Goal: Task Accomplishment & Management: Complete application form

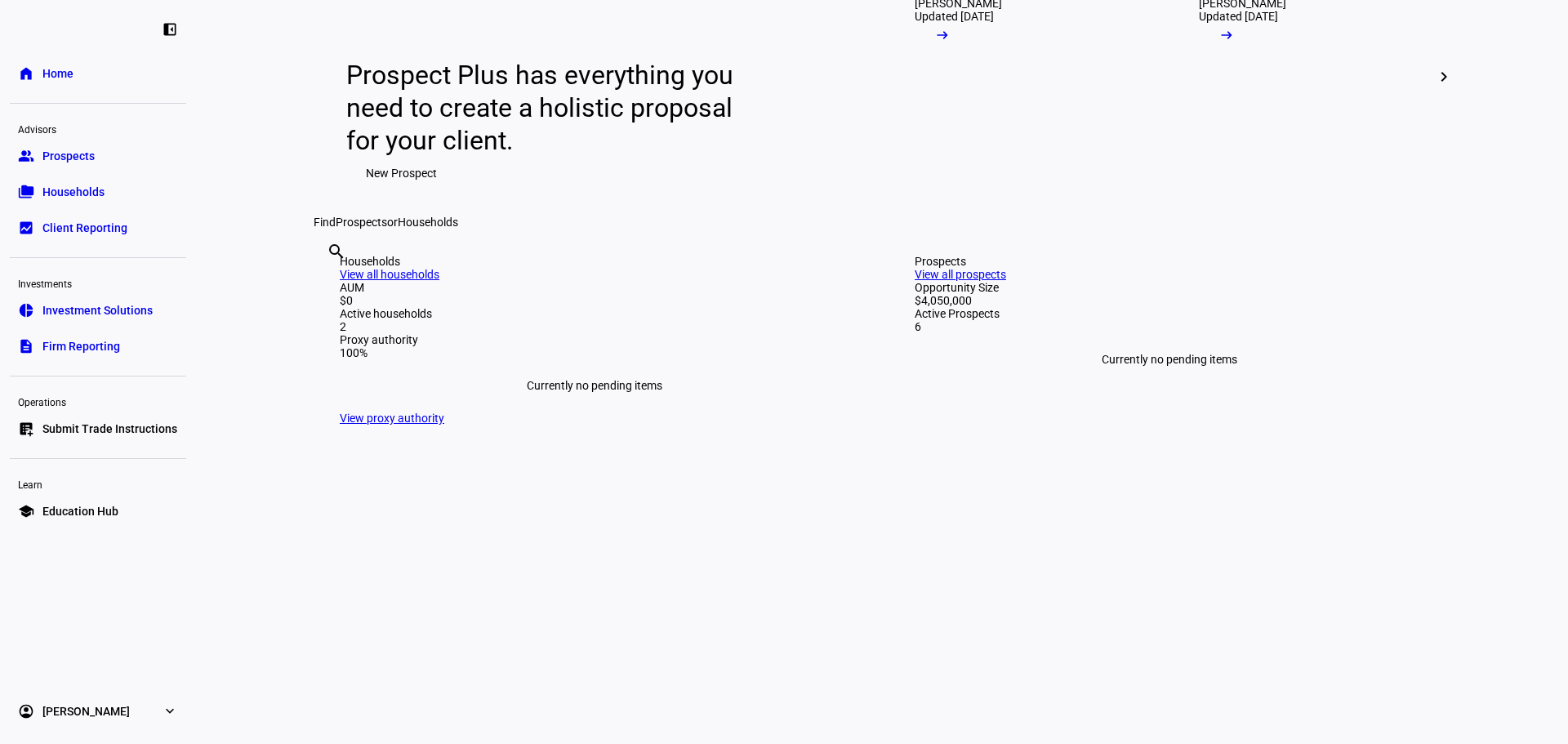
scroll to position [34, 0]
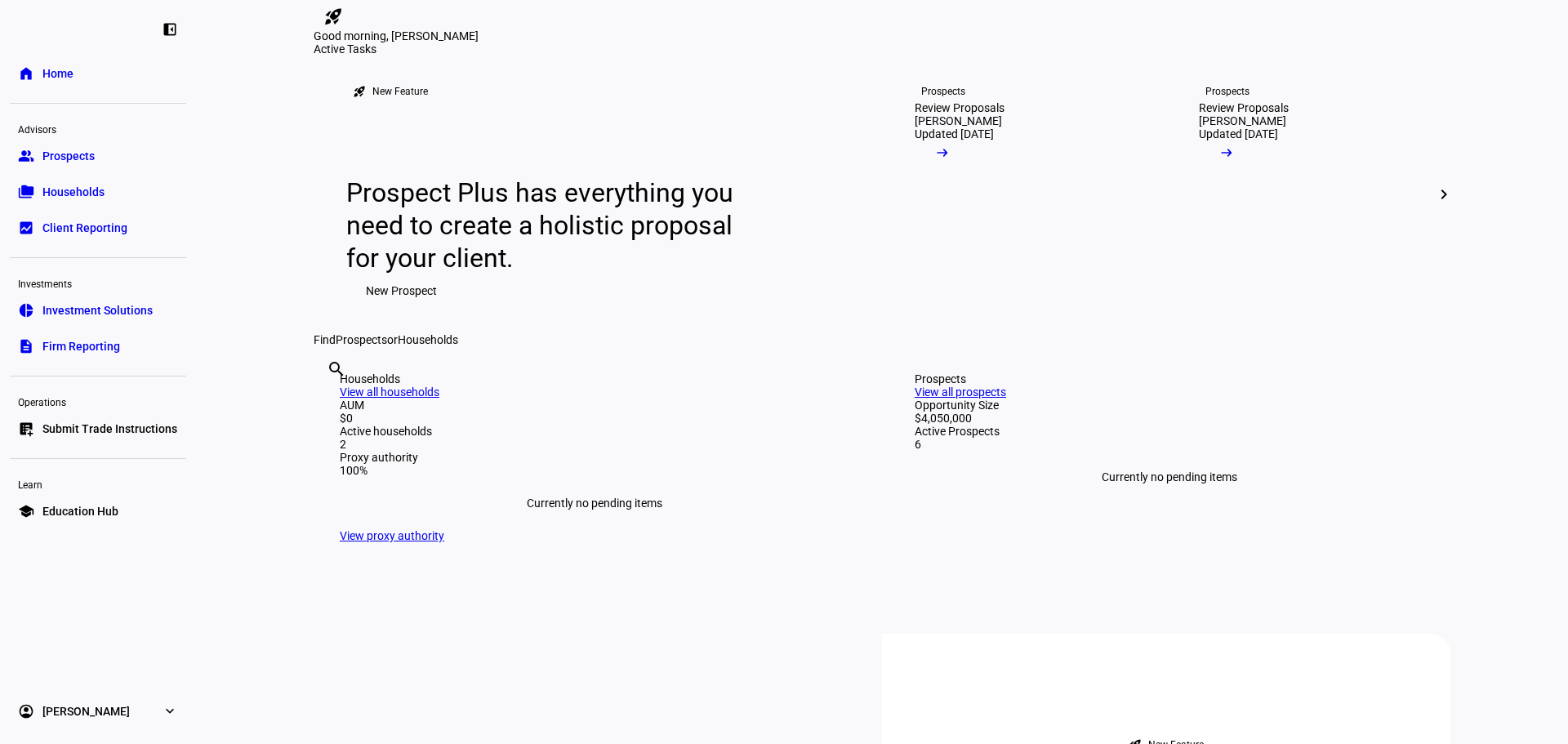
click at [763, 306] on div "Prospect Plus has everything you need to create a holistic proposal for your cl…" at bounding box center [597, 241] width 503 height 130
click at [76, 156] on span "Prospects" at bounding box center [68, 156] width 53 height 17
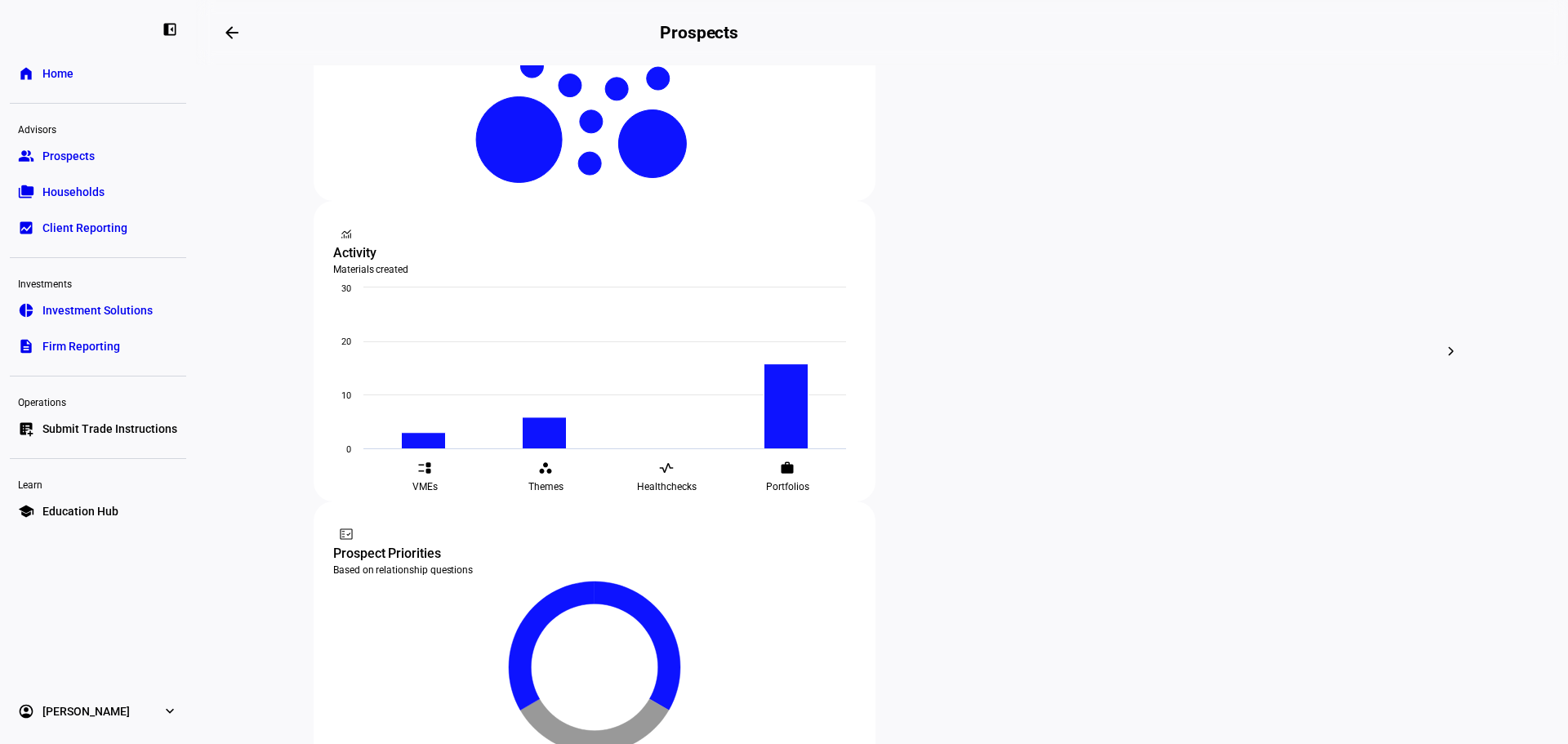
scroll to position [486, 0]
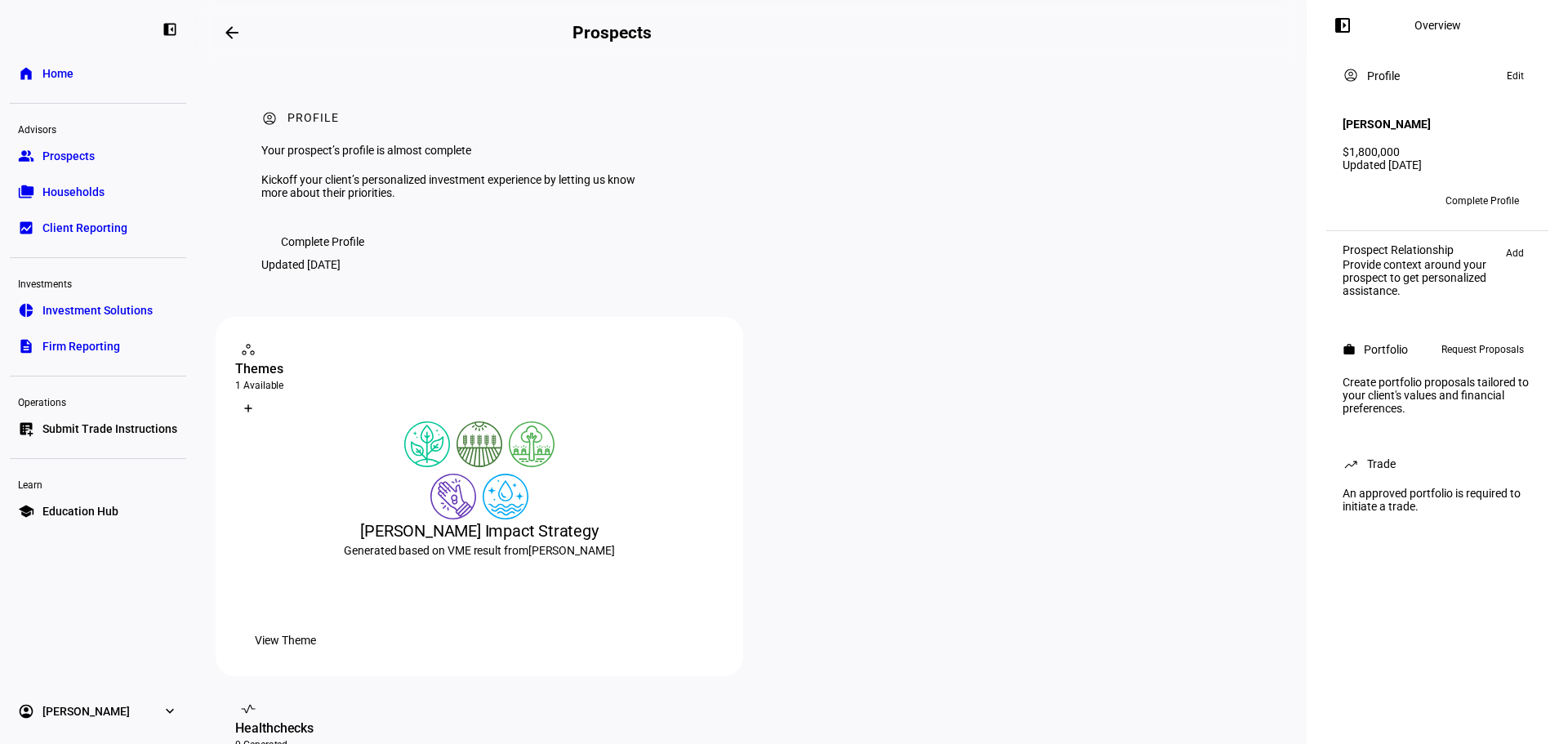
click at [1487, 352] on span "Request Proposals" at bounding box center [1482, 349] width 82 height 19
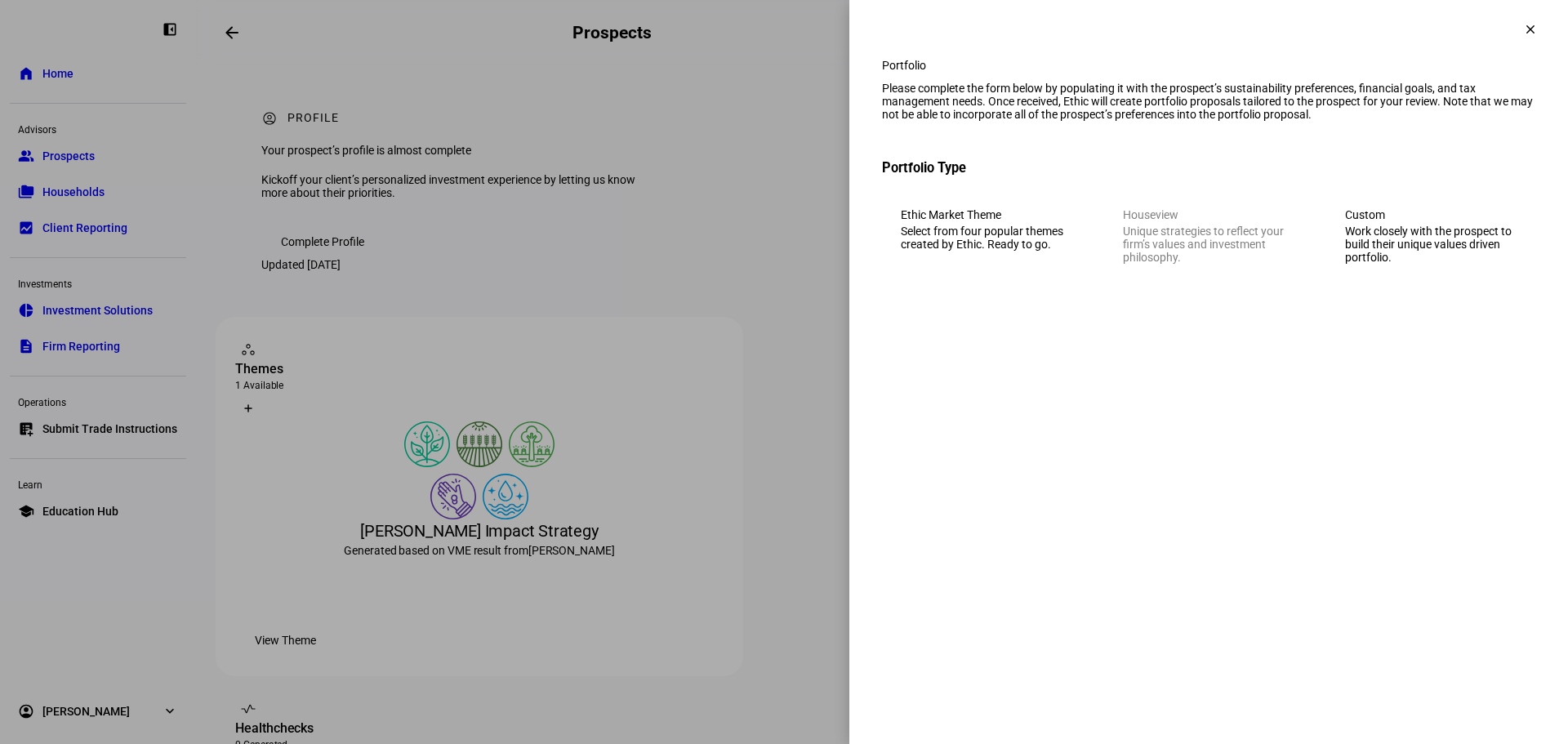
click at [1477, 253] on div "Work closely with the prospect to build their unique values driven portfolio." at bounding box center [1430, 244] width 172 height 39
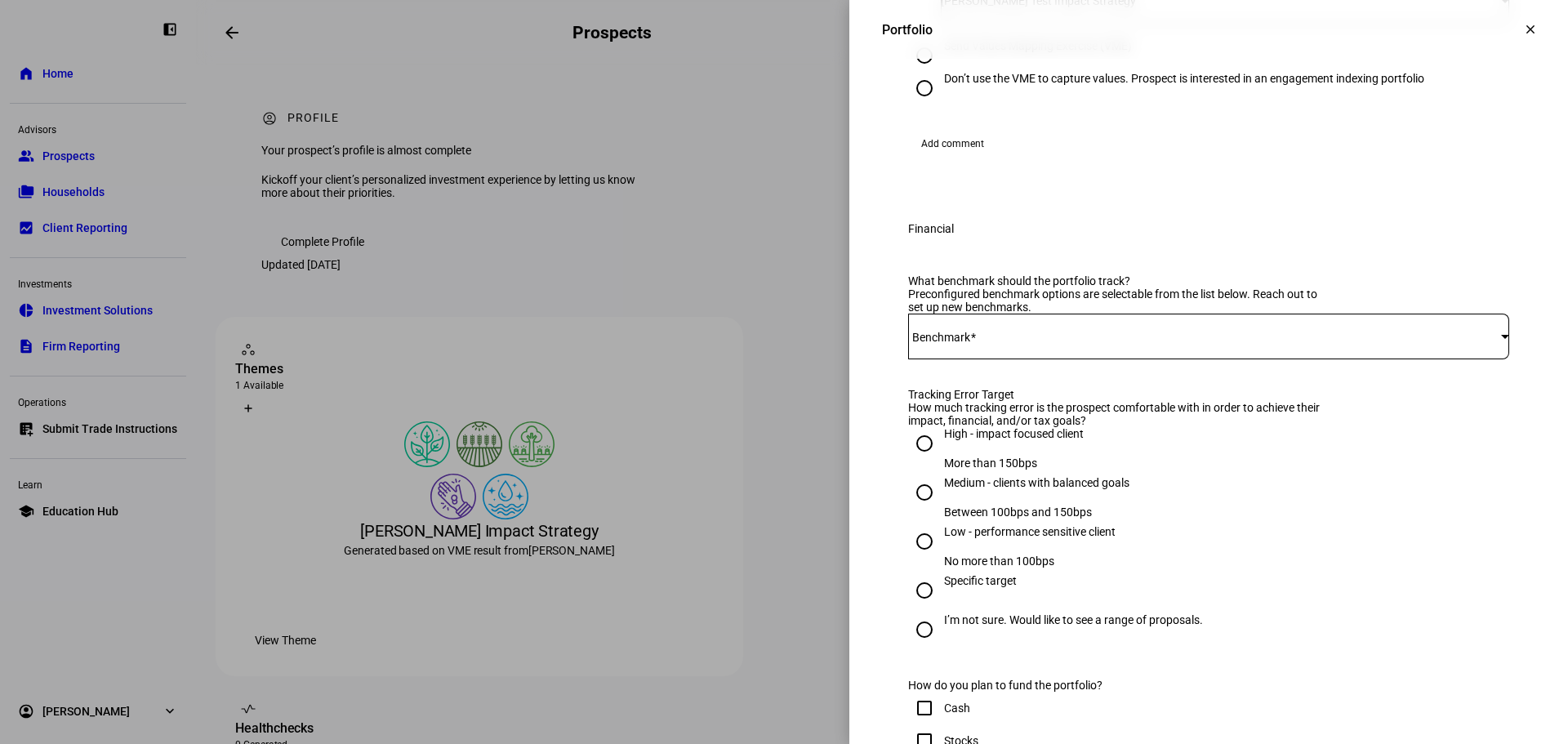
scroll to position [498, 0]
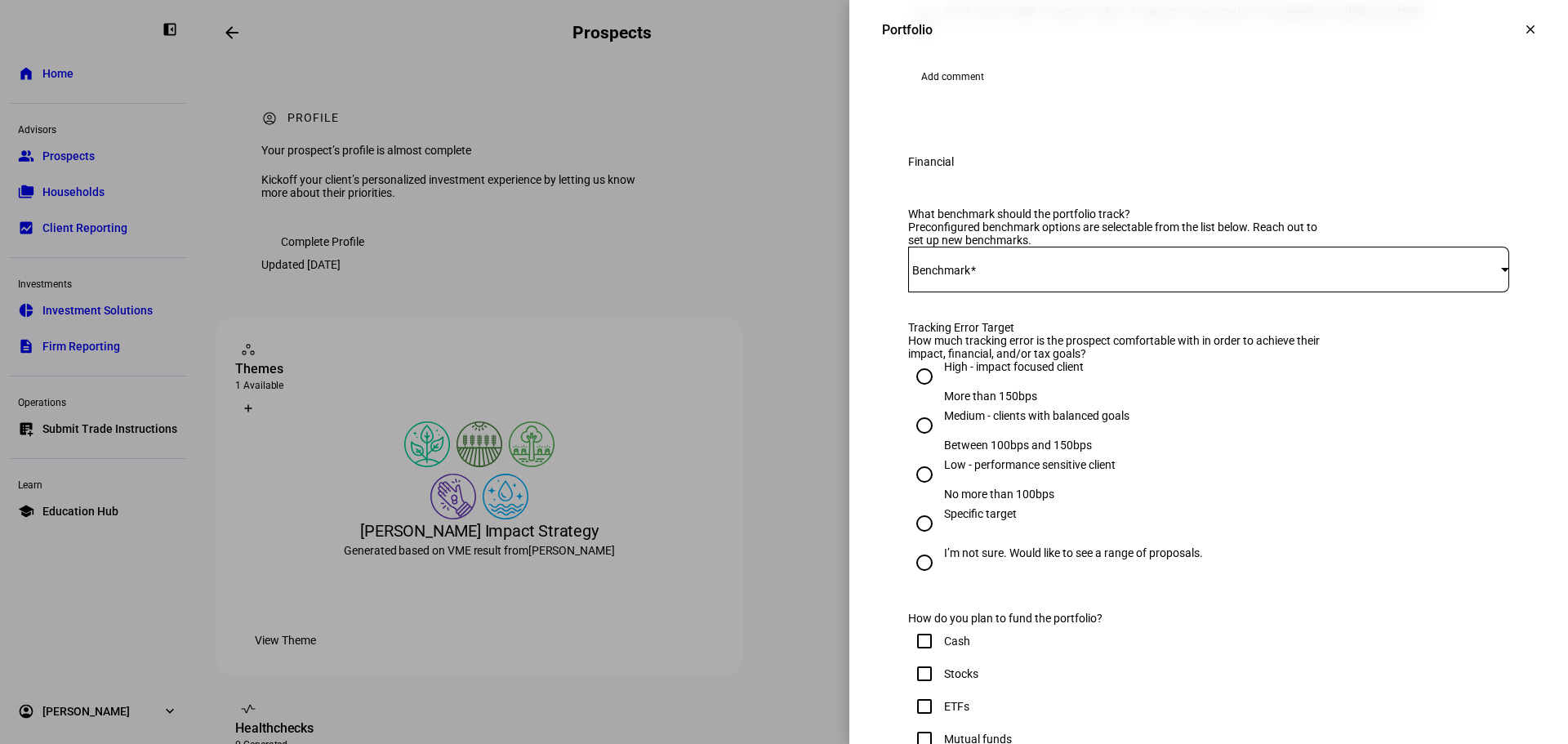
click at [1487, 293] on div "Benchmark" at bounding box center [1208, 270] width 601 height 46
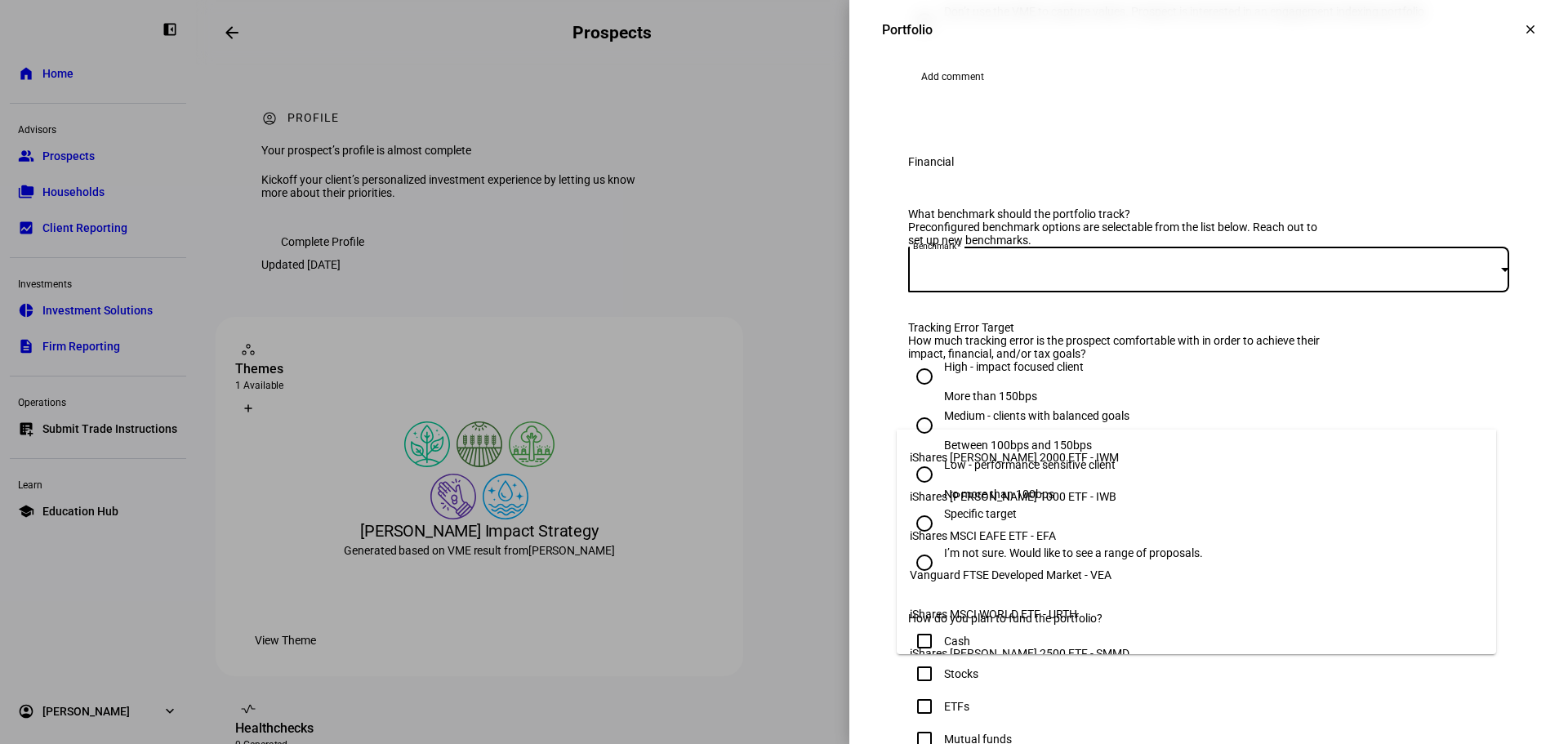
scroll to position [246, 0]
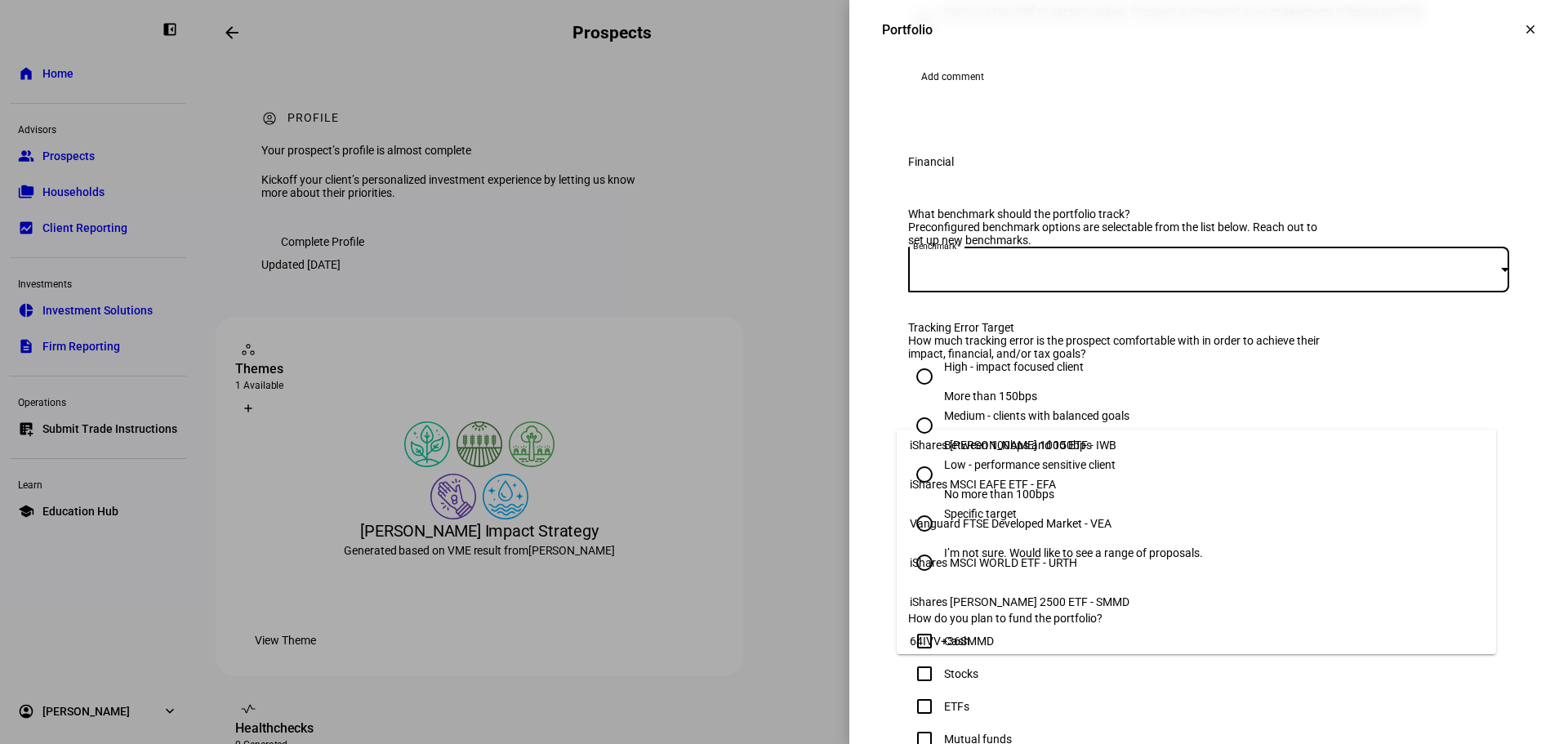
click at [1563, 306] on div at bounding box center [784, 372] width 1568 height 744
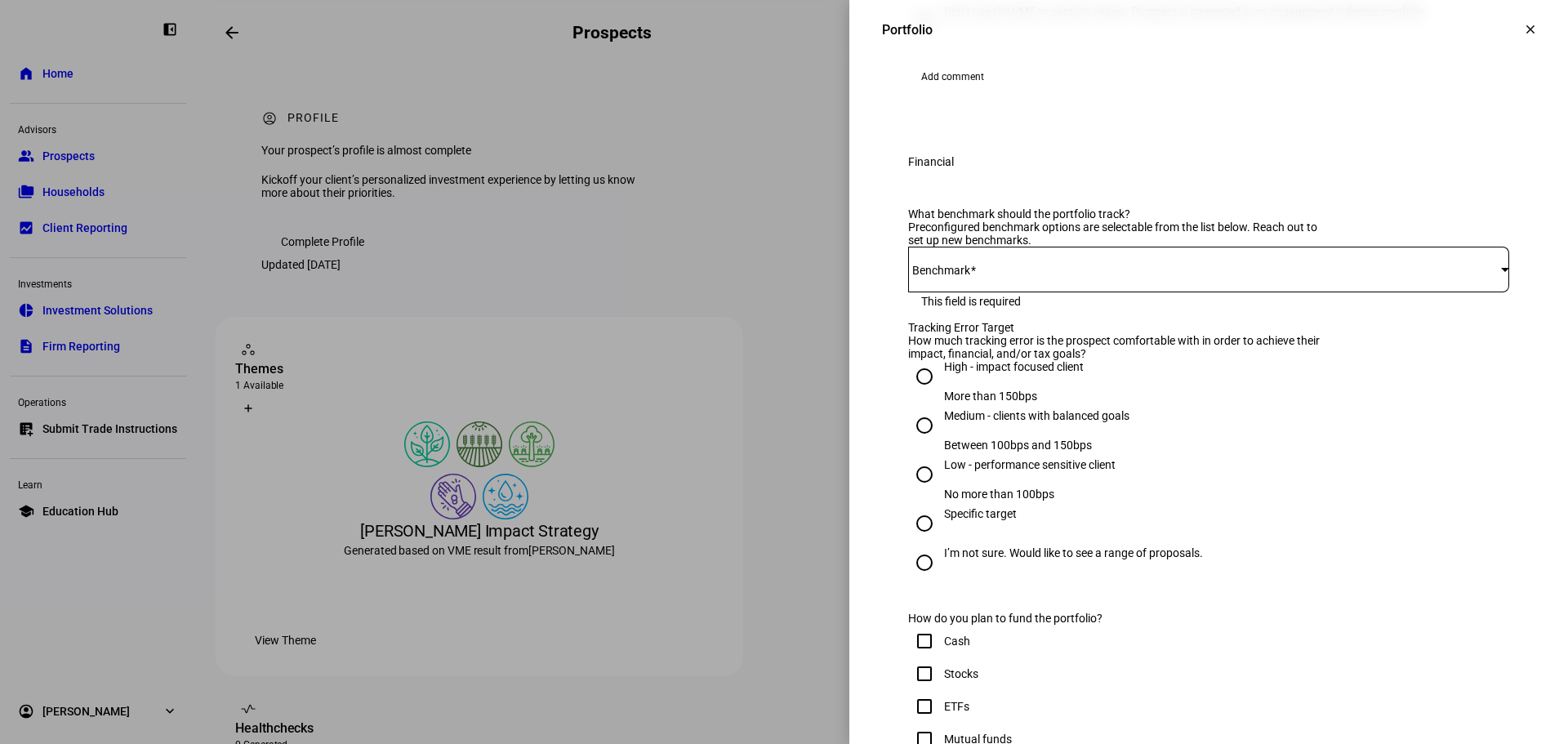
click at [1554, 313] on div "Portfolio Please complete the form below by populating it with the prospect’s s…" at bounding box center [1209, 709] width 718 height 2298
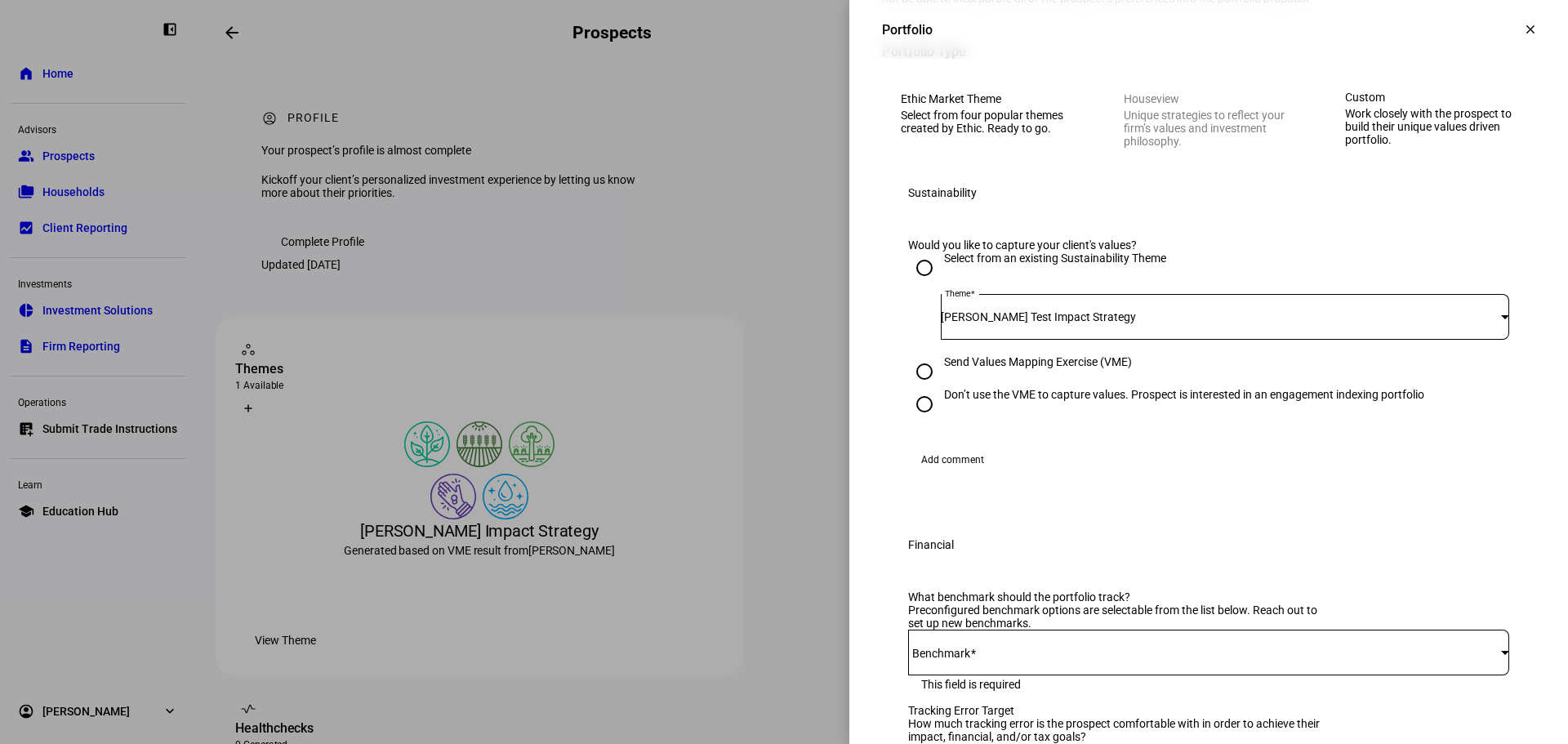
scroll to position [113, 0]
click at [1486, 342] on div "Theme [PERSON_NAME] Test Impact Strategy" at bounding box center [1224, 320] width 568 height 46
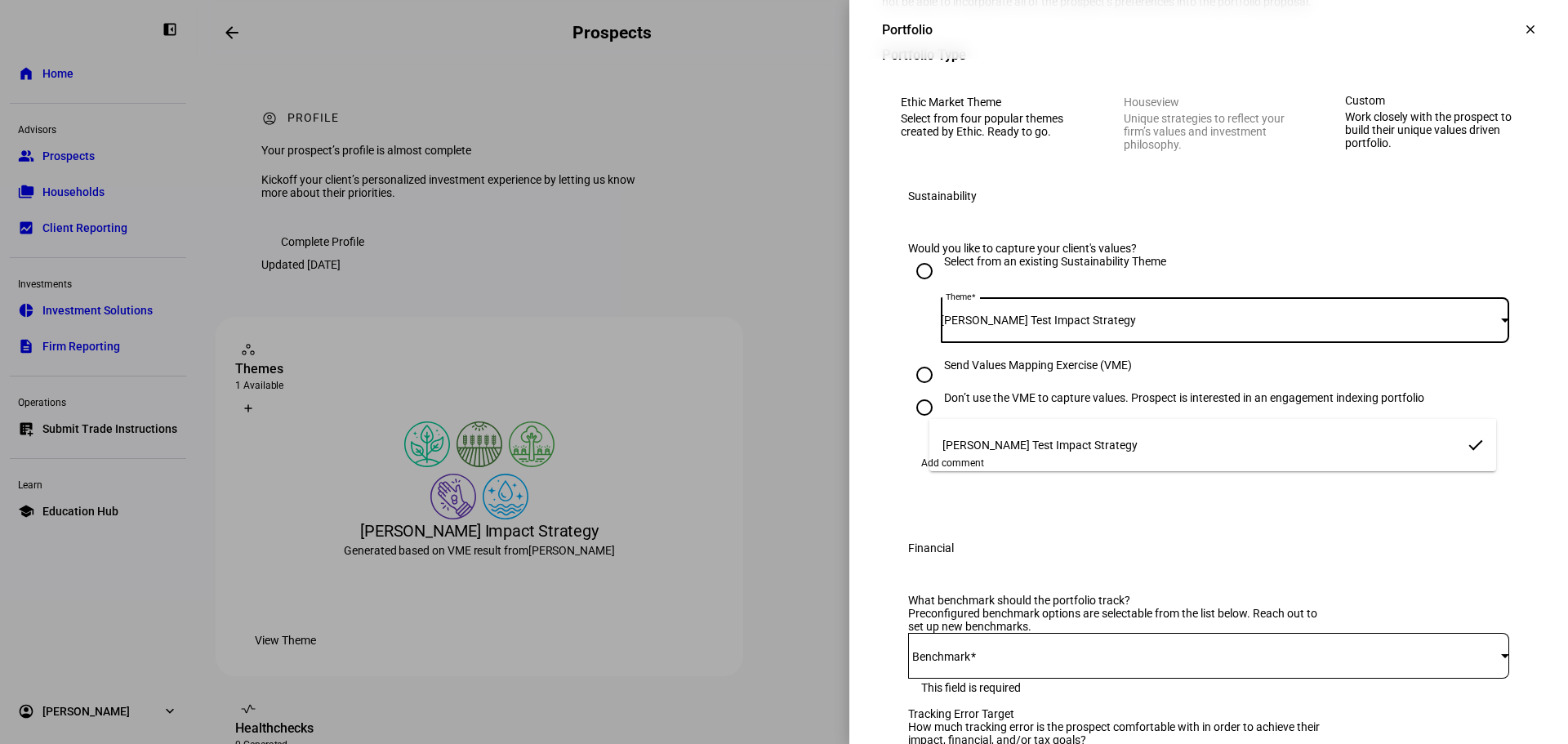
click at [1486, 386] on div at bounding box center [784, 372] width 1568 height 744
click at [1523, 26] on mat-icon "clear" at bounding box center [1530, 30] width 15 height 15
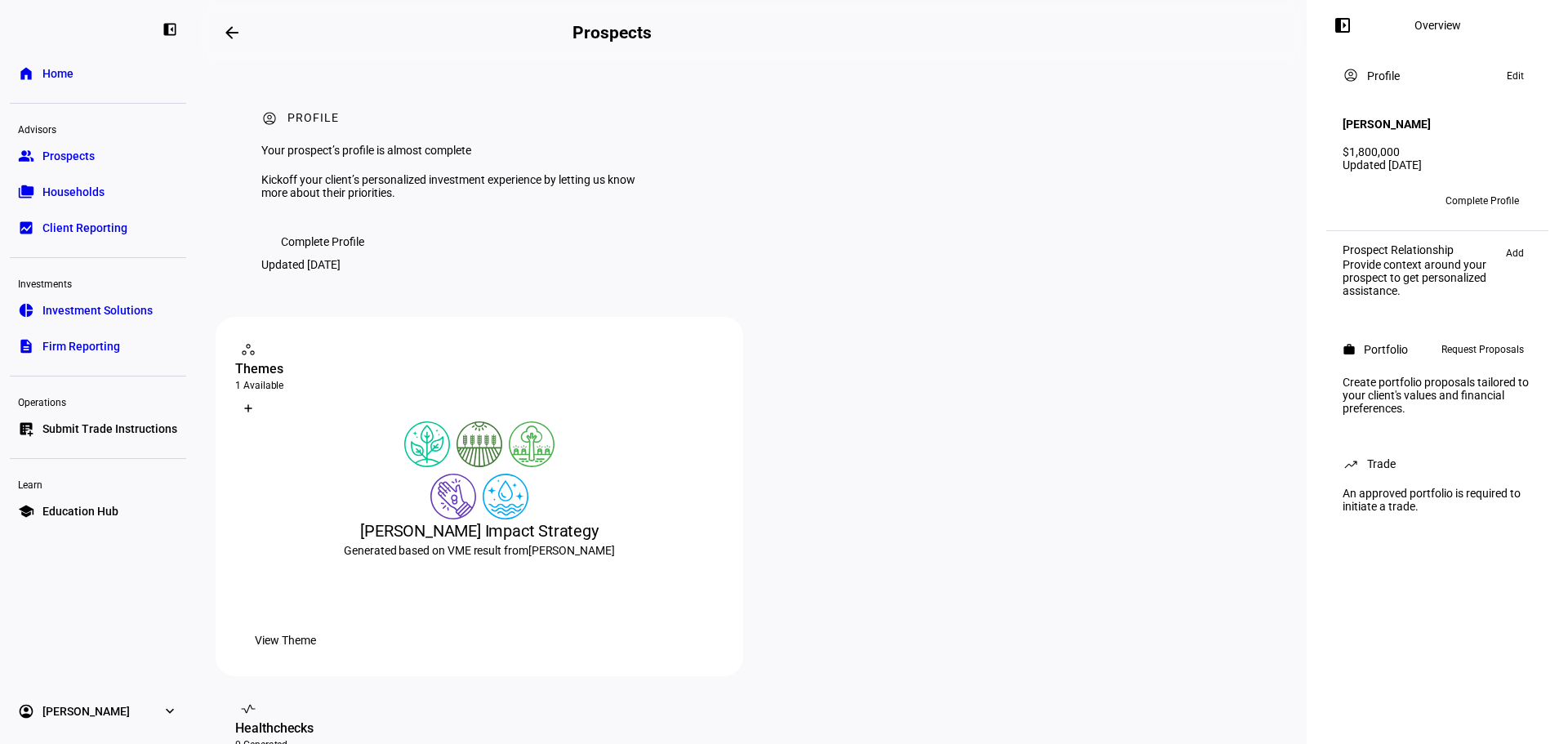
click at [79, 159] on span "Prospects" at bounding box center [68, 156] width 53 height 17
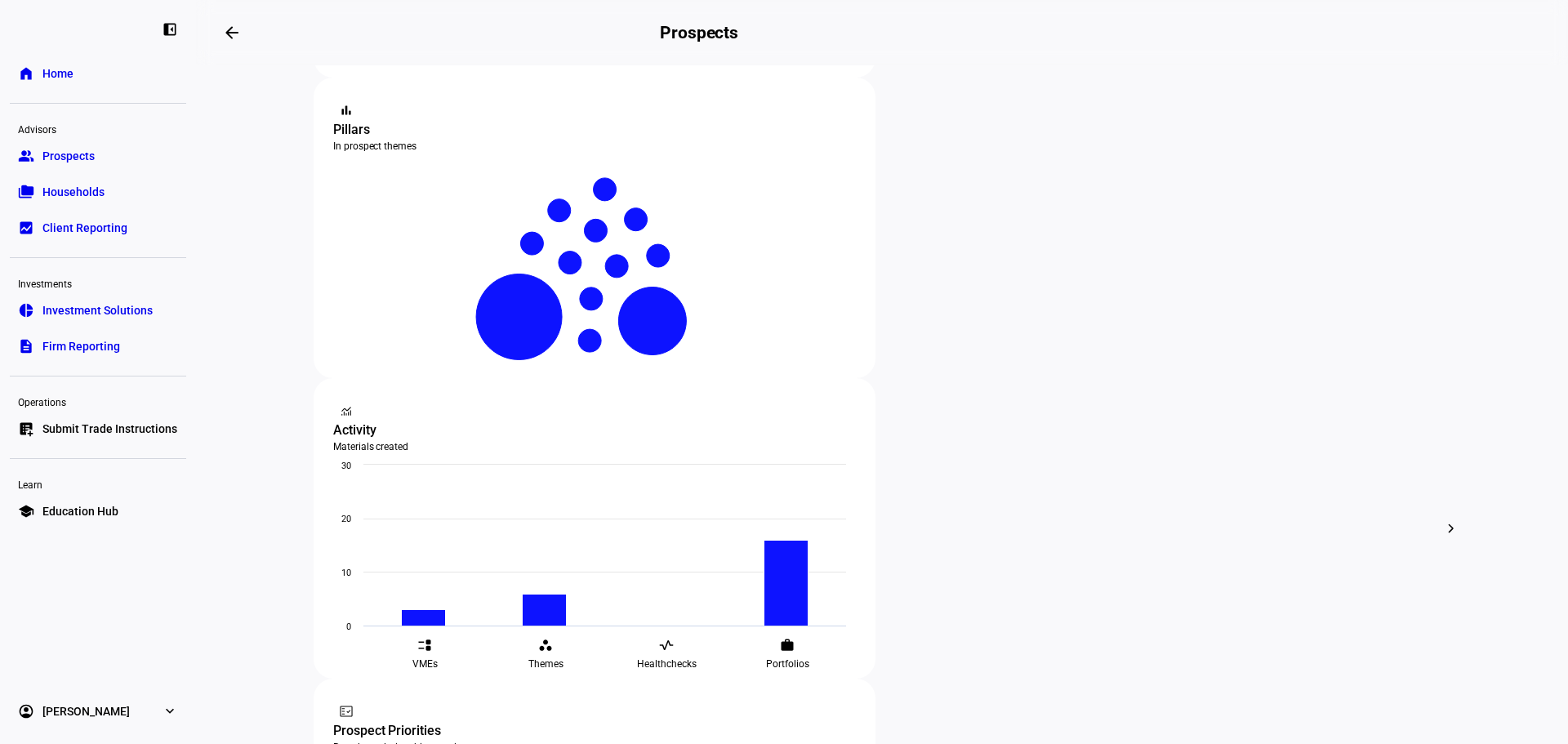
scroll to position [308, 0]
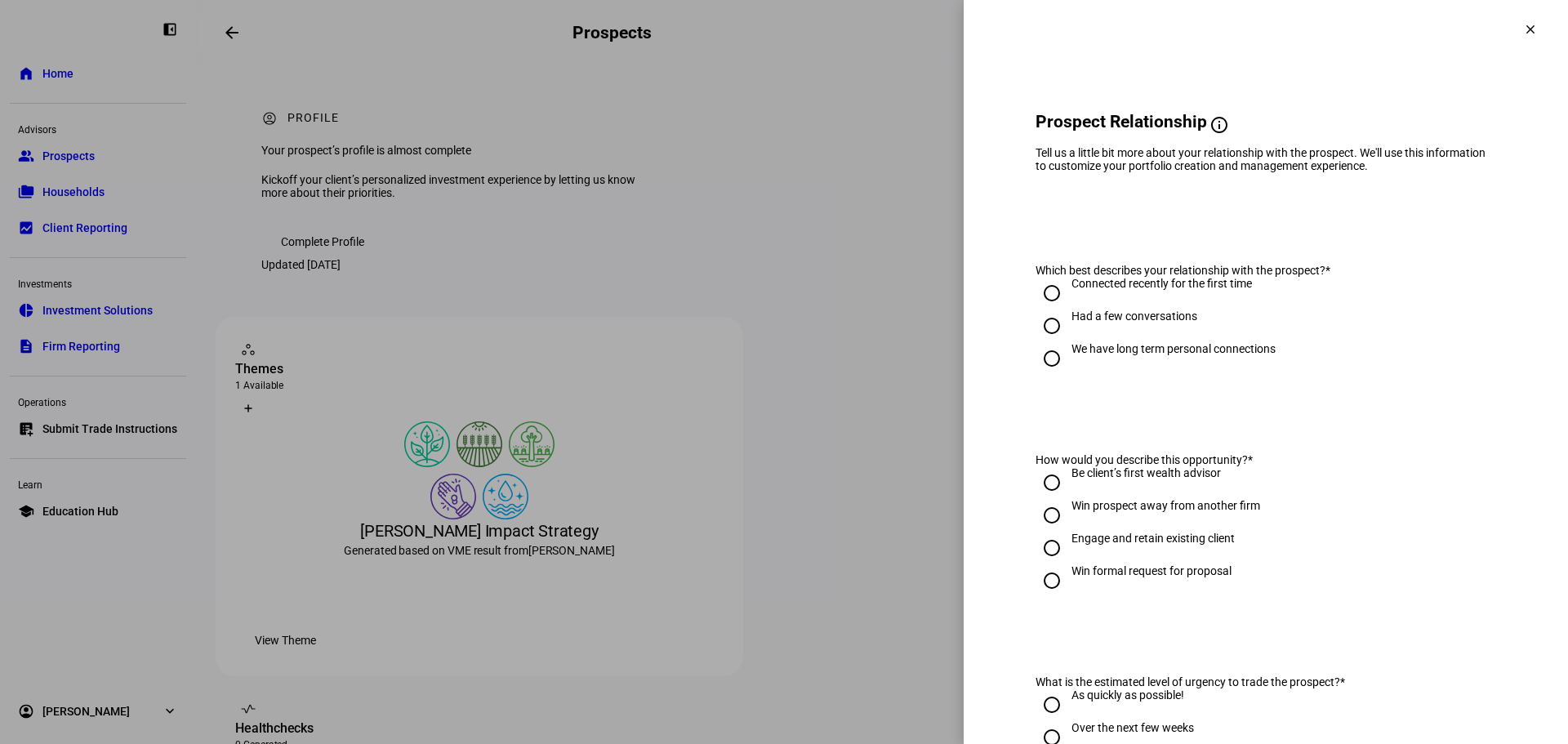
click at [1523, 30] on span at bounding box center [1530, 30] width 39 height 39
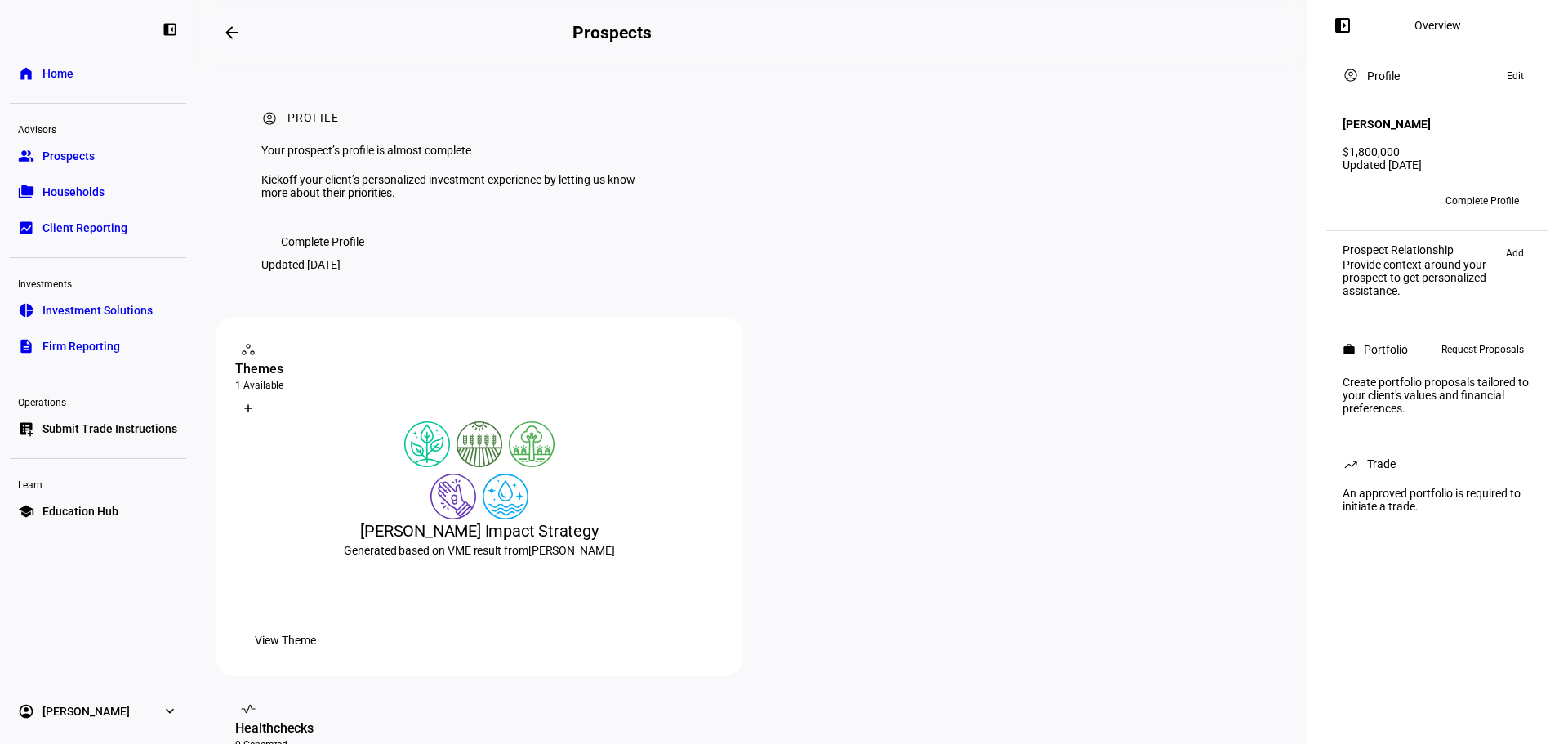
click at [1469, 350] on span "Request Proposals" at bounding box center [1482, 349] width 82 height 19
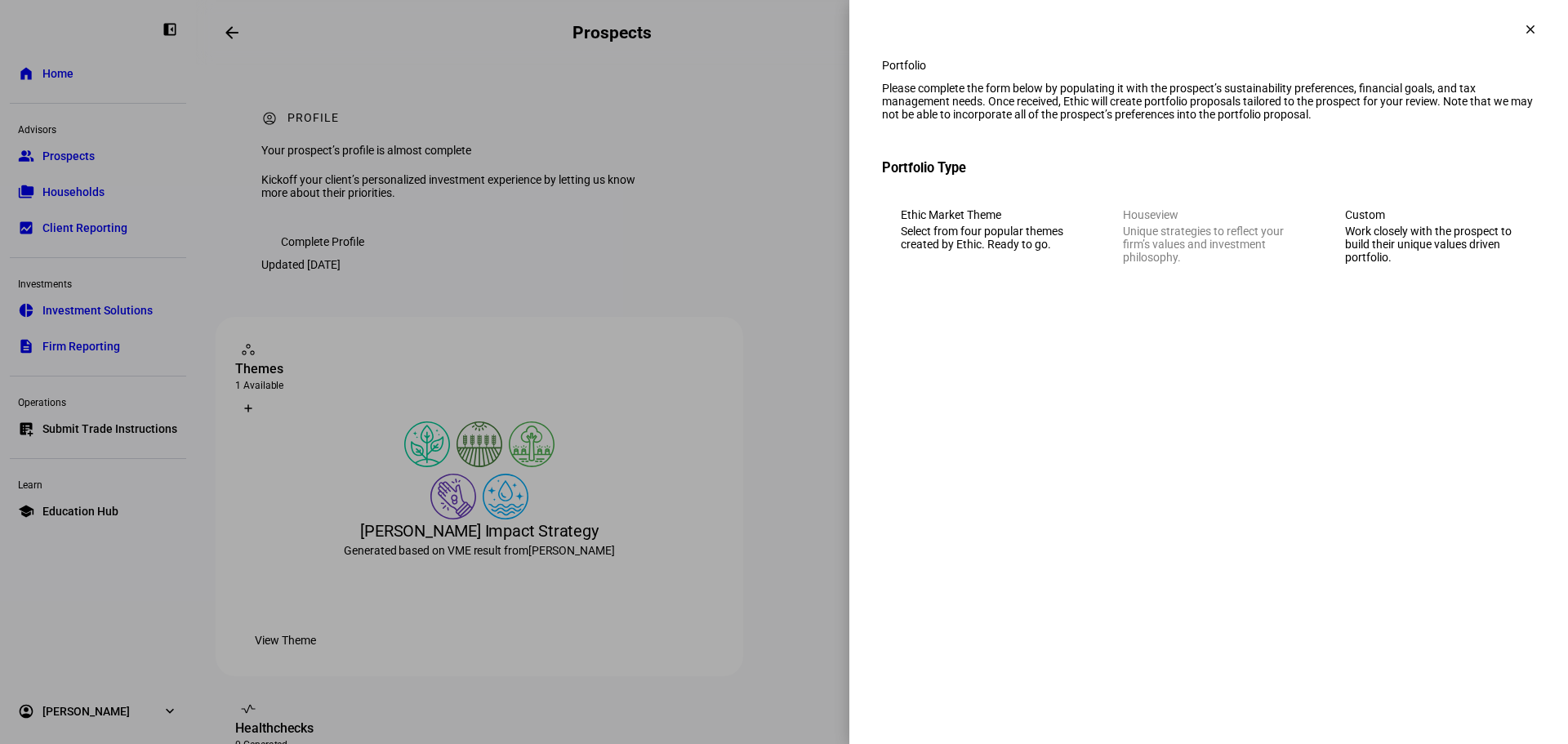
click at [1476, 255] on div "Work closely with the prospect to build their unique values driven portfolio." at bounding box center [1430, 244] width 172 height 39
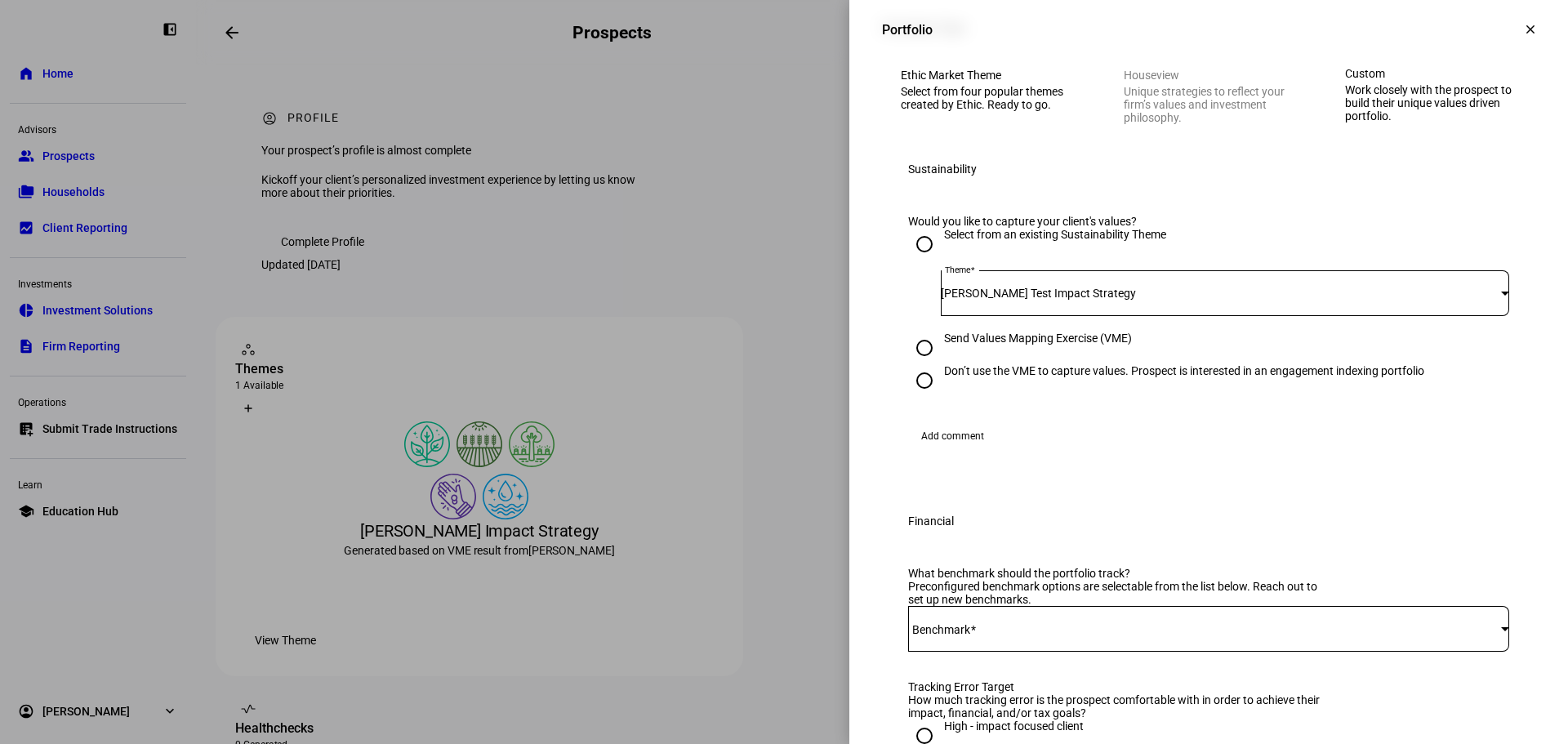
scroll to position [171, 0]
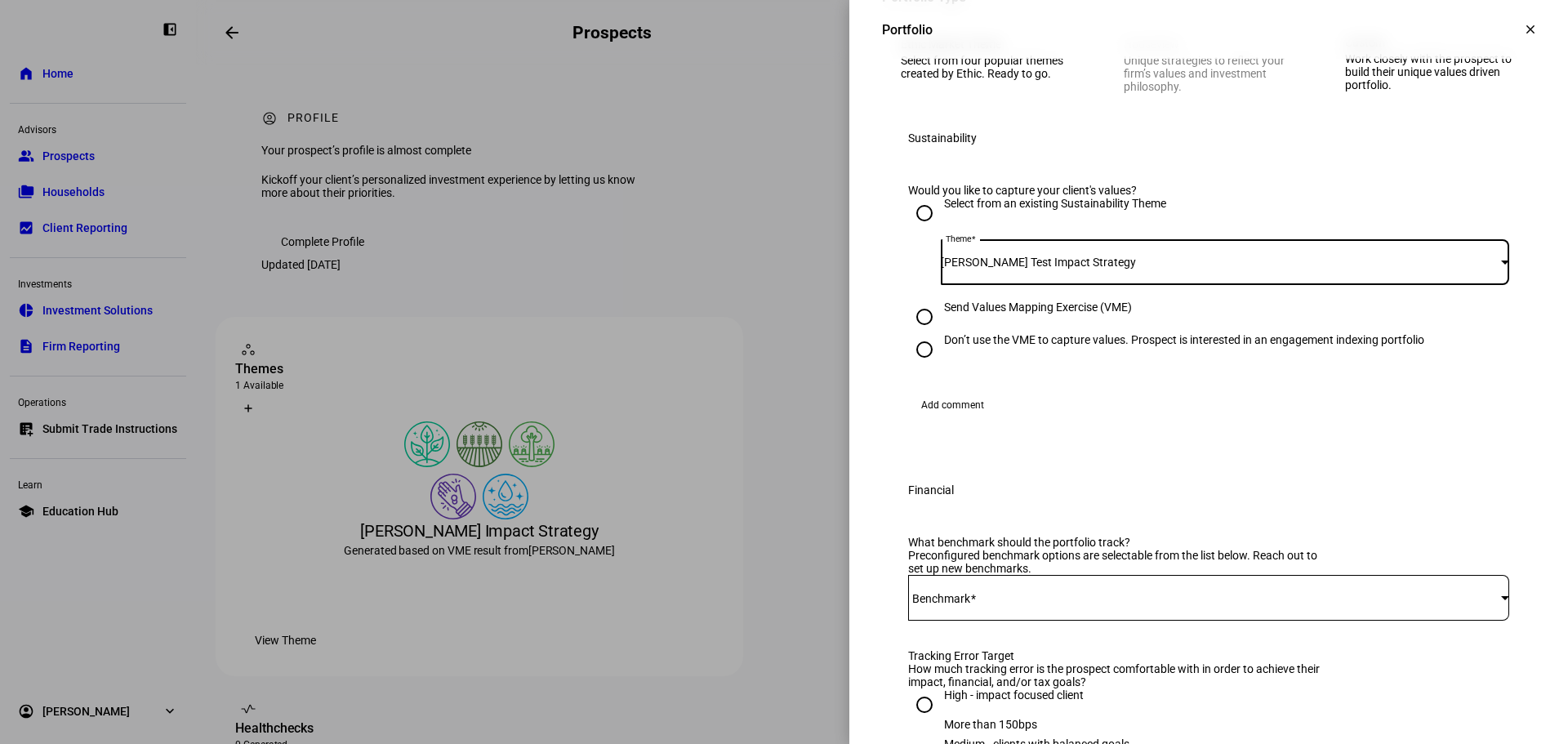
click at [1501, 264] on div at bounding box center [1504, 261] width 8 height 4
click at [1475, 344] on div at bounding box center [784, 372] width 1568 height 744
click at [1501, 264] on div at bounding box center [1504, 261] width 8 height 4
drag, startPoint x: 1248, startPoint y: 451, endPoint x: 1420, endPoint y: 405, distance: 178.0
click at [1249, 450] on div at bounding box center [784, 372] width 1568 height 744
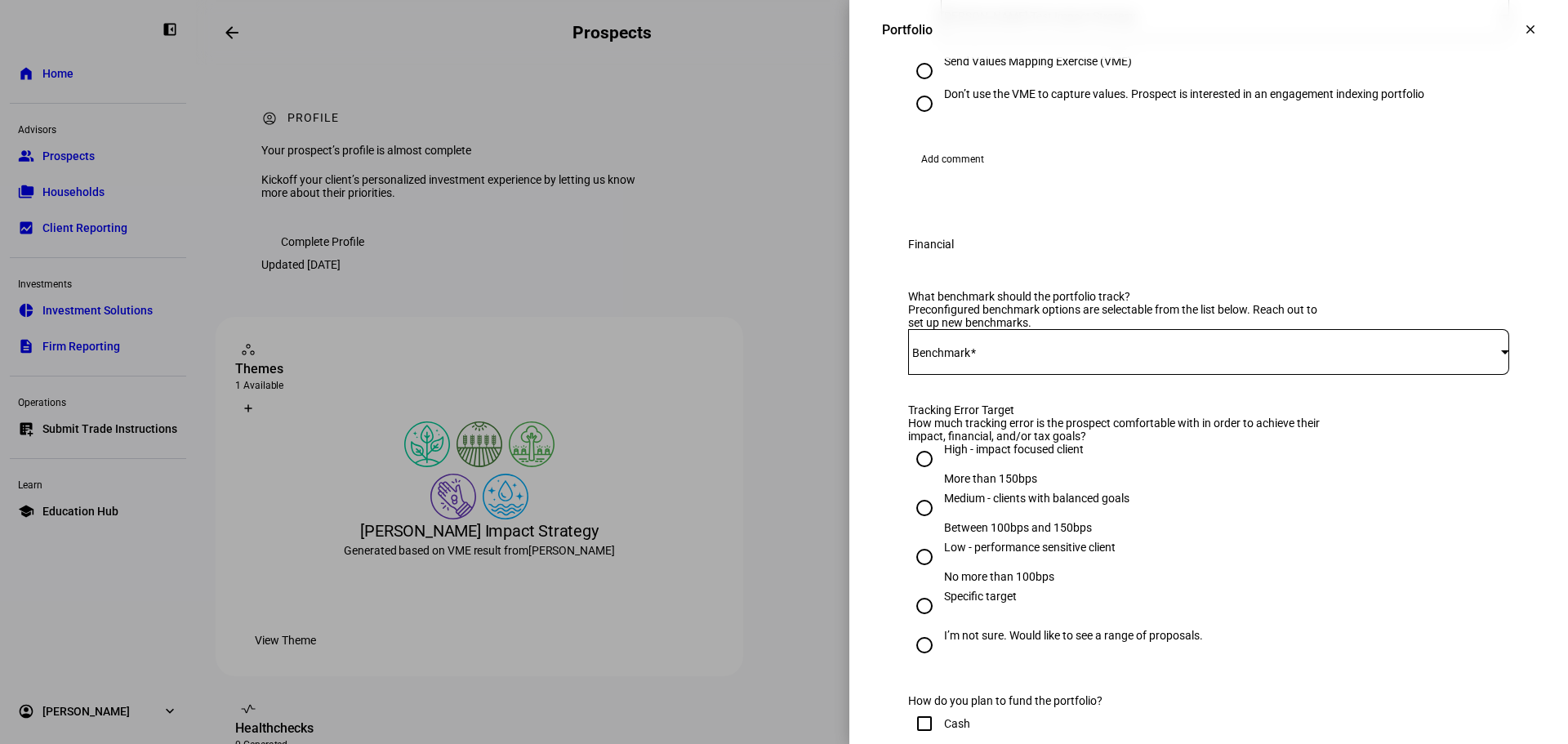
scroll to position [571, 0]
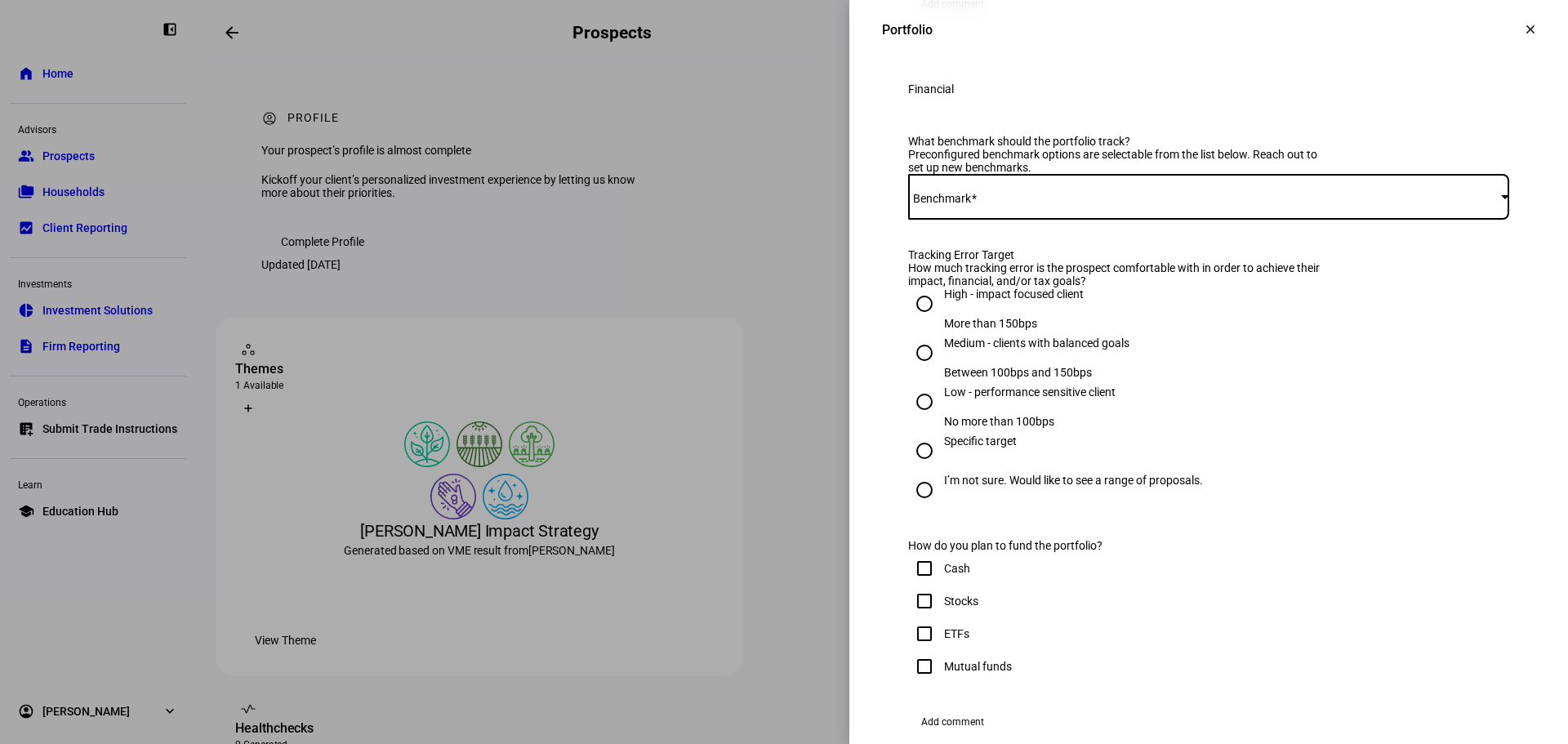
click at [1501, 198] on div at bounding box center [1504, 196] width 8 height 4
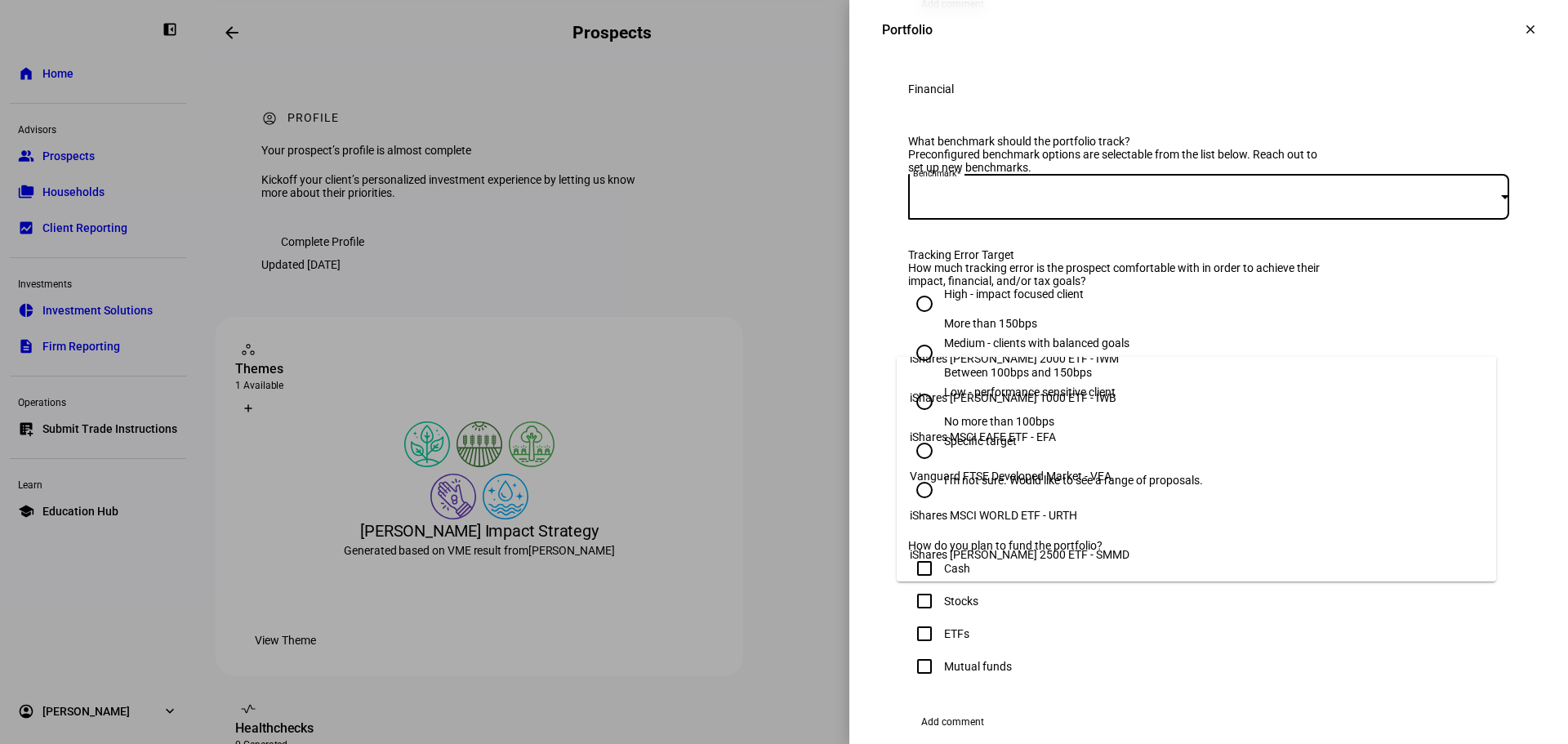
scroll to position [246, 0]
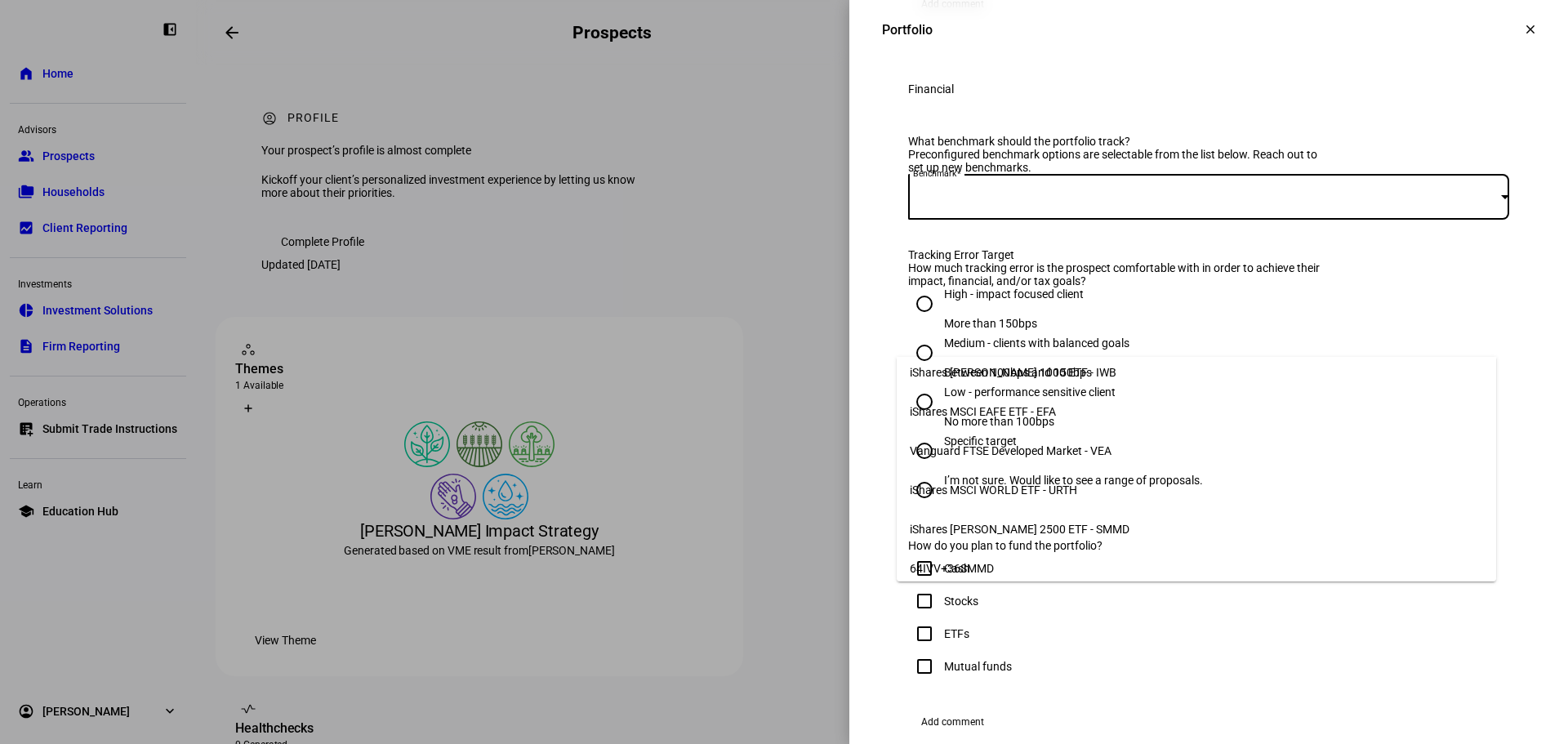
click at [960, 562] on span "64IVV+36SMMD" at bounding box center [951, 568] width 84 height 13
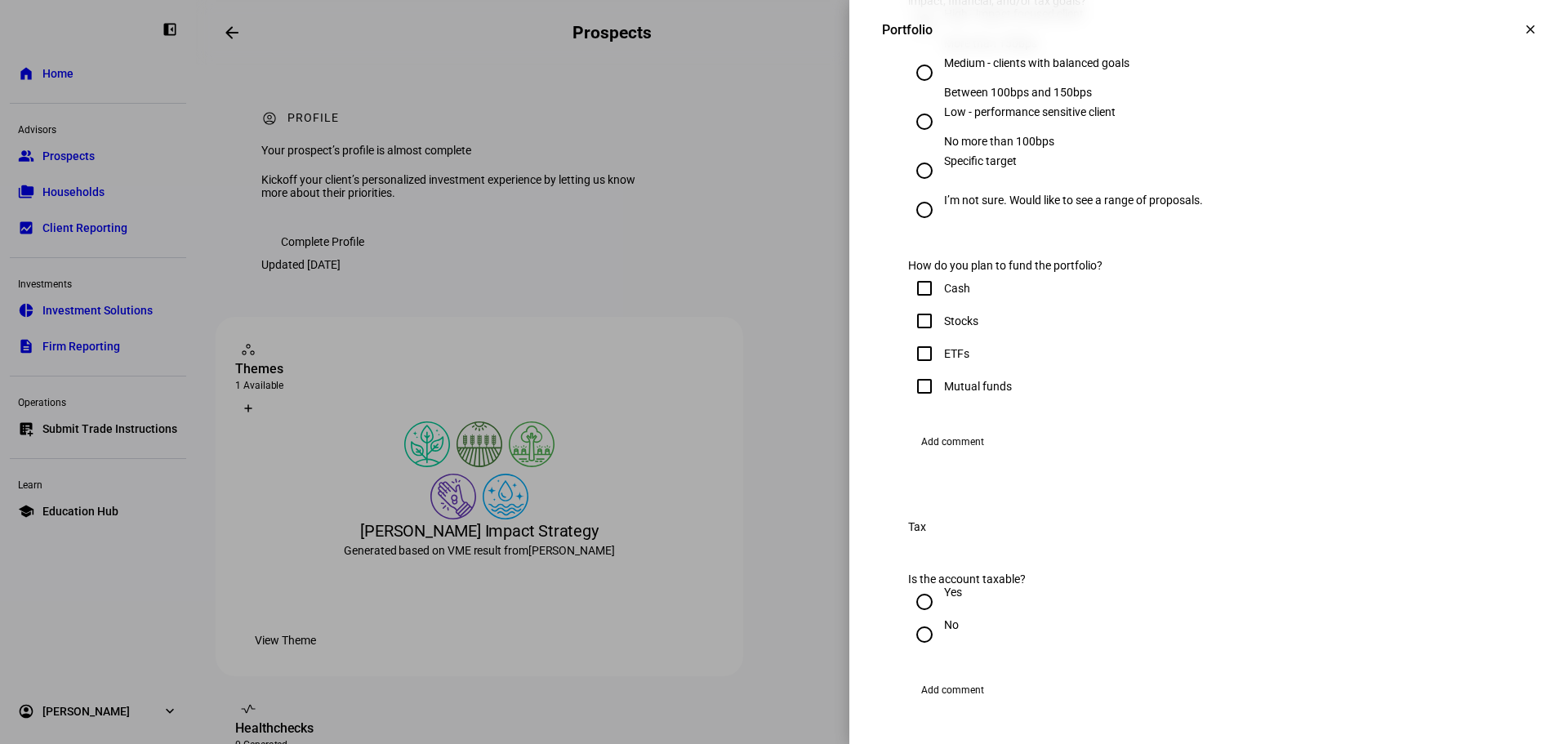
scroll to position [854, 0]
click at [916, 38] on input "High - impact focused client More than 150bps" at bounding box center [923, 20] width 32 height 32
radio input "true"
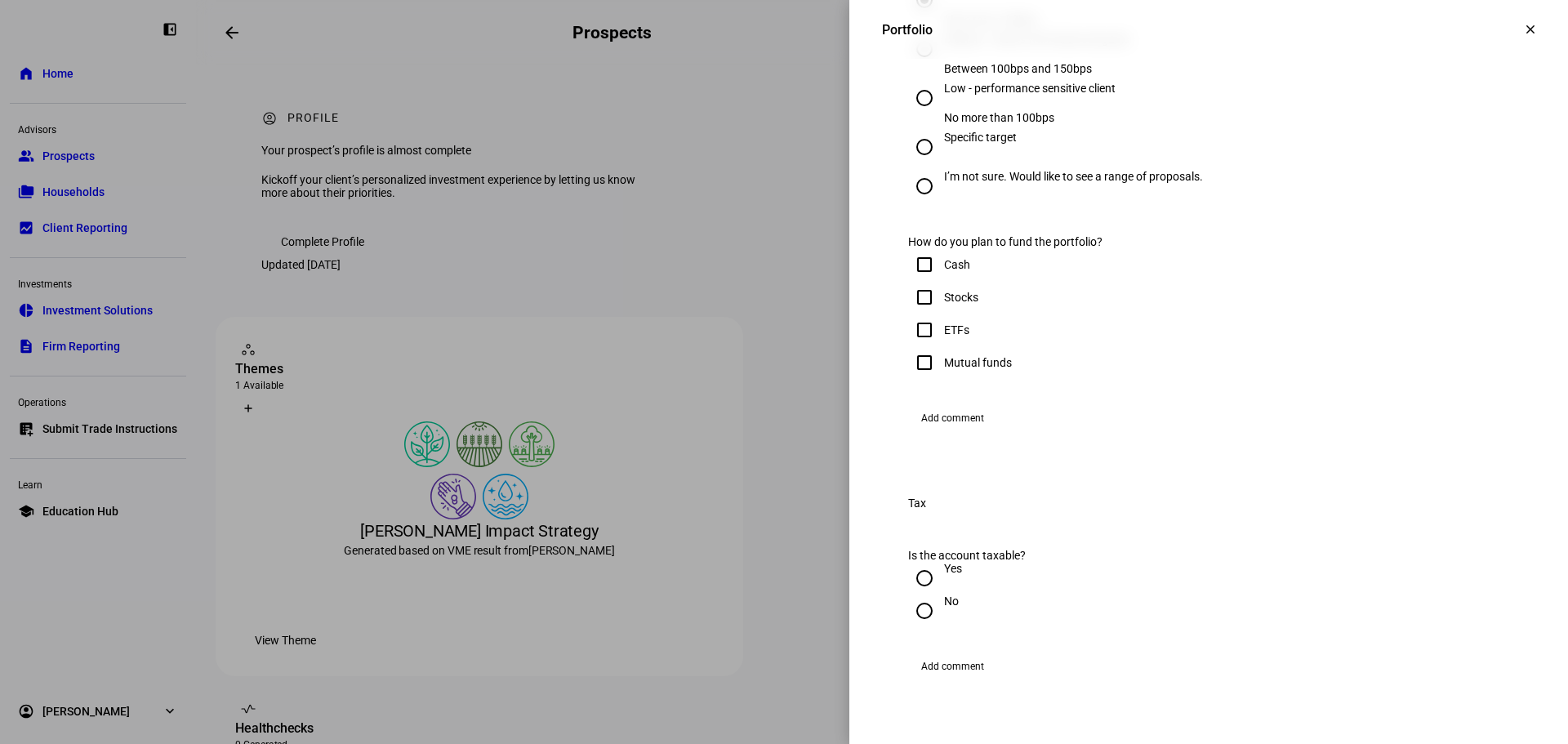
click at [915, 281] on input "Cash" at bounding box center [923, 264] width 32 height 32
checkbox input "true"
click at [911, 314] on input "Stocks" at bounding box center [923, 296] width 32 height 32
checkbox input "true"
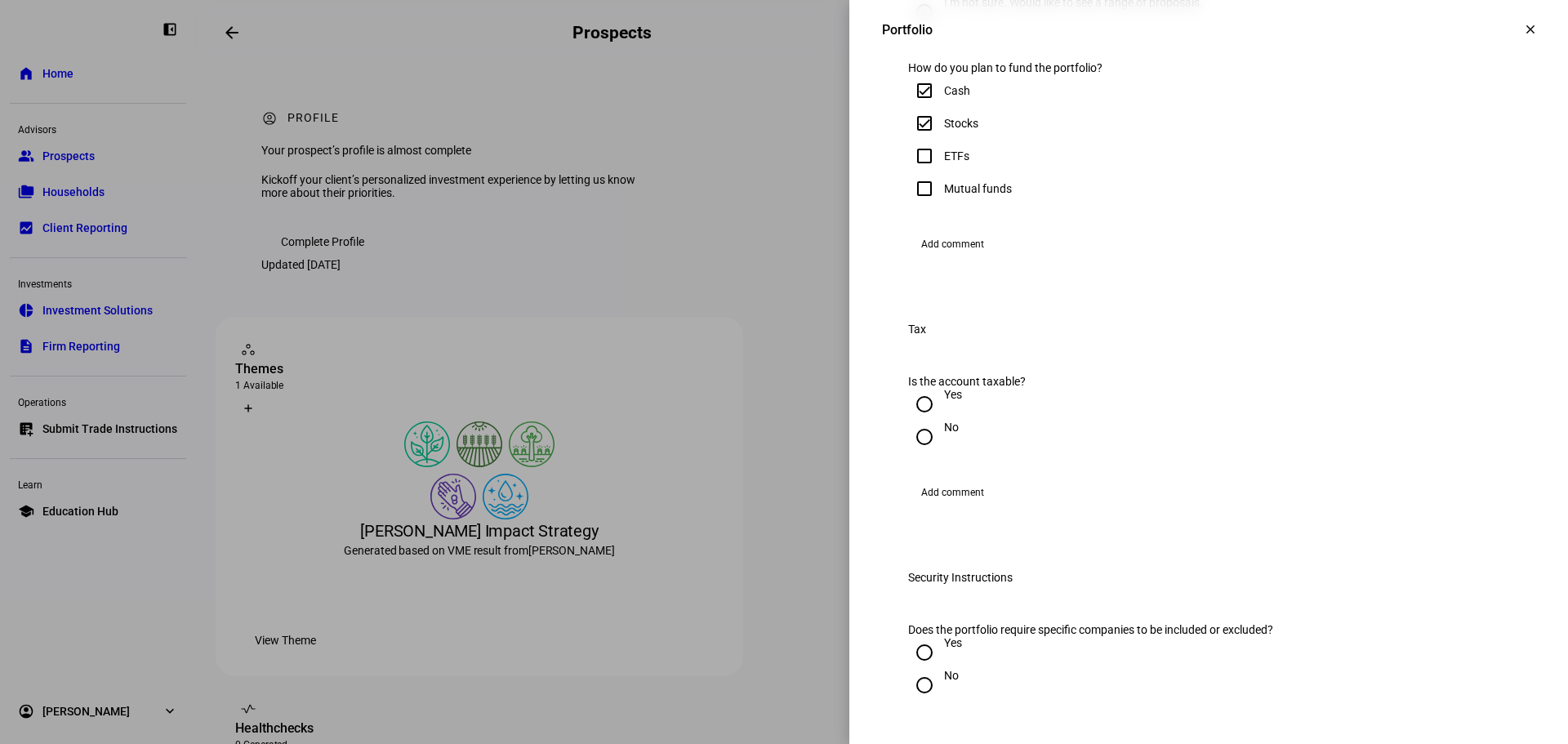
scroll to position [1217, 0]
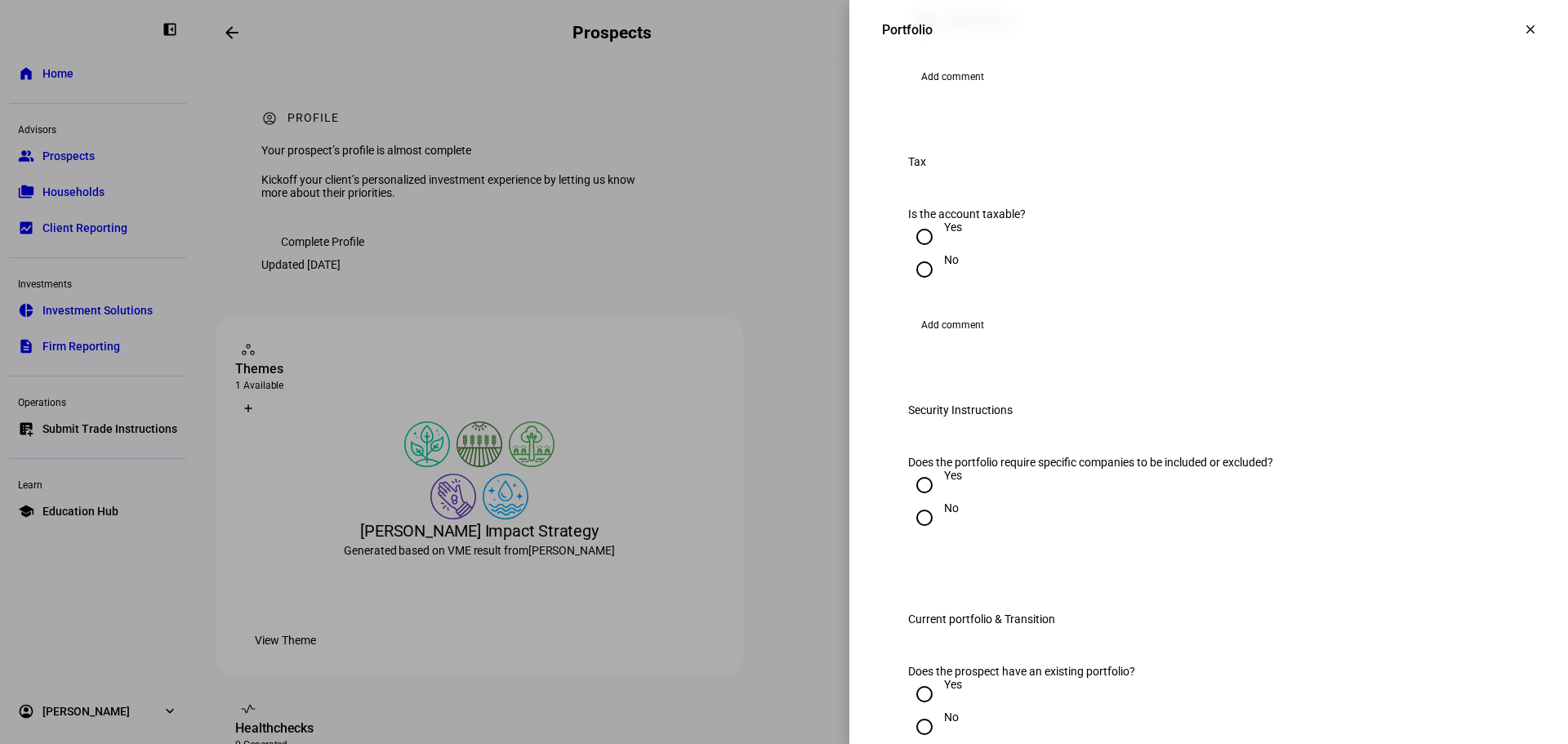
drag, startPoint x: 911, startPoint y: 481, endPoint x: 1130, endPoint y: 508, distance: 220.7
click at [911, 253] on input "Yes" at bounding box center [923, 236] width 32 height 32
radio input "true"
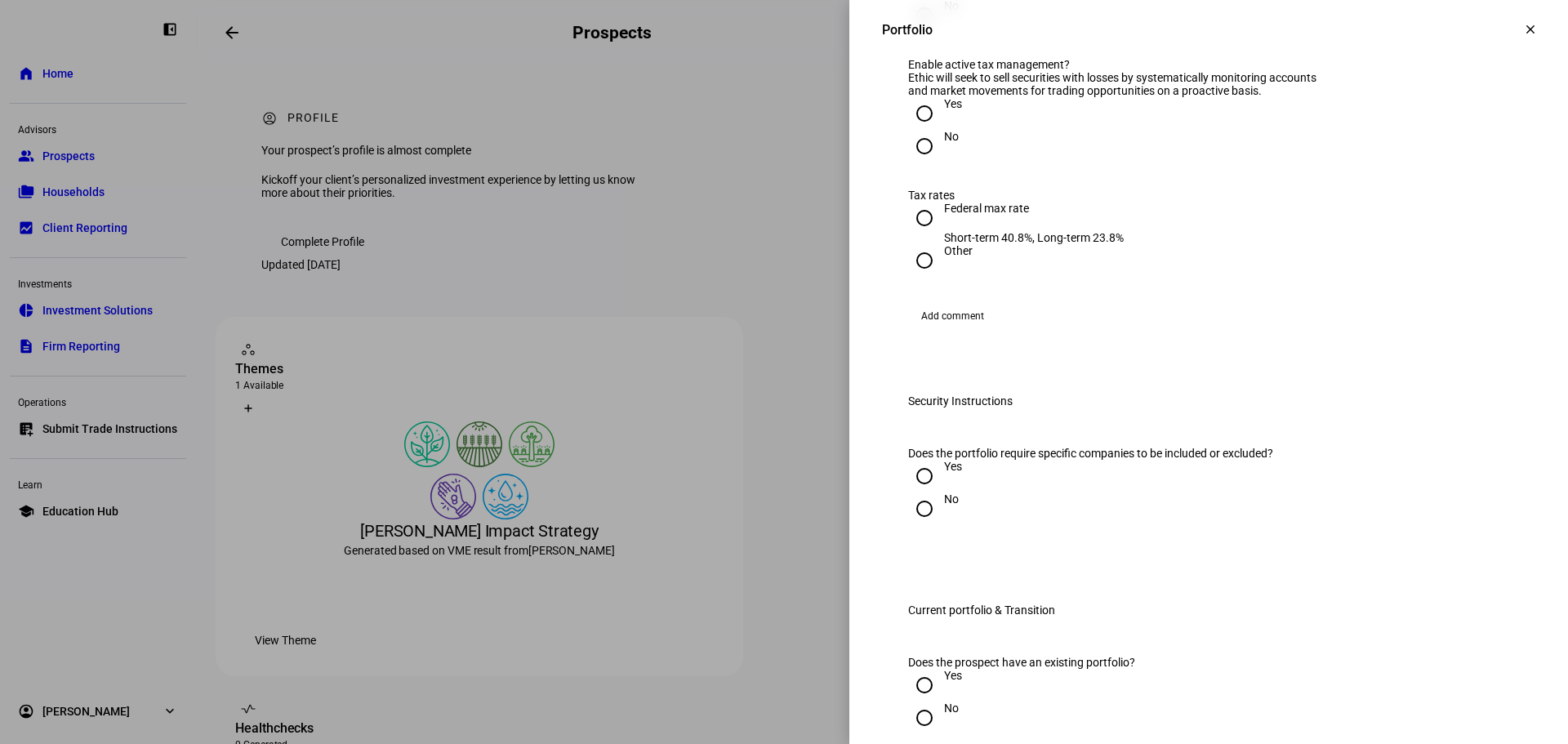
scroll to position [1513, 0]
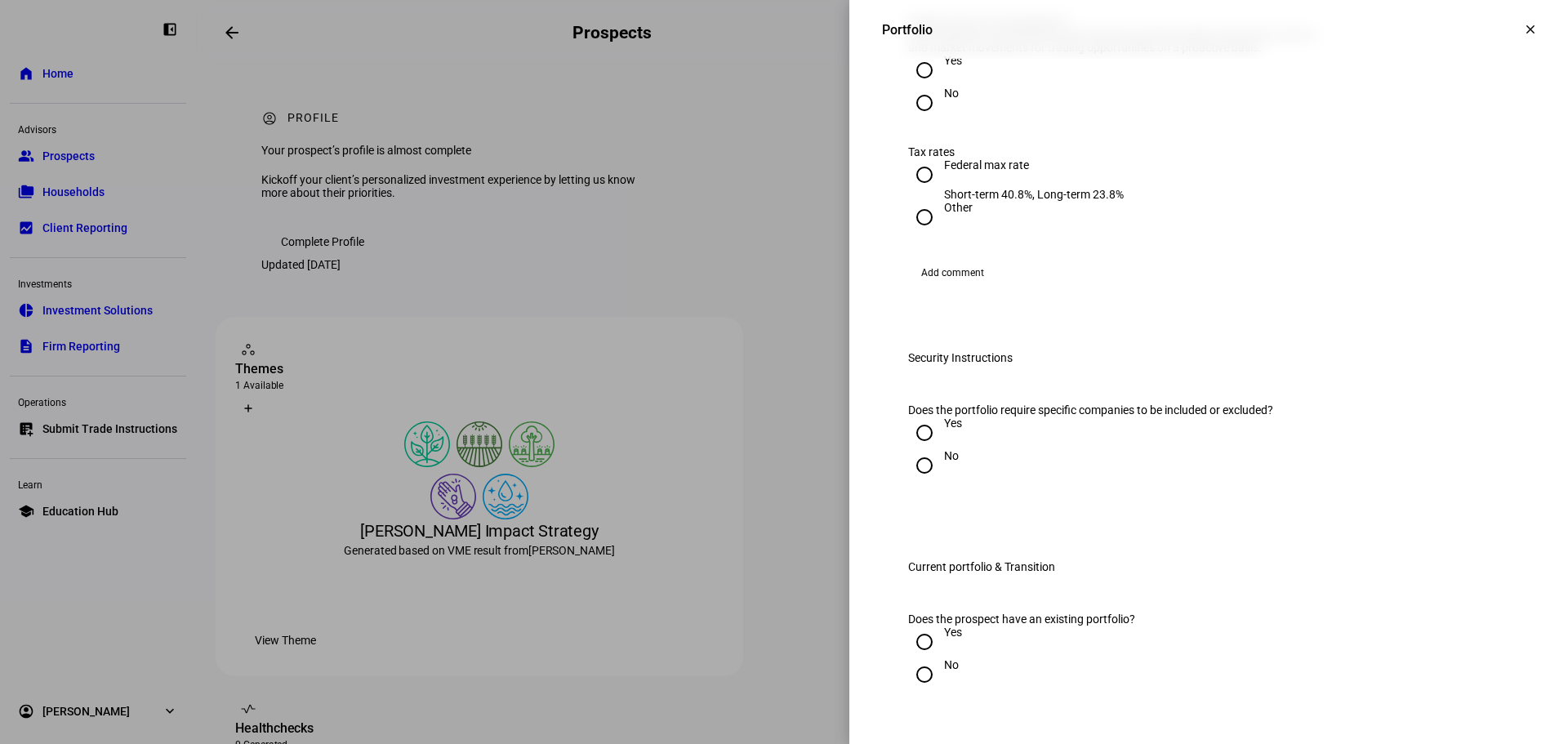
click at [915, 87] on input "Yes" at bounding box center [923, 69] width 32 height 32
radio input "true"
click at [912, 191] on input "Federal max rate Short-term 40.8%, Long-term 23.8%" at bounding box center [923, 174] width 32 height 32
radio input "true"
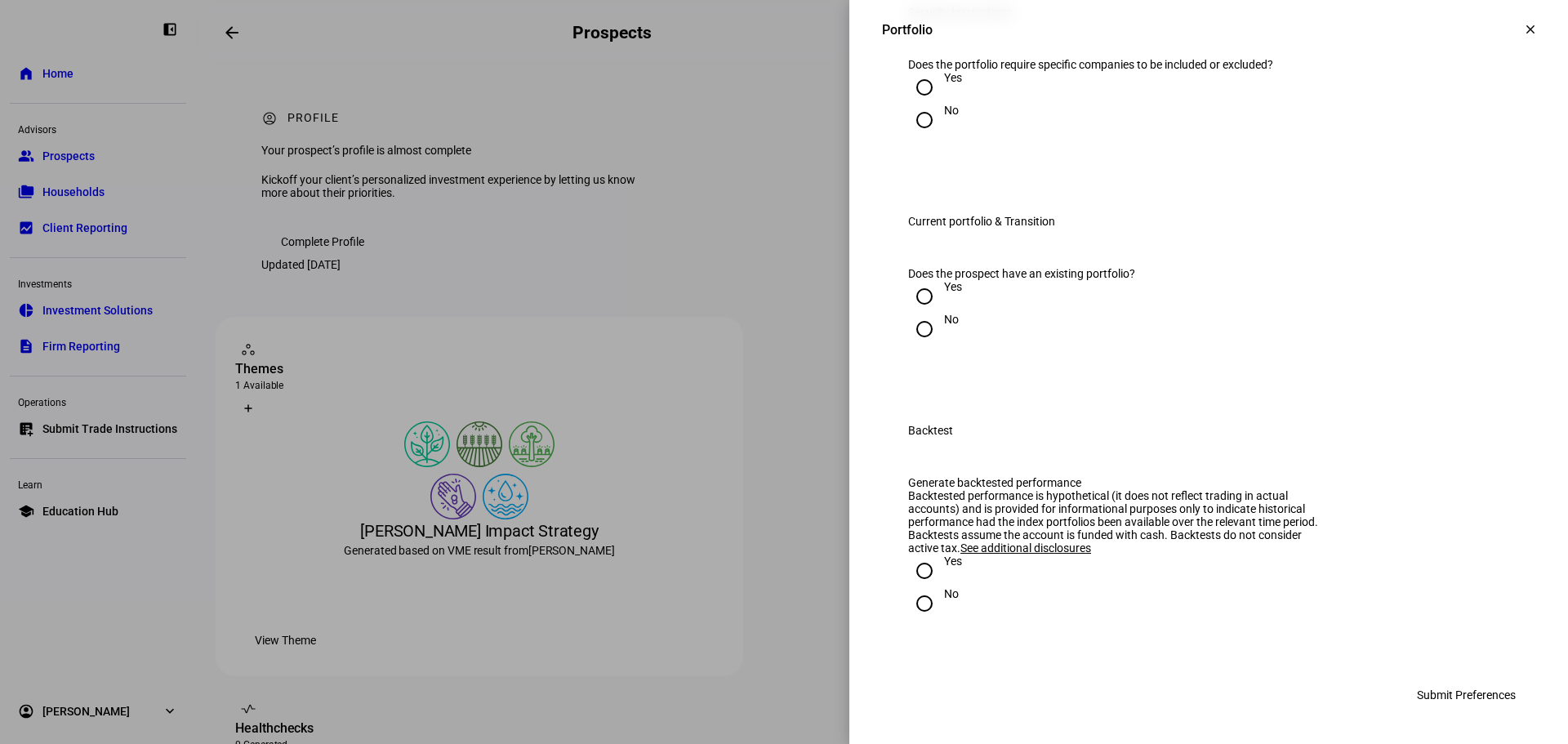
scroll to position [1914, 0]
click at [914, 103] on input "Yes" at bounding box center [923, 87] width 32 height 32
radio input "true"
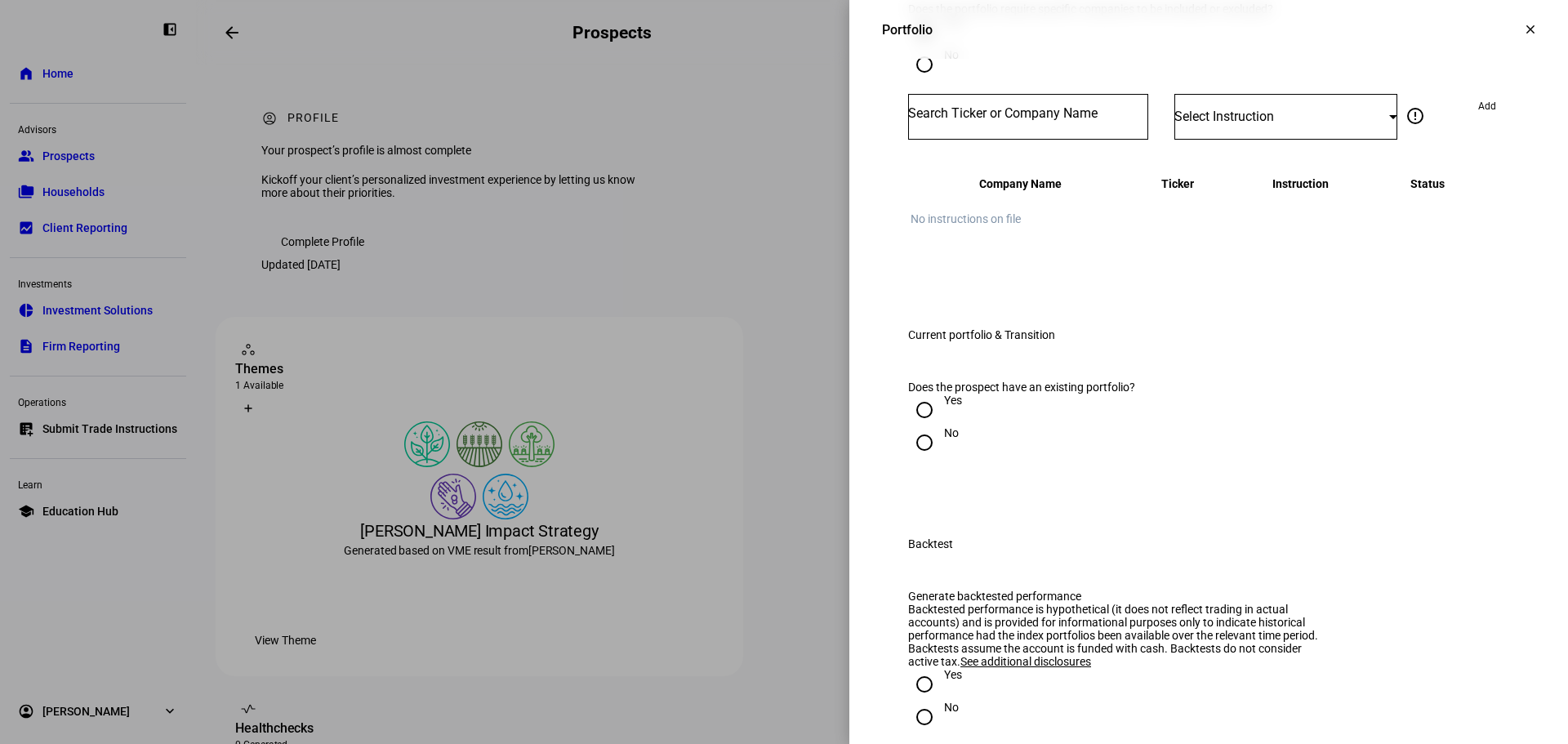
click at [1011, 120] on input "Number" at bounding box center [1028, 114] width 240 height 13
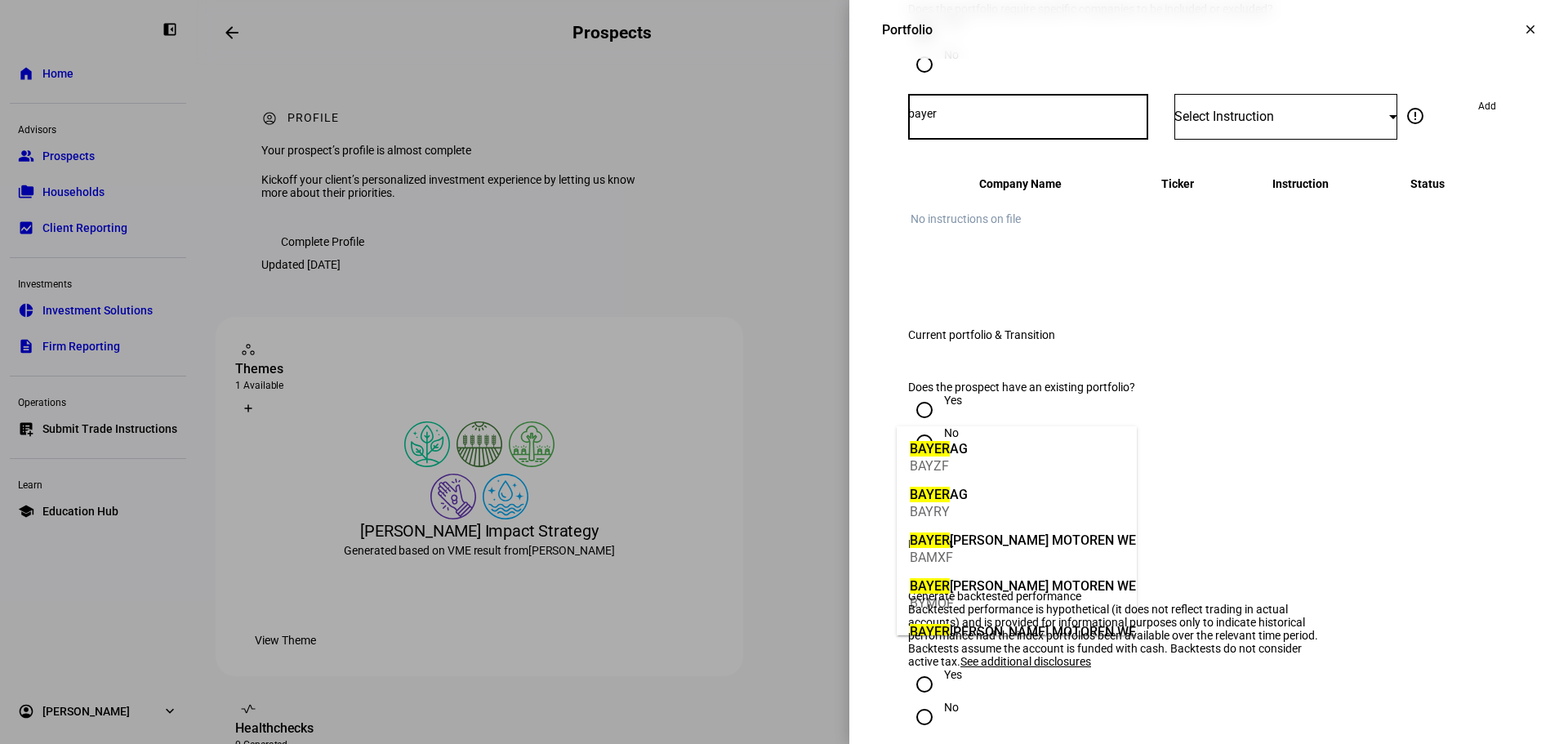
type input "bayer"
click at [977, 466] on mat-option "[PERSON_NAME] BAYZF" at bounding box center [1017, 456] width 240 height 46
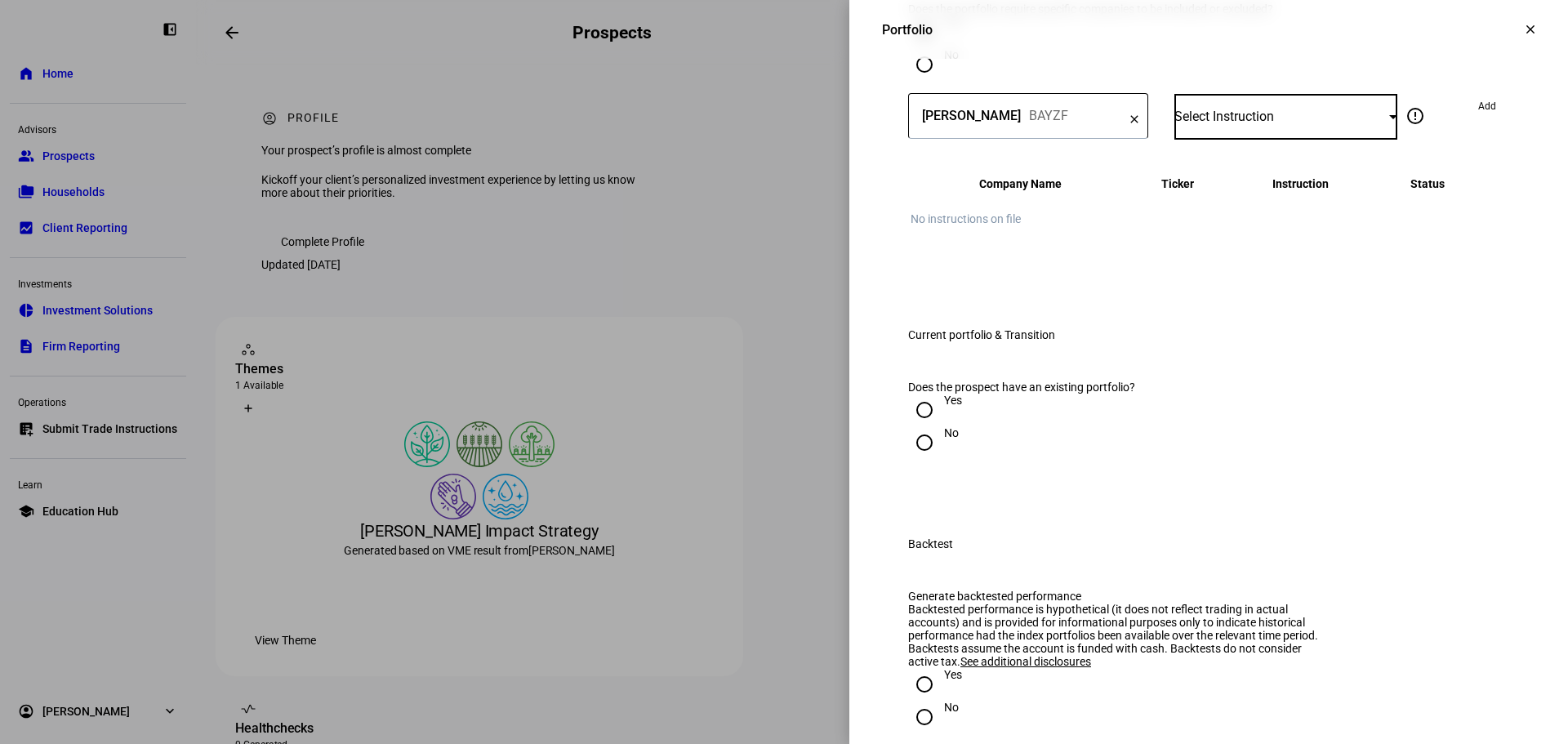
click at [1252, 124] on span "Select Instruction" at bounding box center [1224, 116] width 100 height 16
drag, startPoint x: 1237, startPoint y: 479, endPoint x: 1250, endPoint y: 476, distance: 13.3
click at [1237, 485] on span "Do Not Trade" at bounding box center [1209, 491] width 66 height 13
click at [1389, 118] on div at bounding box center [1393, 116] width 8 height 4
drag, startPoint x: 1273, startPoint y: 527, endPoint x: 1310, endPoint y: 491, distance: 51.6
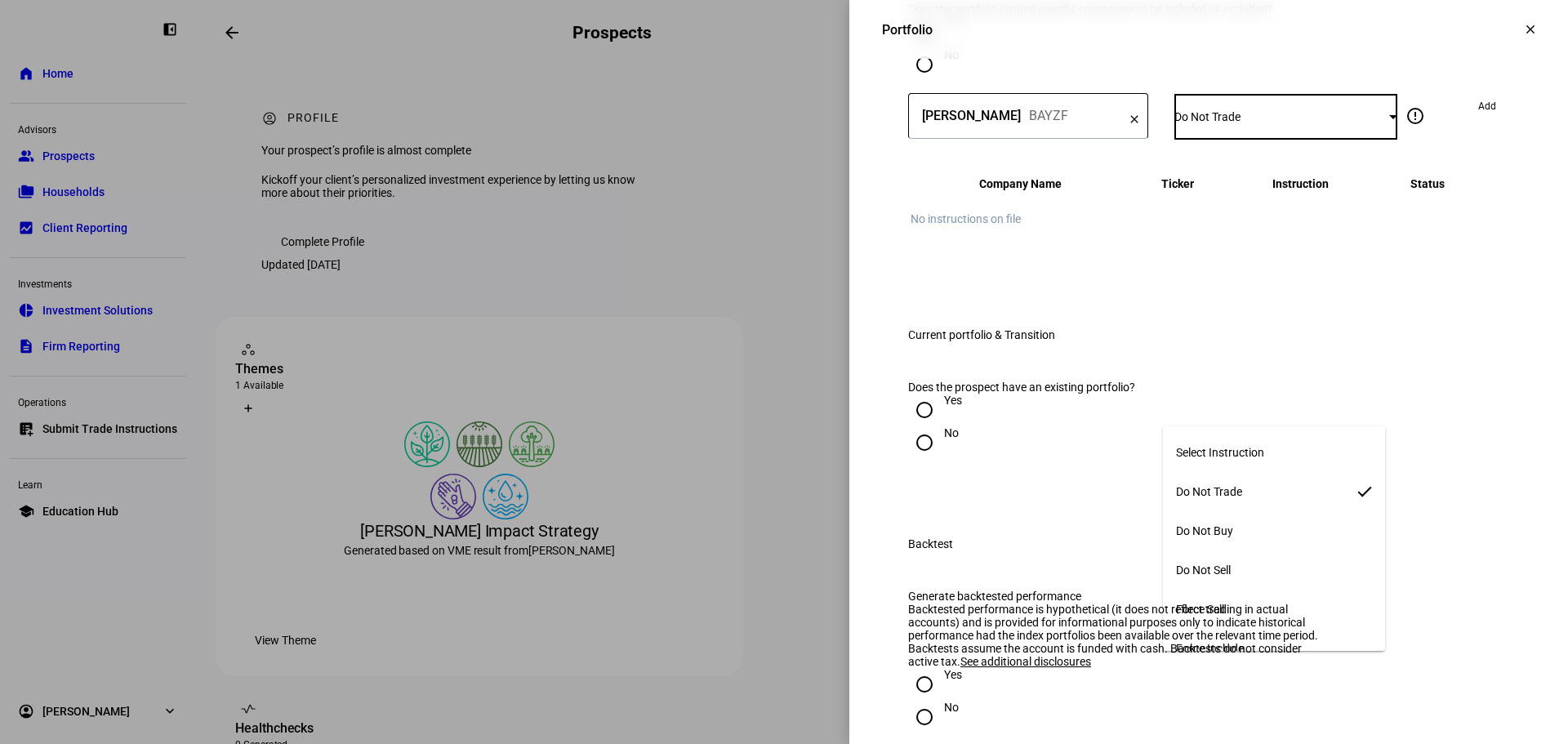
click at [1274, 526] on mat-option "Do Not Buy" at bounding box center [1273, 531] width 223 height 39
click at [1478, 119] on span "Add" at bounding box center [1487, 106] width 18 height 26
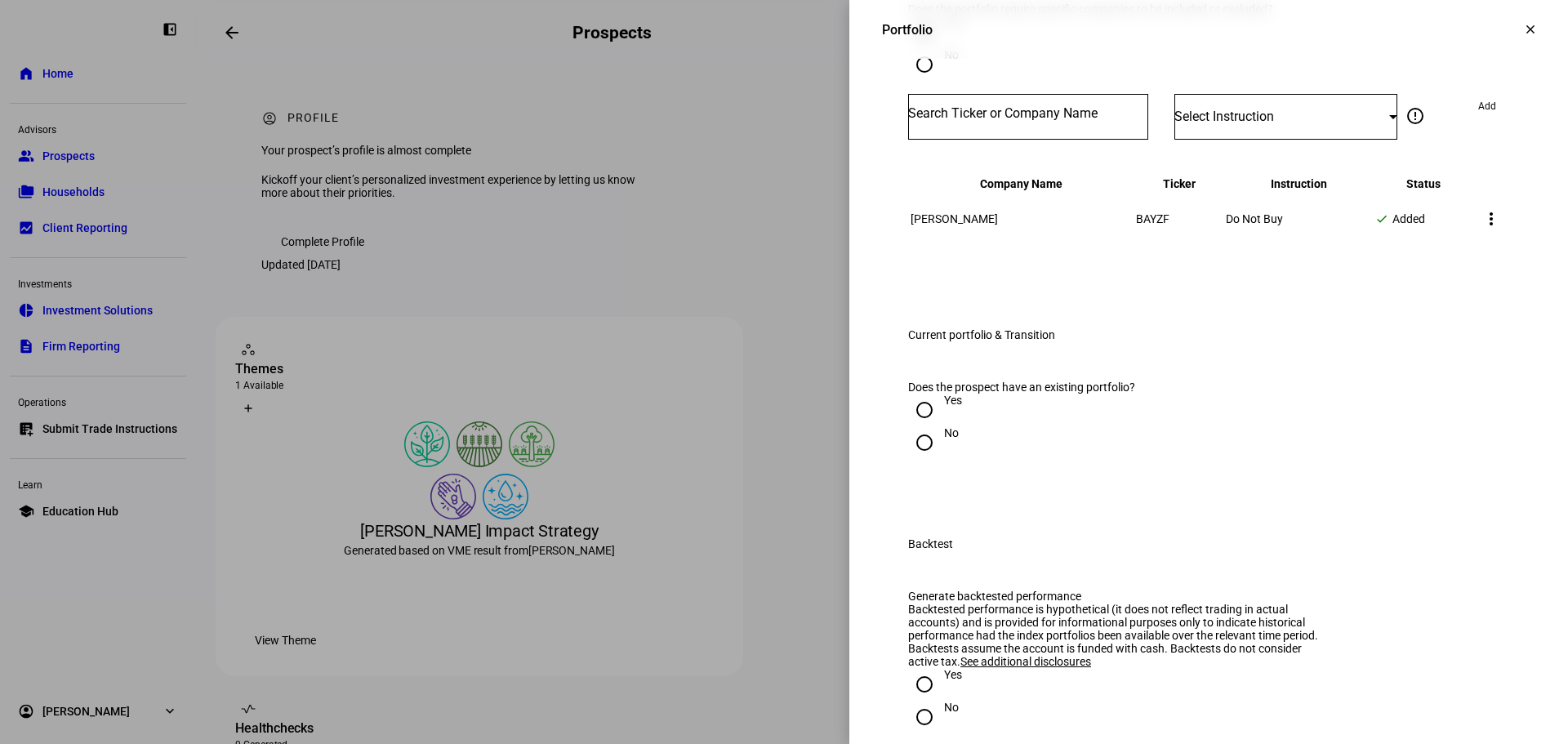
click at [1026, 120] on input "Number" at bounding box center [1028, 114] width 240 height 13
click at [1020, 120] on input "Number" at bounding box center [1028, 114] width 240 height 13
click at [1017, 120] on input "Number" at bounding box center [1028, 114] width 240 height 13
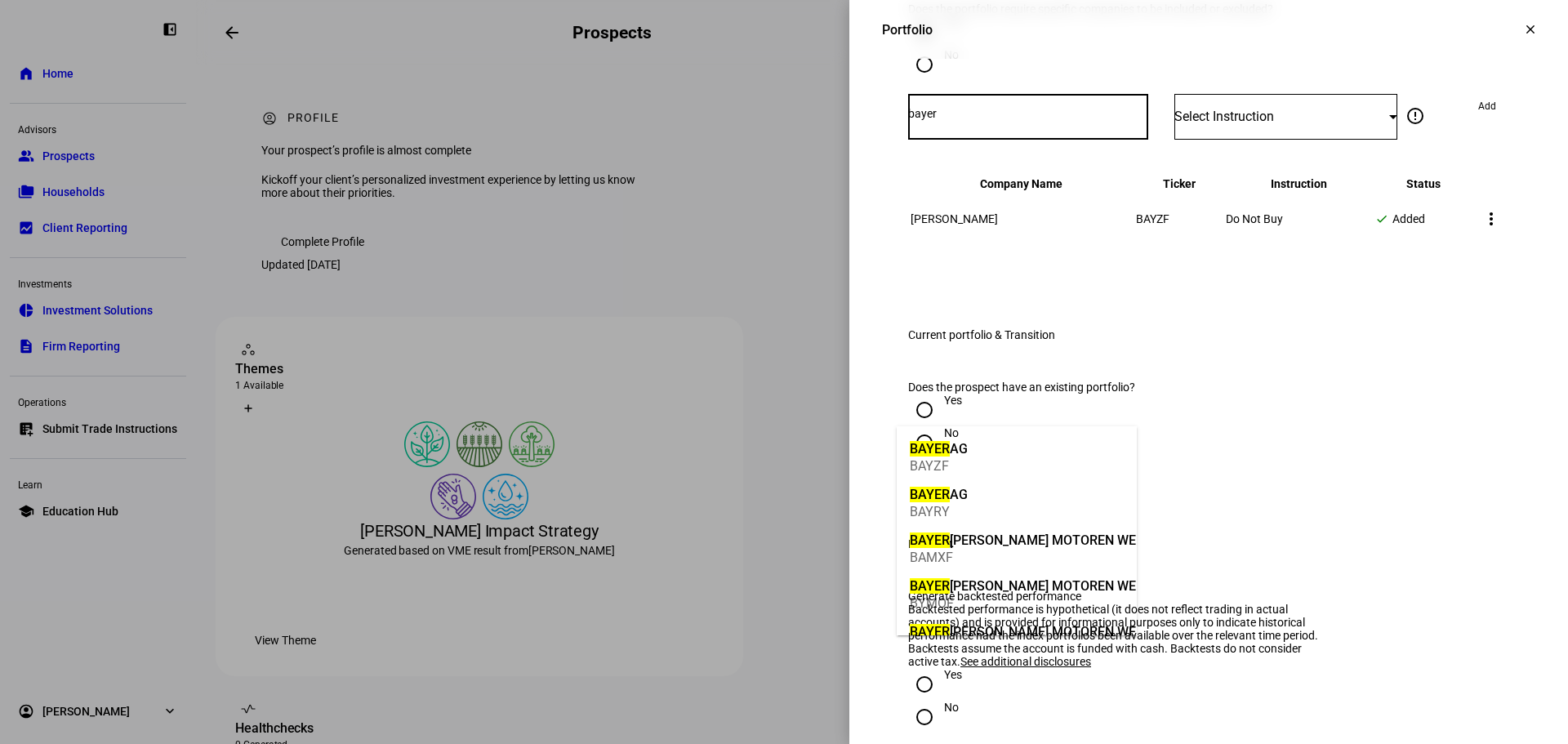
type input "bayer"
click at [971, 510] on div "[PERSON_NAME] BAYRY" at bounding box center [939, 501] width 66 height 55
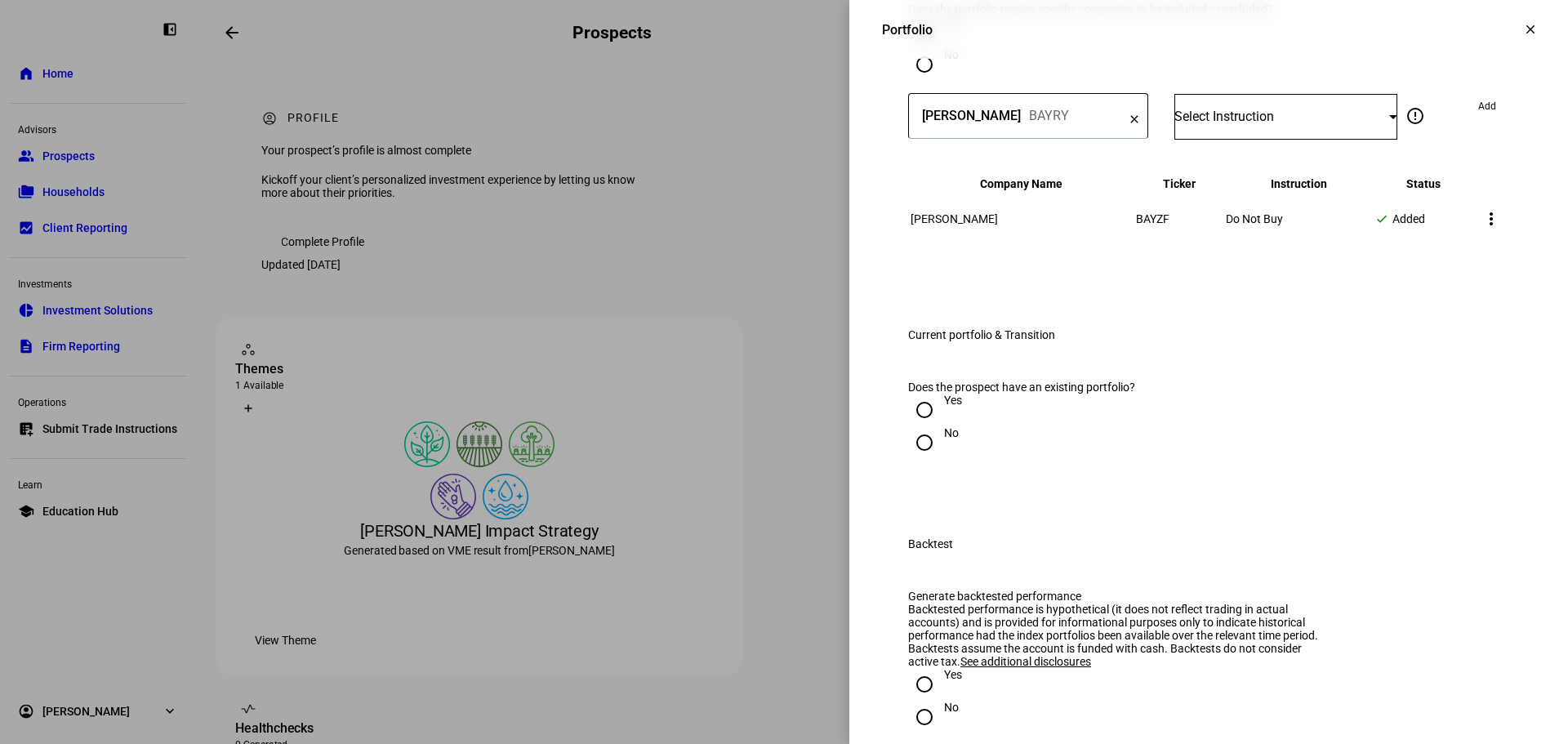
click at [1389, 118] on div at bounding box center [1393, 116] width 8 height 4
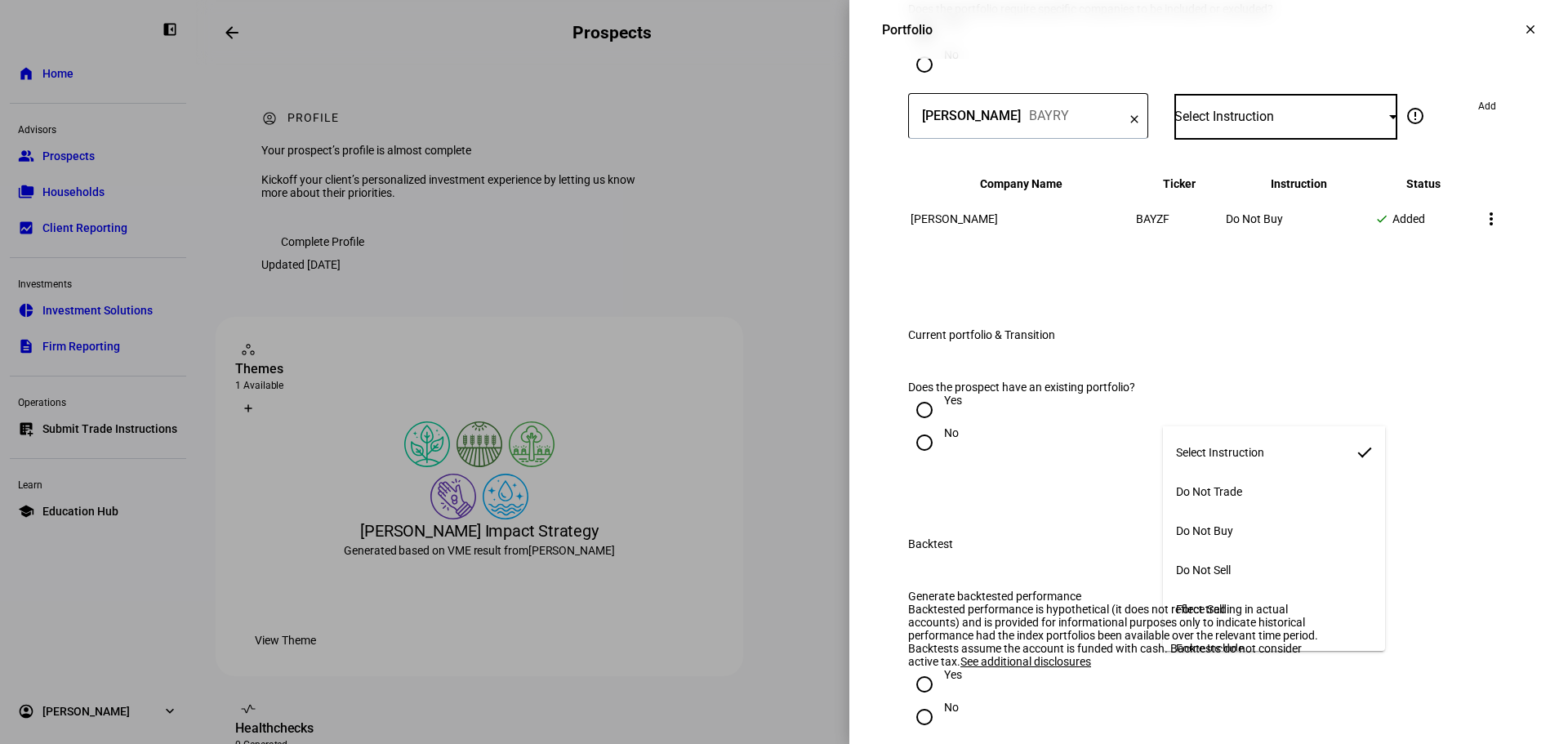
click at [1283, 529] on mat-option "Do Not Buy" at bounding box center [1273, 531] width 223 height 39
click at [1478, 119] on span "Add" at bounding box center [1487, 106] width 18 height 26
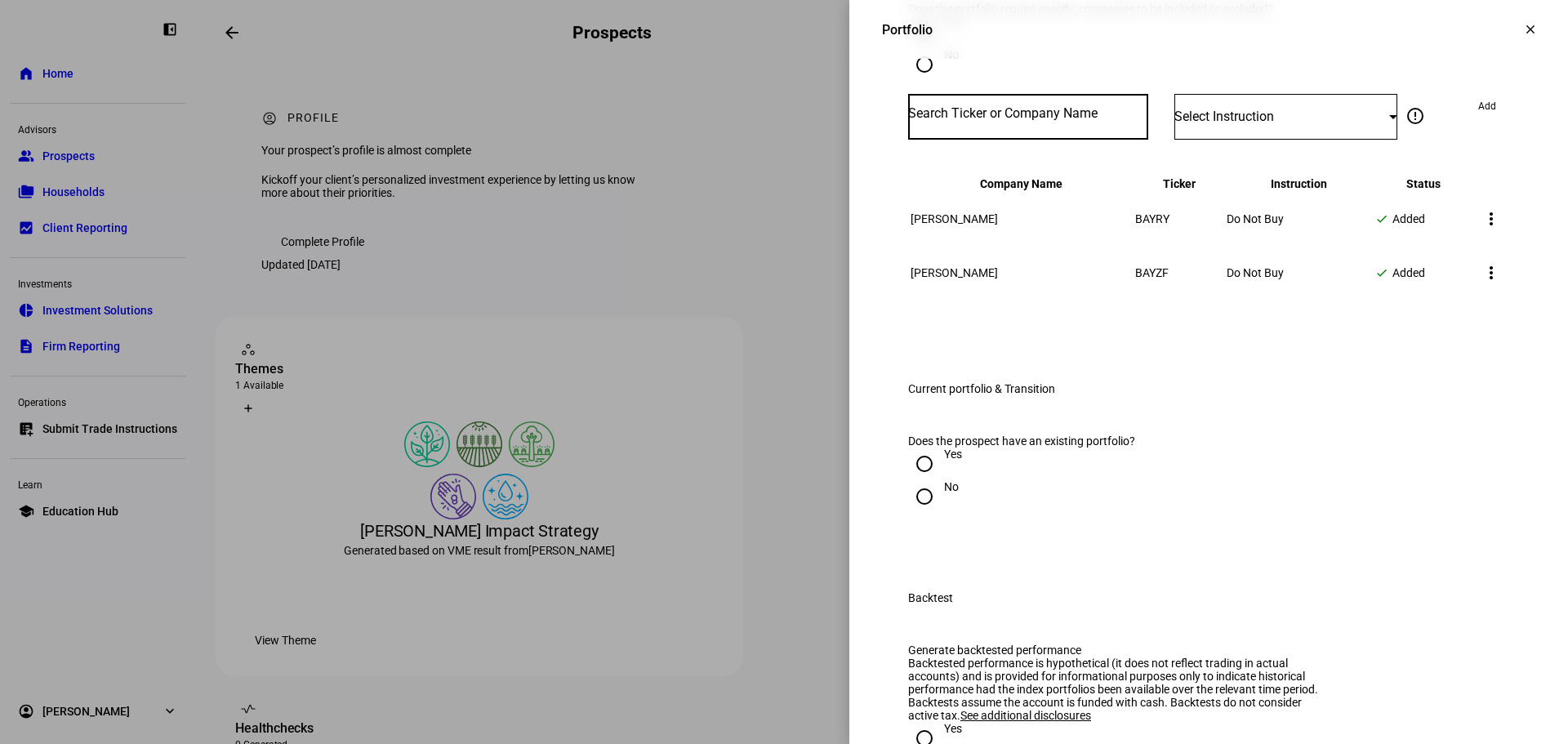
click at [1092, 120] on input "Number" at bounding box center [1028, 114] width 240 height 13
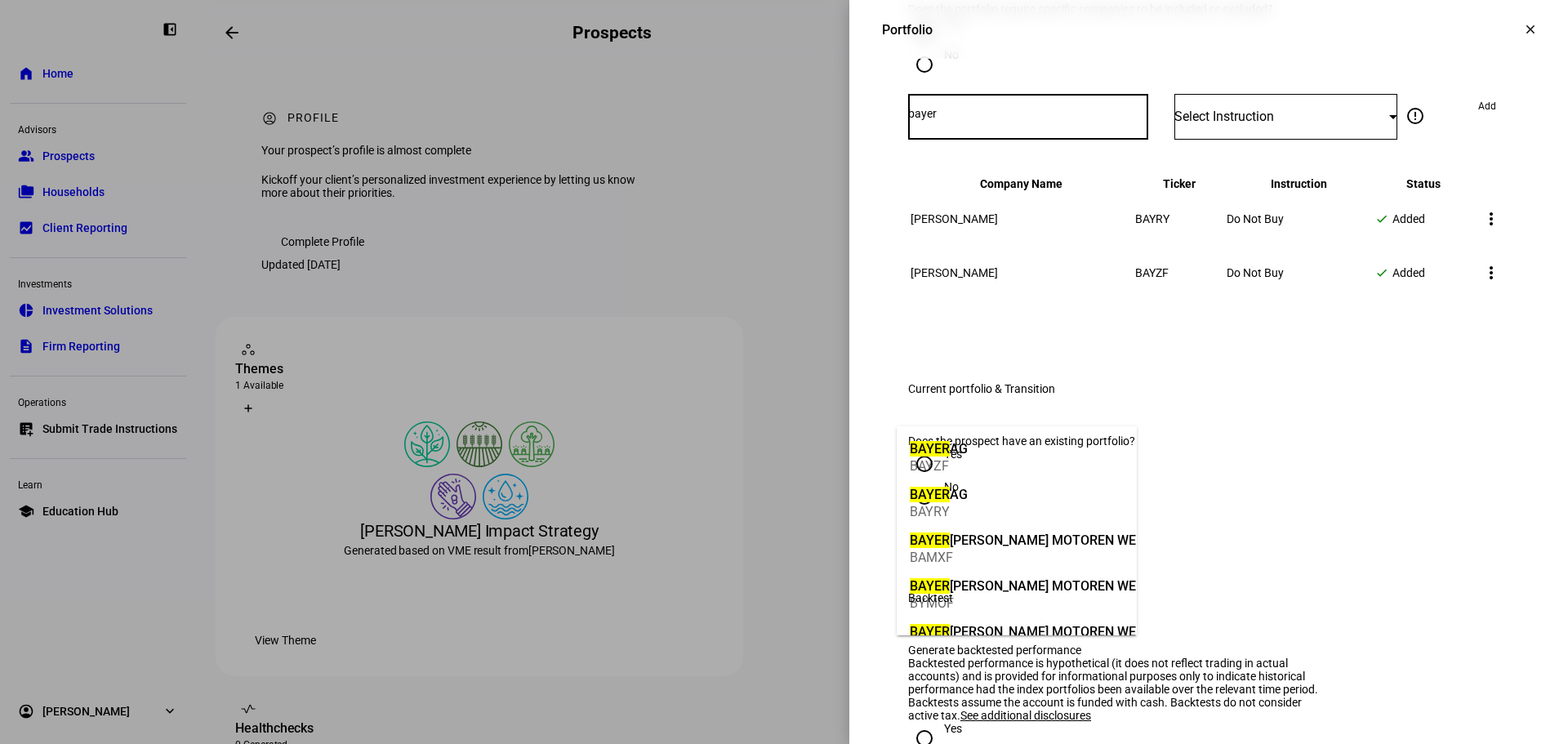
type input "bayer"
click at [1228, 48] on div "Yes" at bounding box center [1208, 31] width 601 height 32
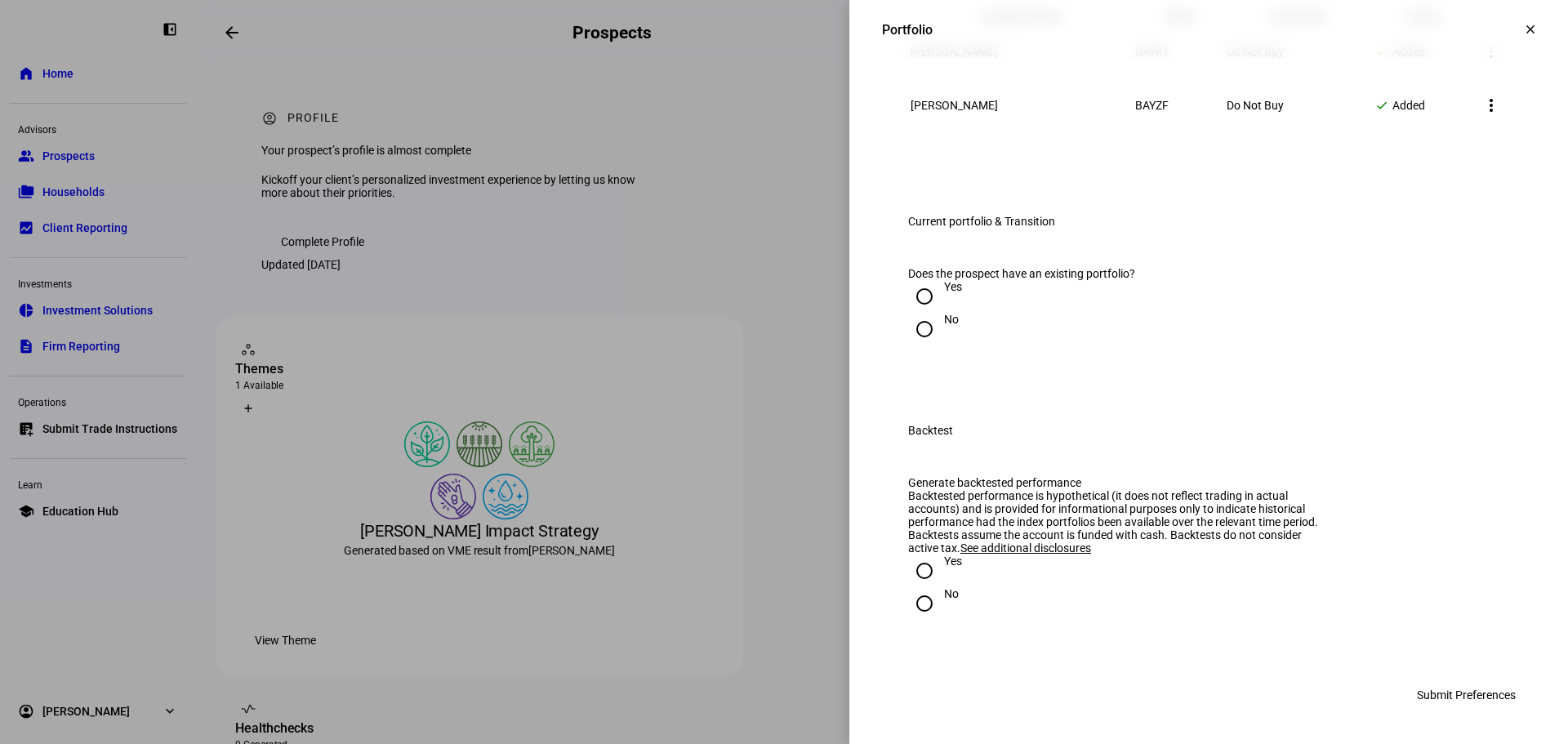
scroll to position [2290, 0]
drag, startPoint x: 914, startPoint y: 409, endPoint x: 1169, endPoint y: 474, distance: 263.2
click at [912, 313] on input "Yes" at bounding box center [923, 295] width 32 height 32
radio input "true"
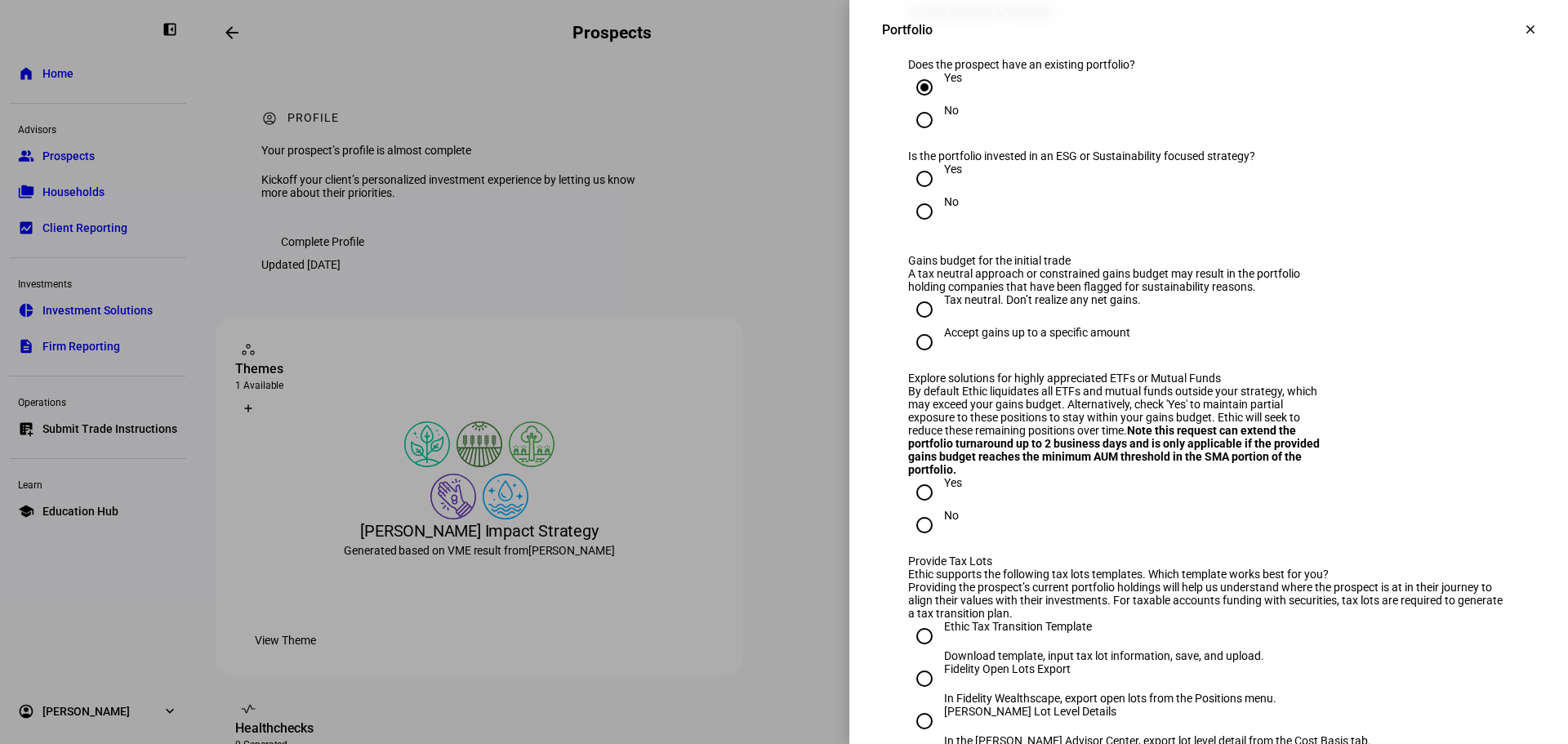
scroll to position [2566, 0]
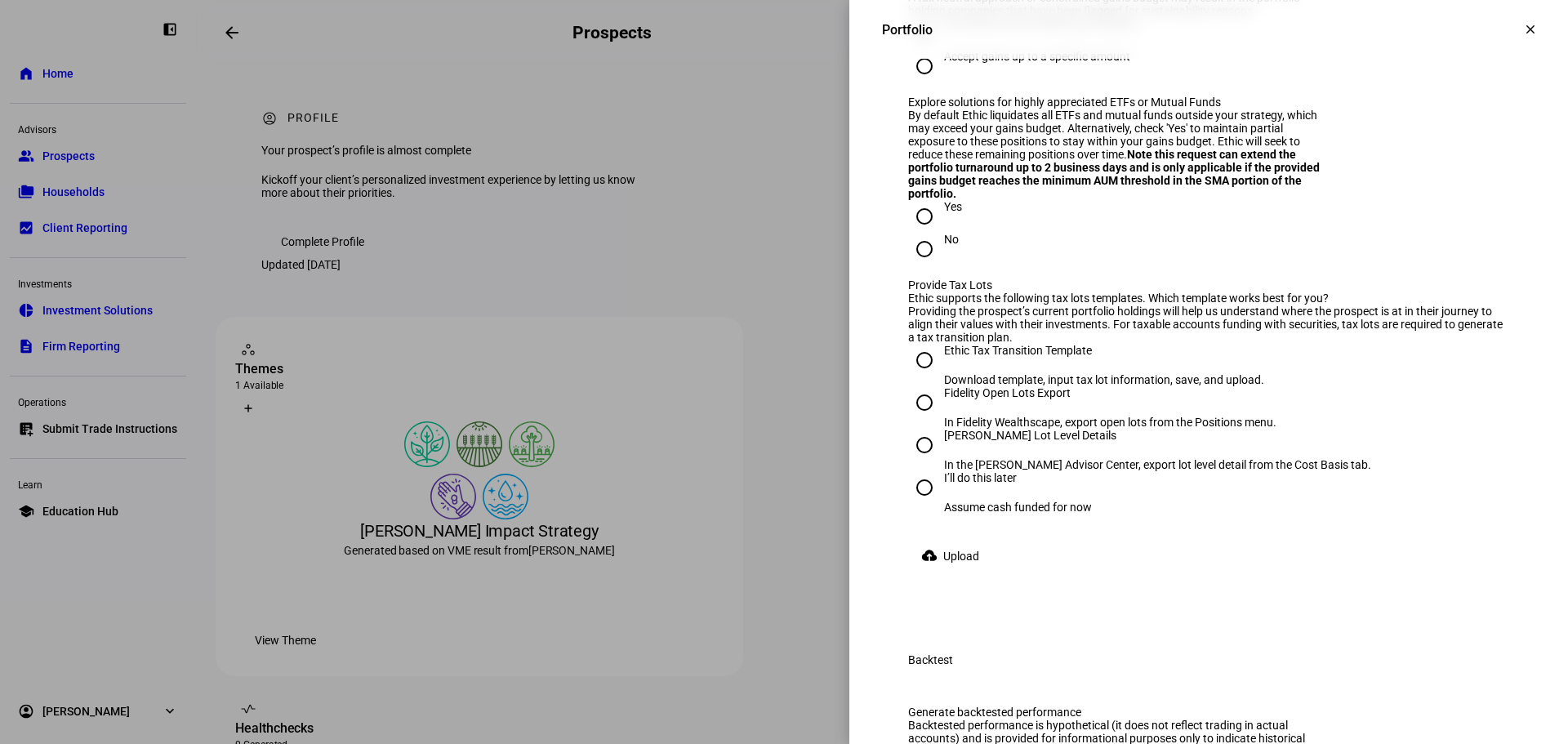
radio input "true"
click at [913, 50] on input "Tax neutral. Don’t realize any net gains." at bounding box center [923, 33] width 32 height 32
radio input "true"
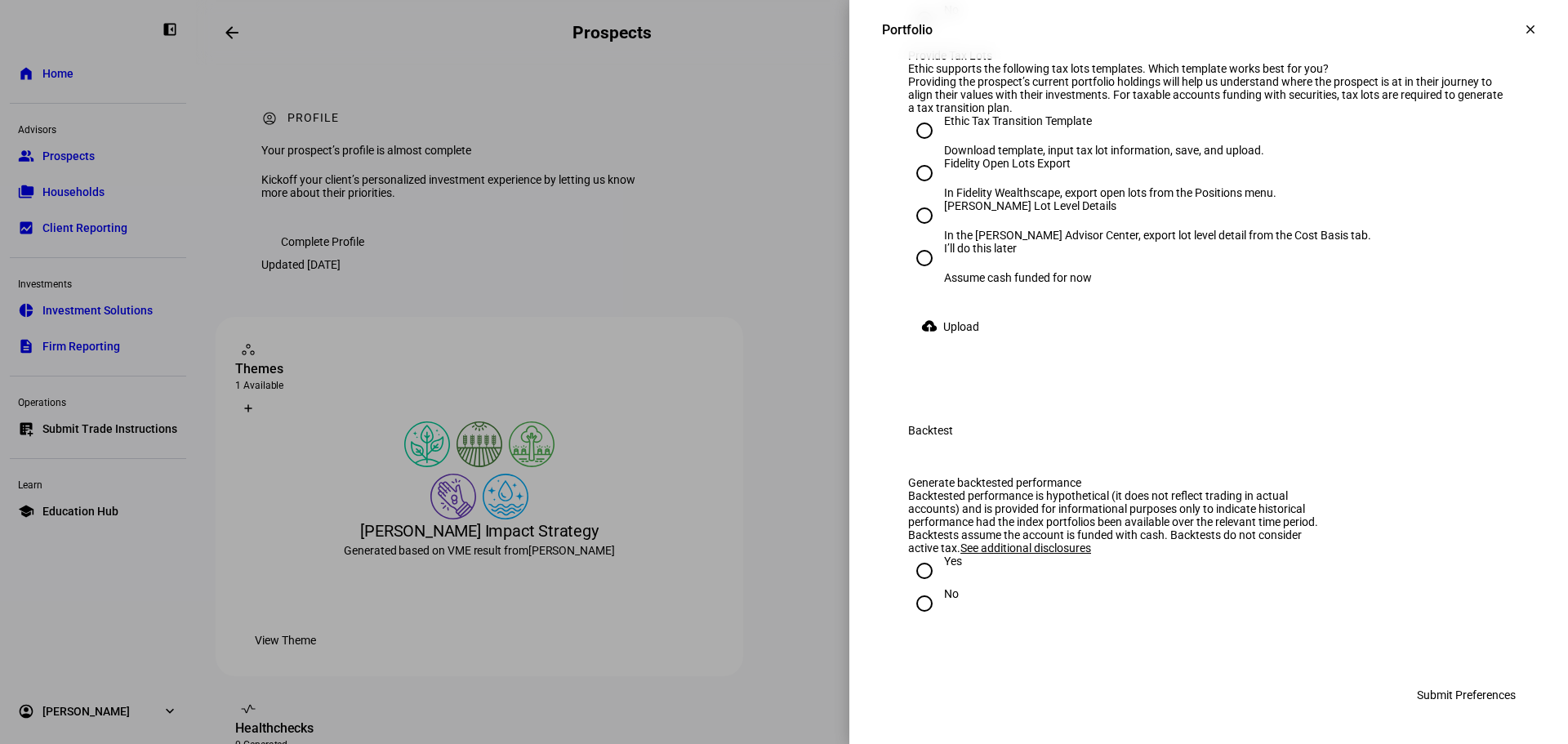
scroll to position [2792, 0]
click at [911, 39] on input "No" at bounding box center [923, 22] width 32 height 32
radio input "true"
click at [916, 232] on input "[PERSON_NAME] Lot Level Details In the [PERSON_NAME] Advisor Center, export lot…" at bounding box center [923, 215] width 32 height 32
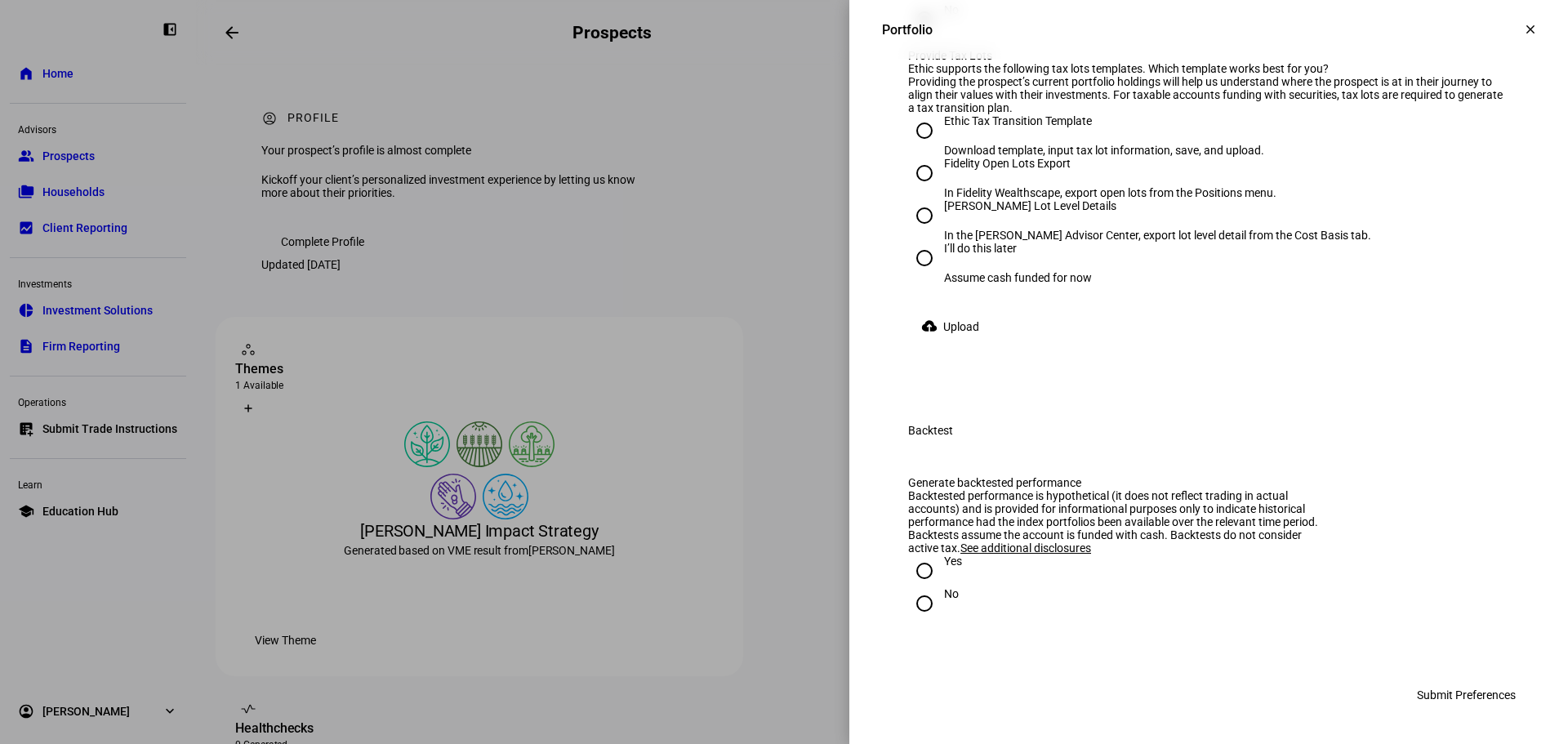
radio input "true"
click at [965, 342] on span "Upload" at bounding box center [960, 326] width 36 height 32
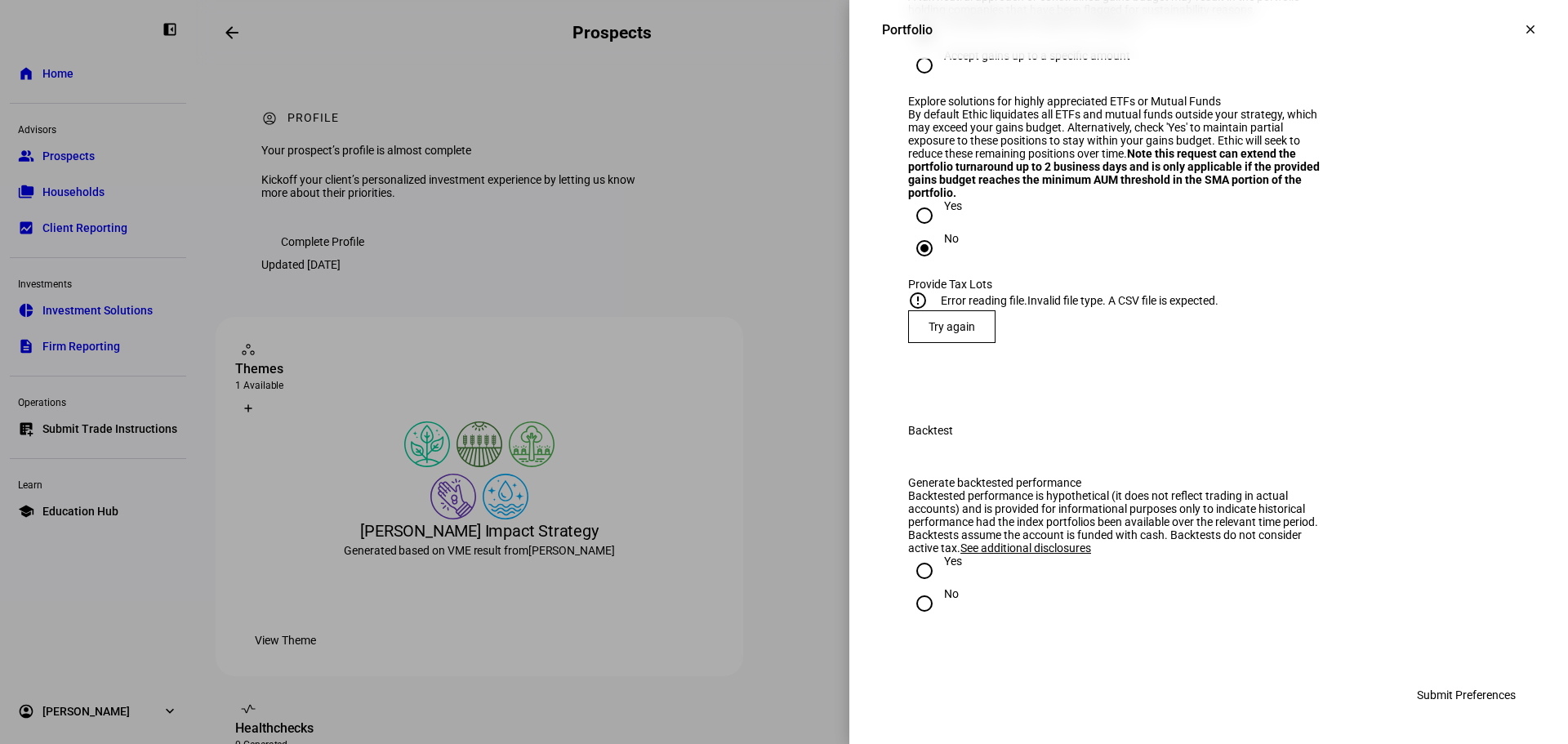
click at [959, 333] on span "Try again" at bounding box center [951, 327] width 46 height 13
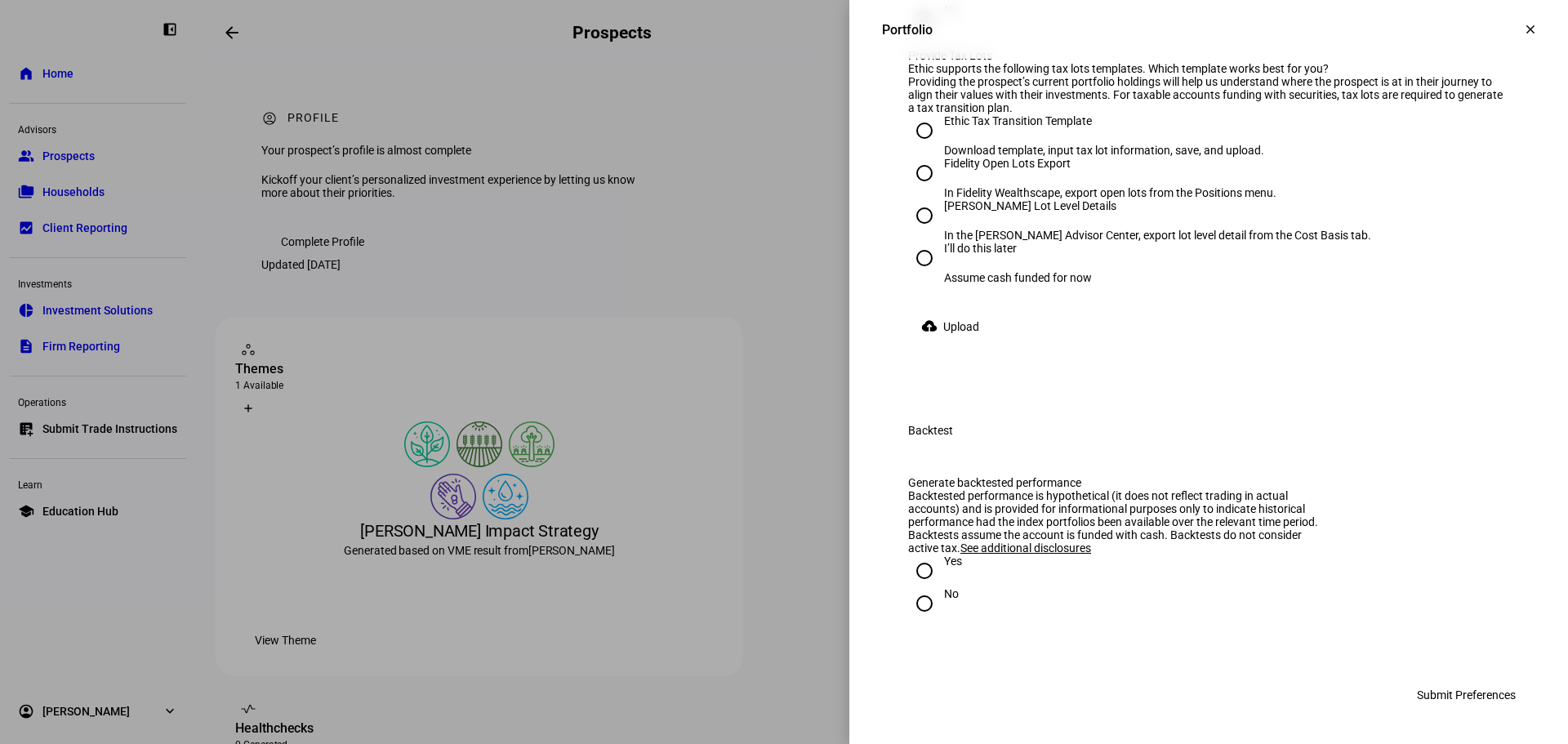
click at [955, 342] on span "Upload" at bounding box center [960, 326] width 36 height 32
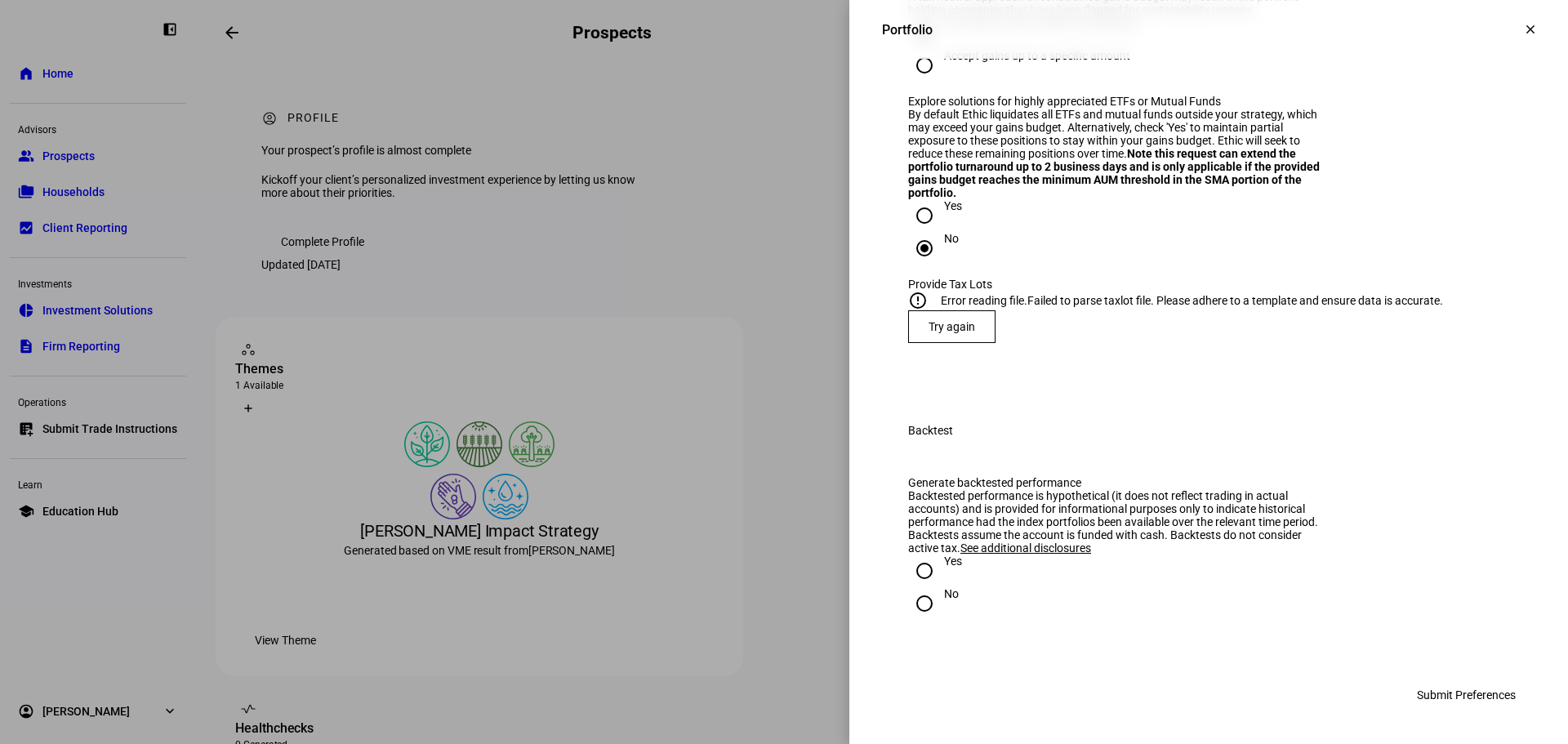
click at [955, 333] on span "Try again" at bounding box center [951, 327] width 46 height 13
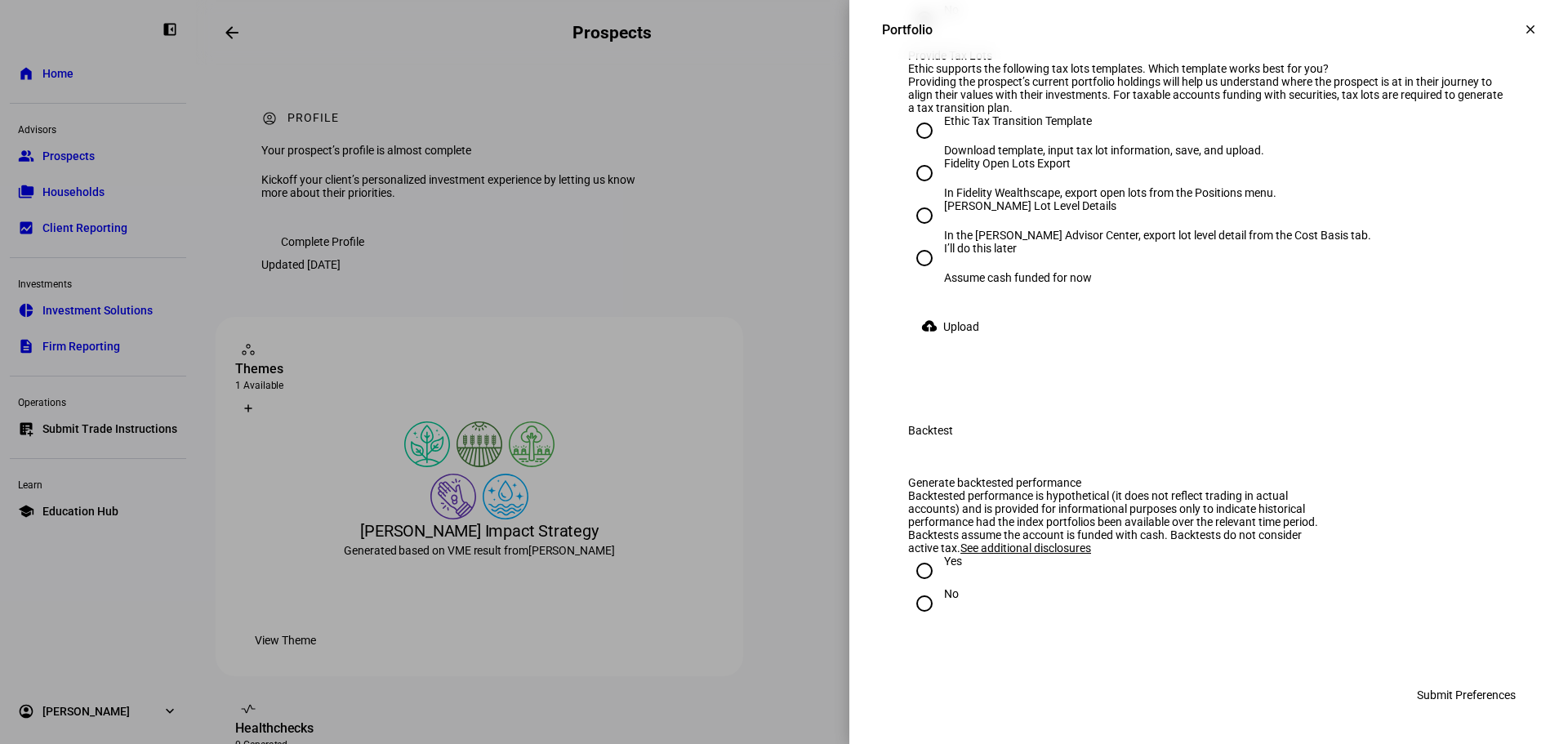
click at [914, 274] on input "I’ll do this later Assume cash funded for now" at bounding box center [923, 258] width 32 height 32
radio input "true"
drag, startPoint x: 911, startPoint y: 608, endPoint x: 923, endPoint y: 610, distance: 12.2
click at [917, 608] on input "No" at bounding box center [923, 603] width 32 height 32
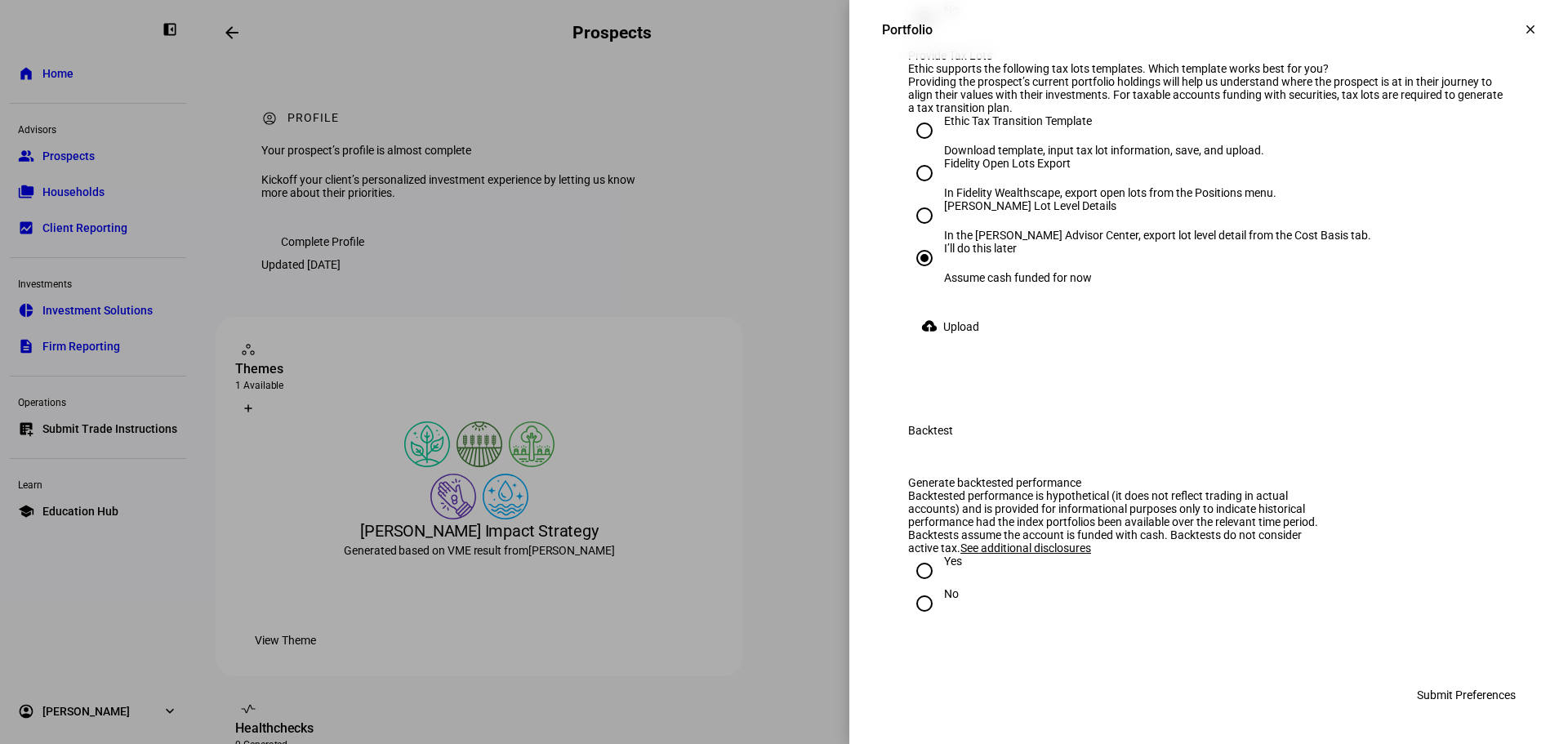
radio input "true"
click at [1478, 690] on span "Submit Preferences" at bounding box center [1465, 694] width 99 height 32
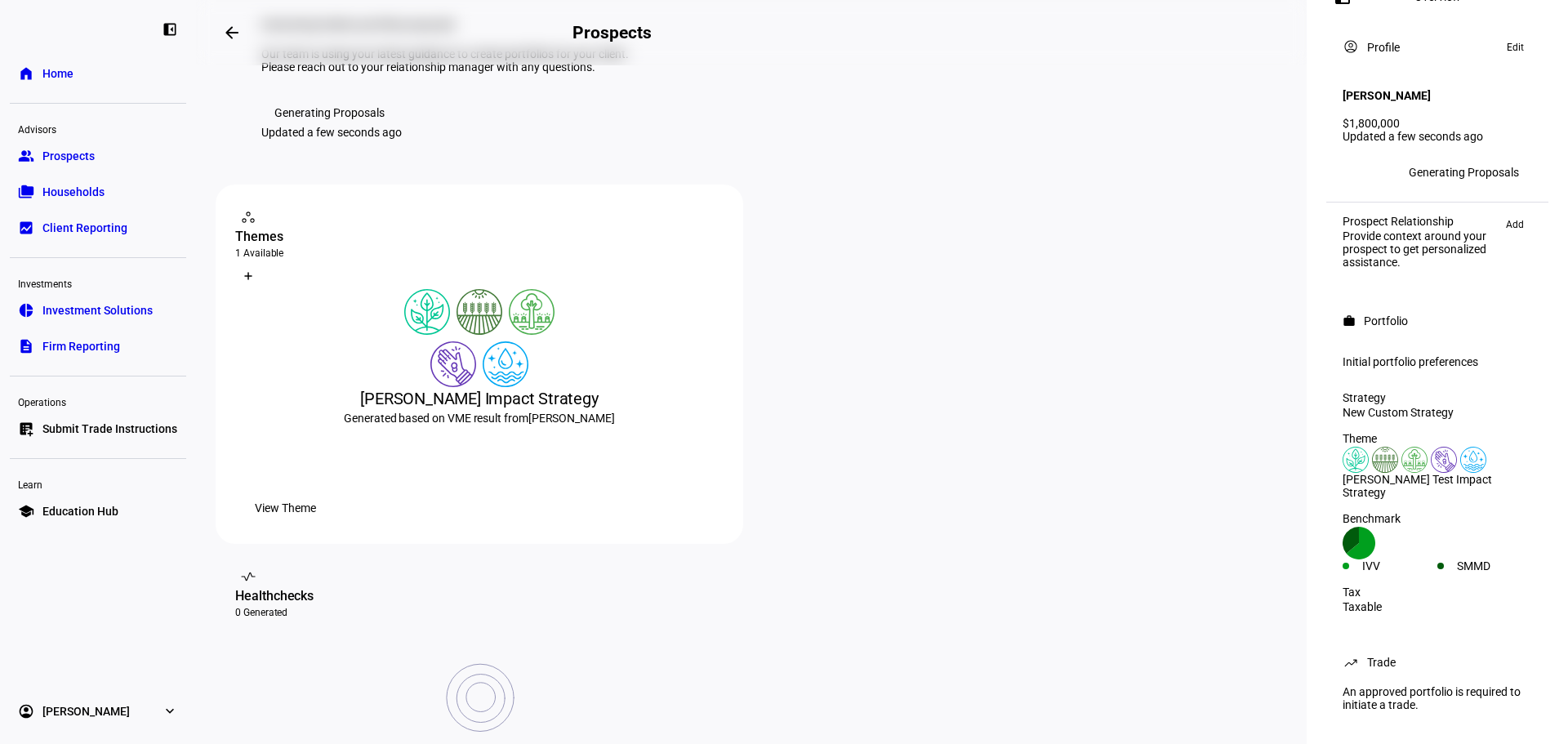
scroll to position [170, 0]
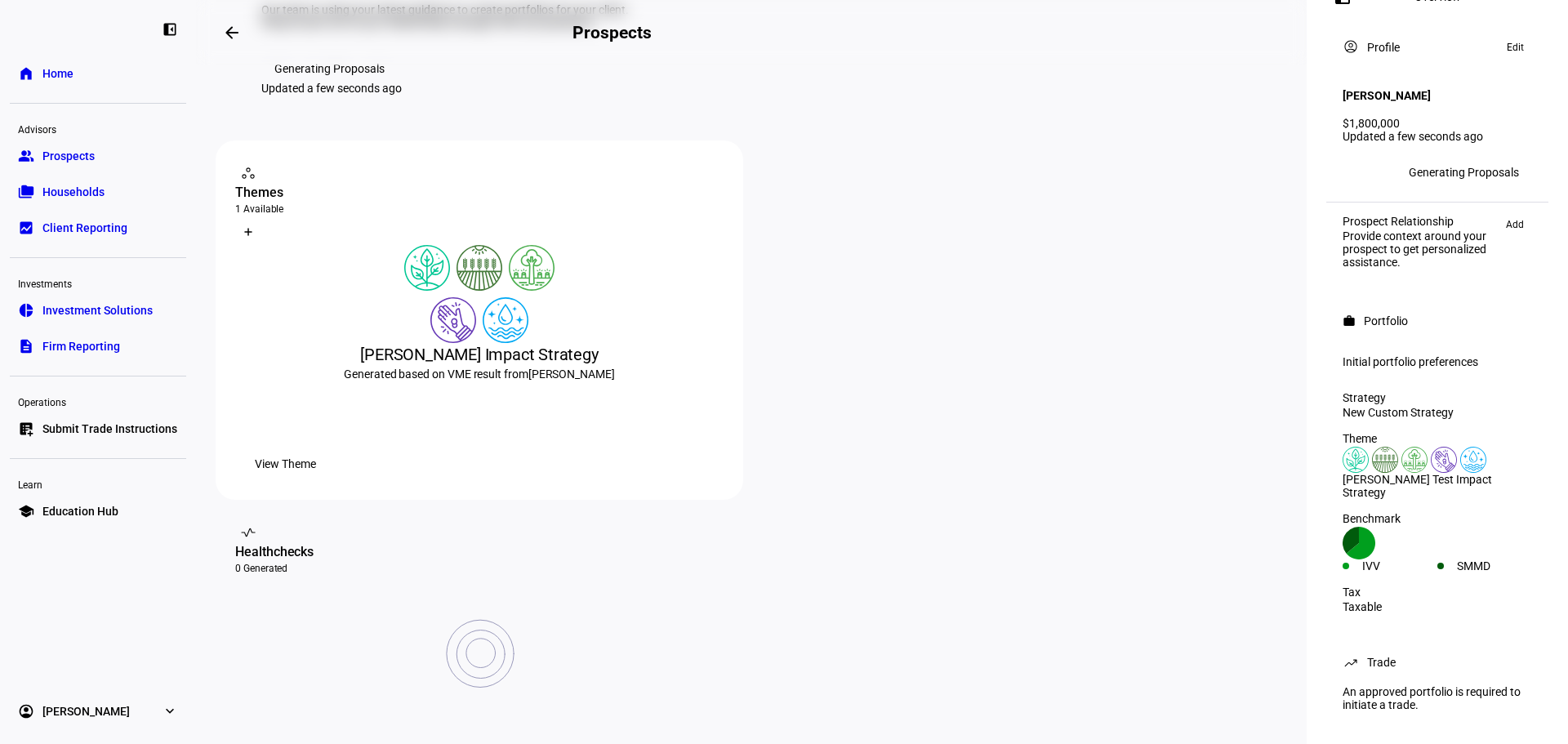
click at [316, 480] on span "View Theme" at bounding box center [285, 463] width 61 height 32
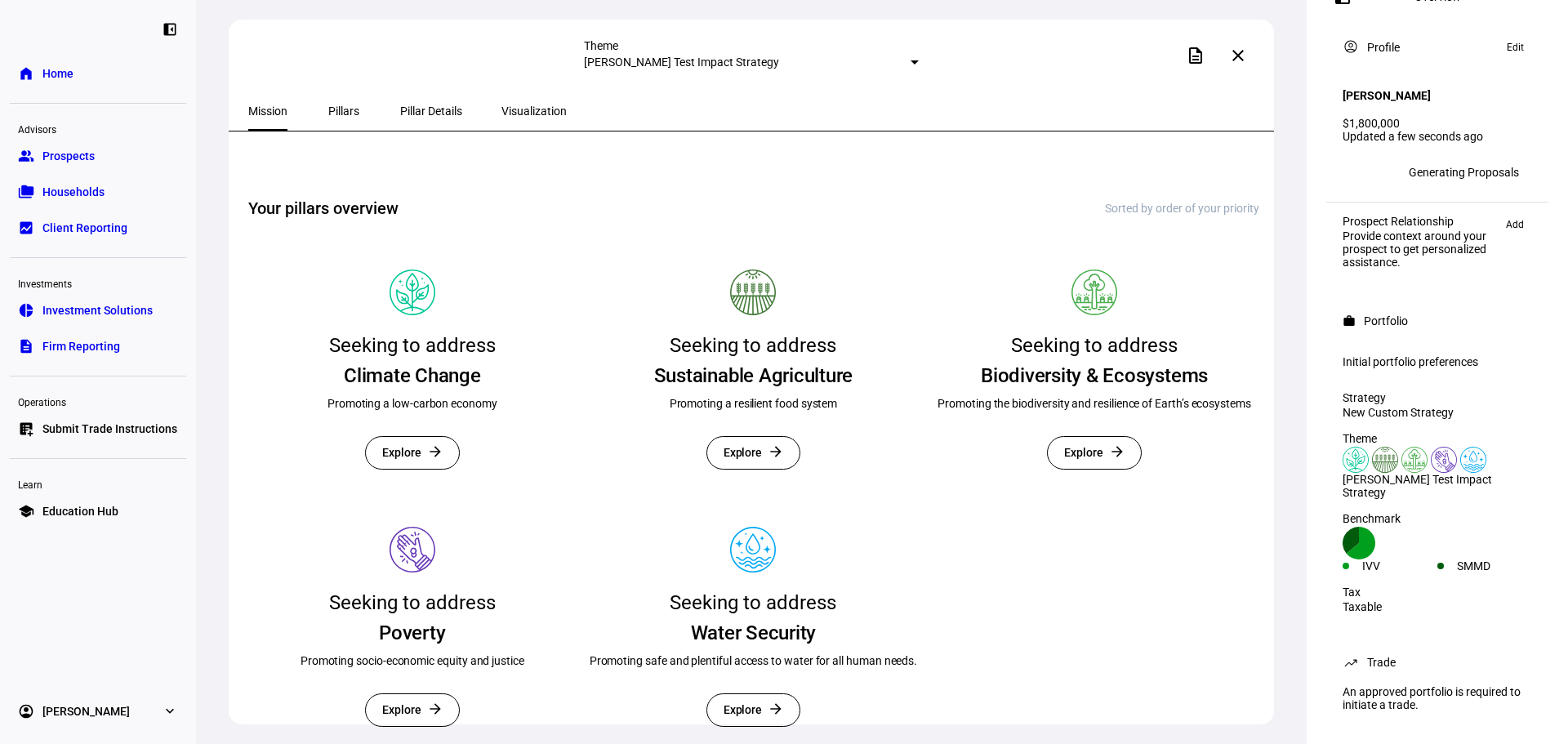
scroll to position [369, 0]
click at [1242, 56] on mat-icon "close" at bounding box center [1237, 55] width 19 height 19
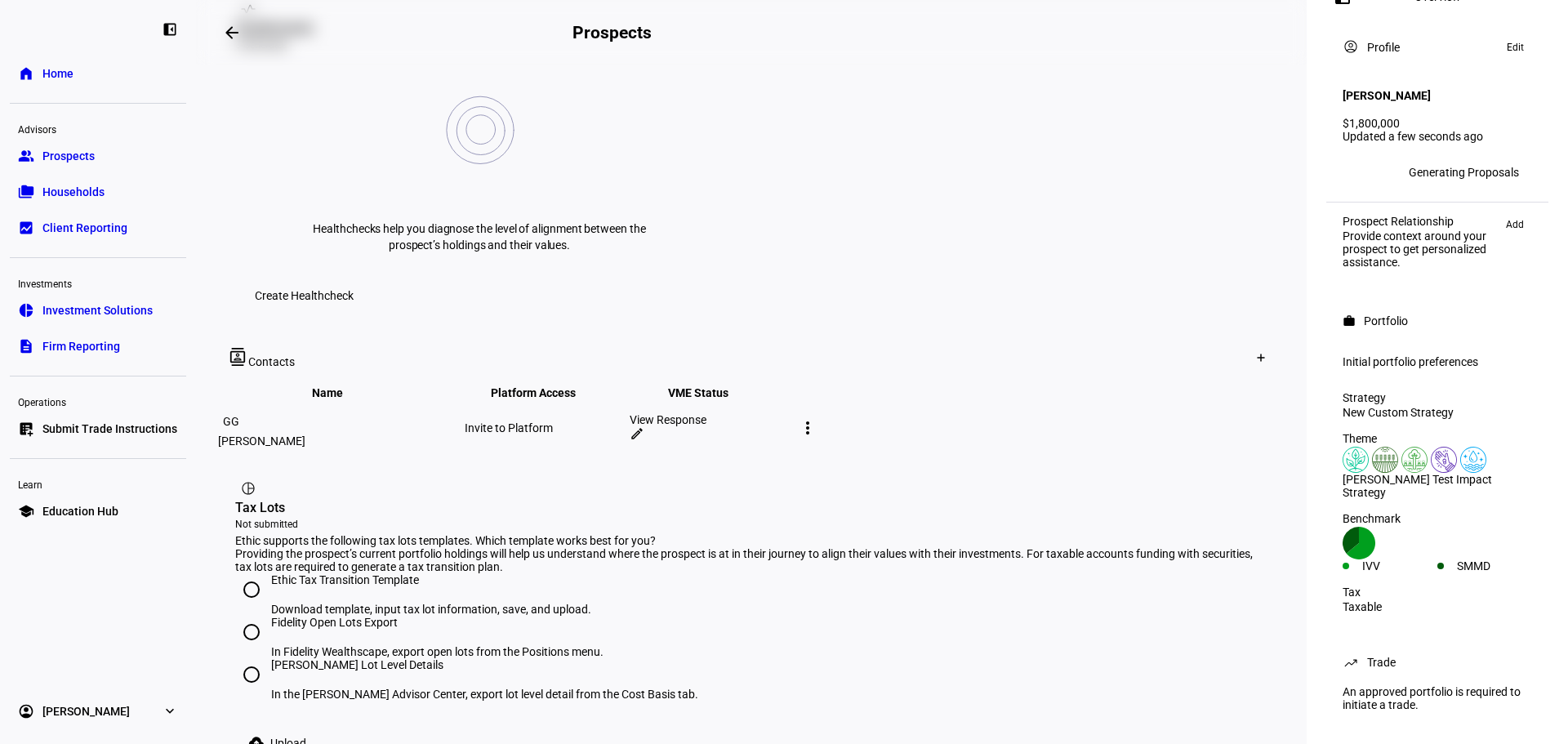
scroll to position [714, 0]
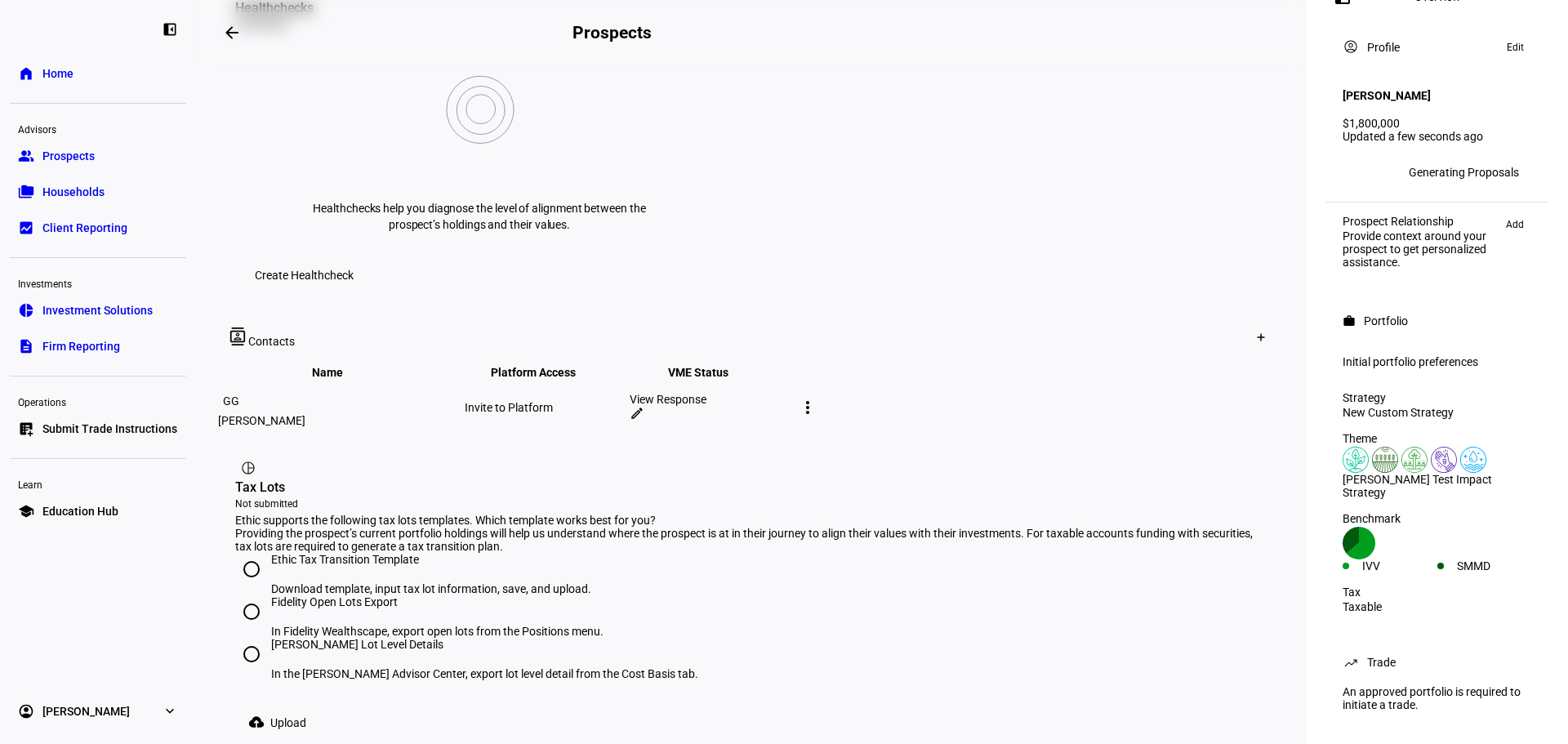
click at [791, 392] on div "View Response" at bounding box center [710, 399] width 162 height 13
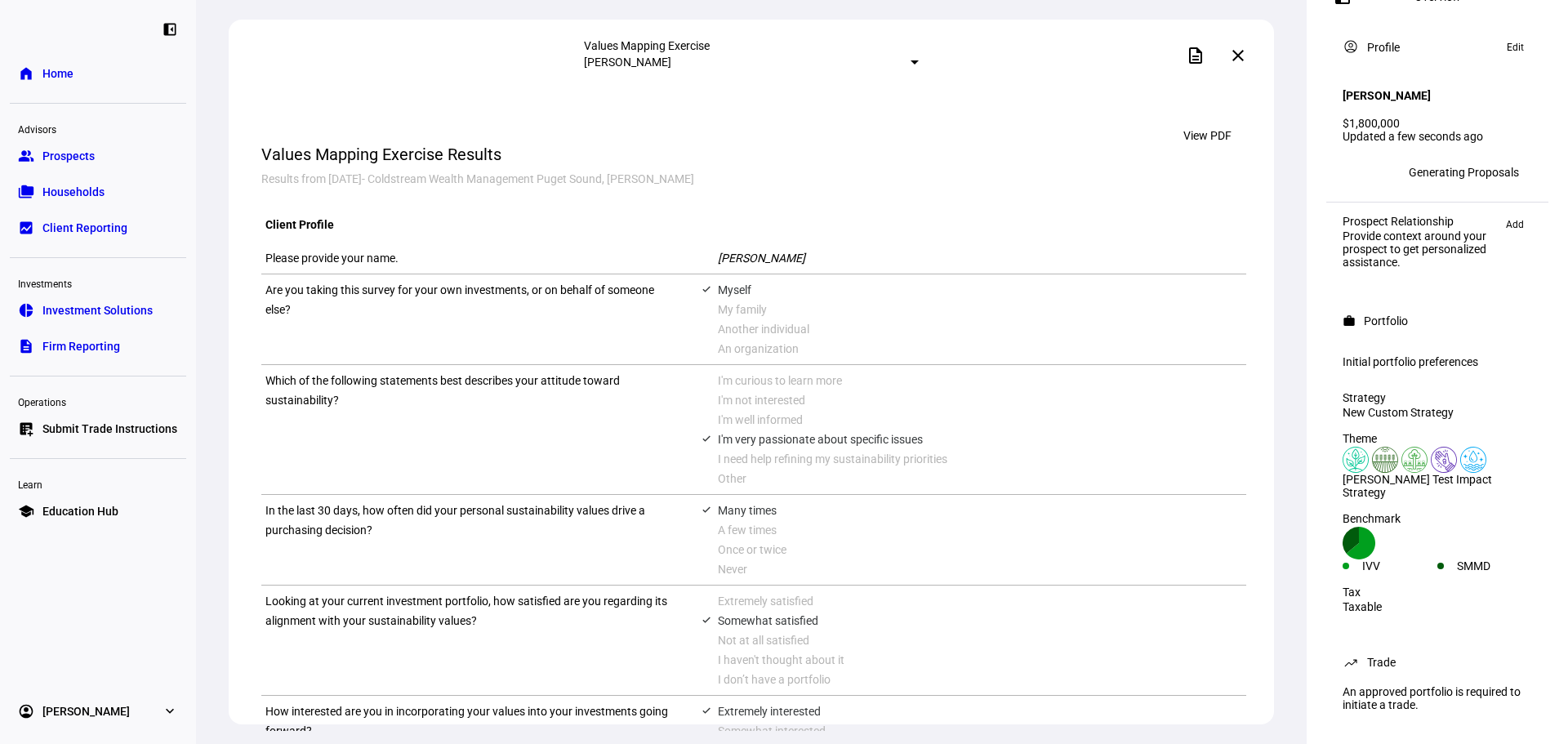
click at [1247, 59] on span at bounding box center [1237, 55] width 39 height 39
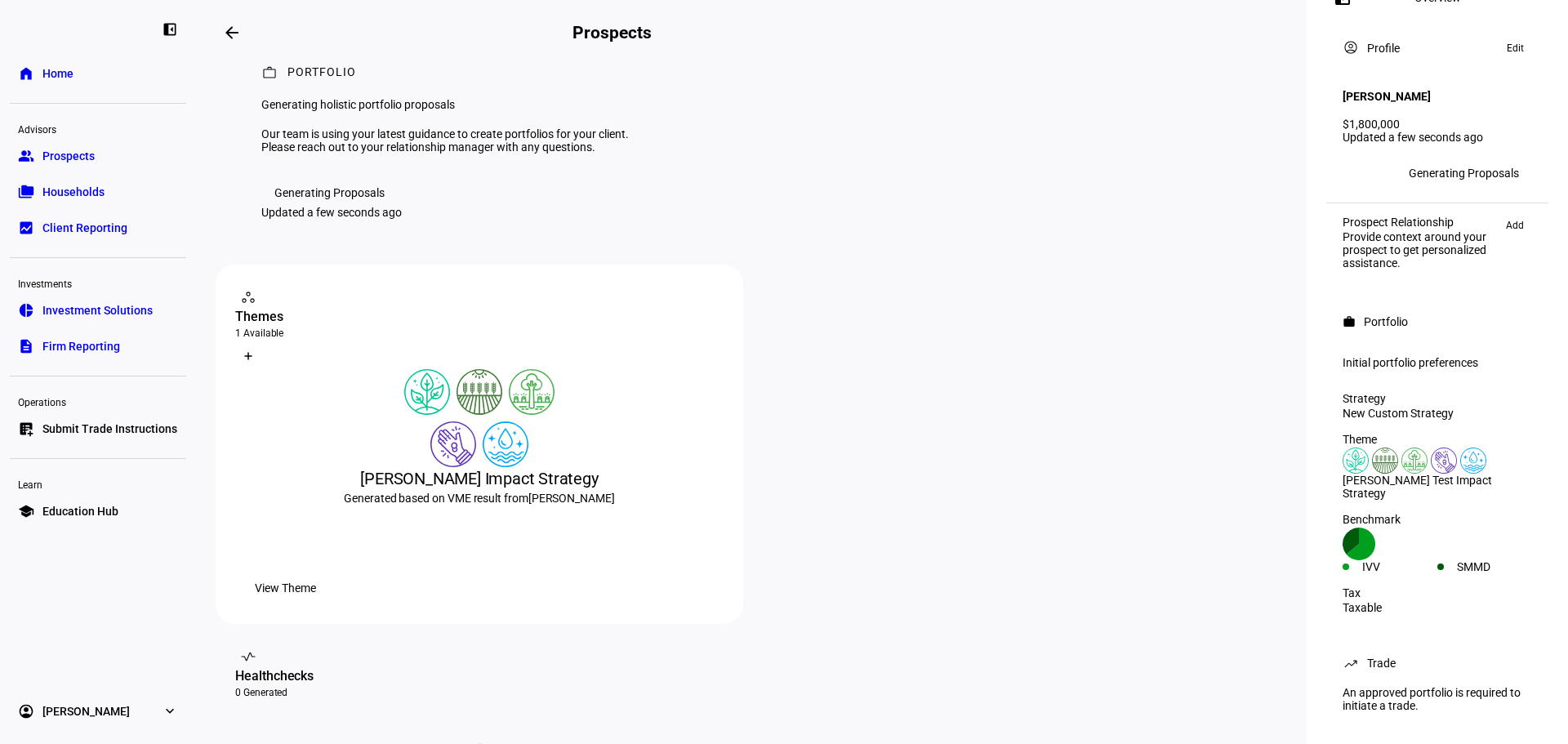
scroll to position [25, 0]
click at [63, 427] on span "Submit Trade Instructions" at bounding box center [110, 428] width 135 height 17
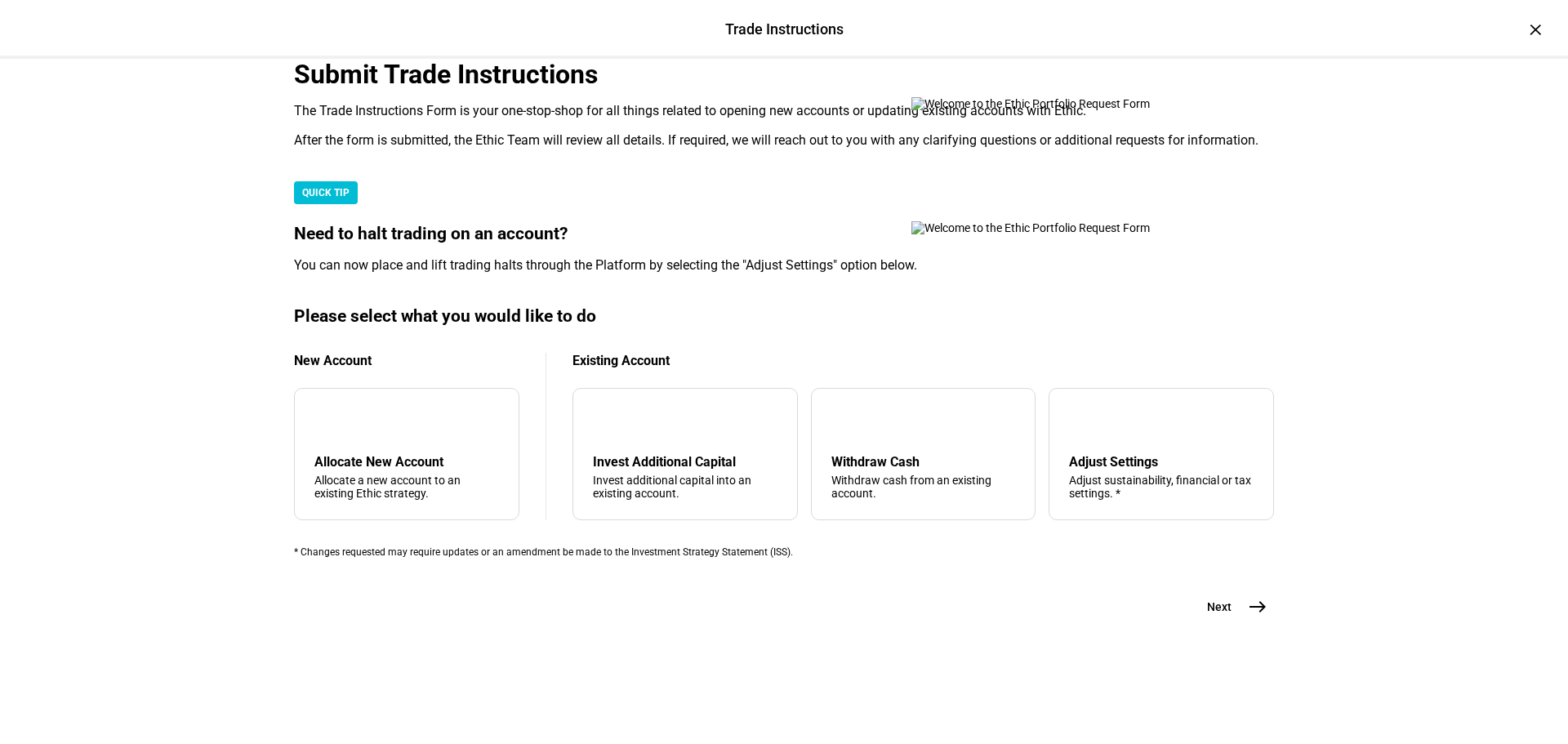
scroll to position [340, 0]
click at [391, 469] on div "Allocate New Account" at bounding box center [406, 462] width 185 height 16
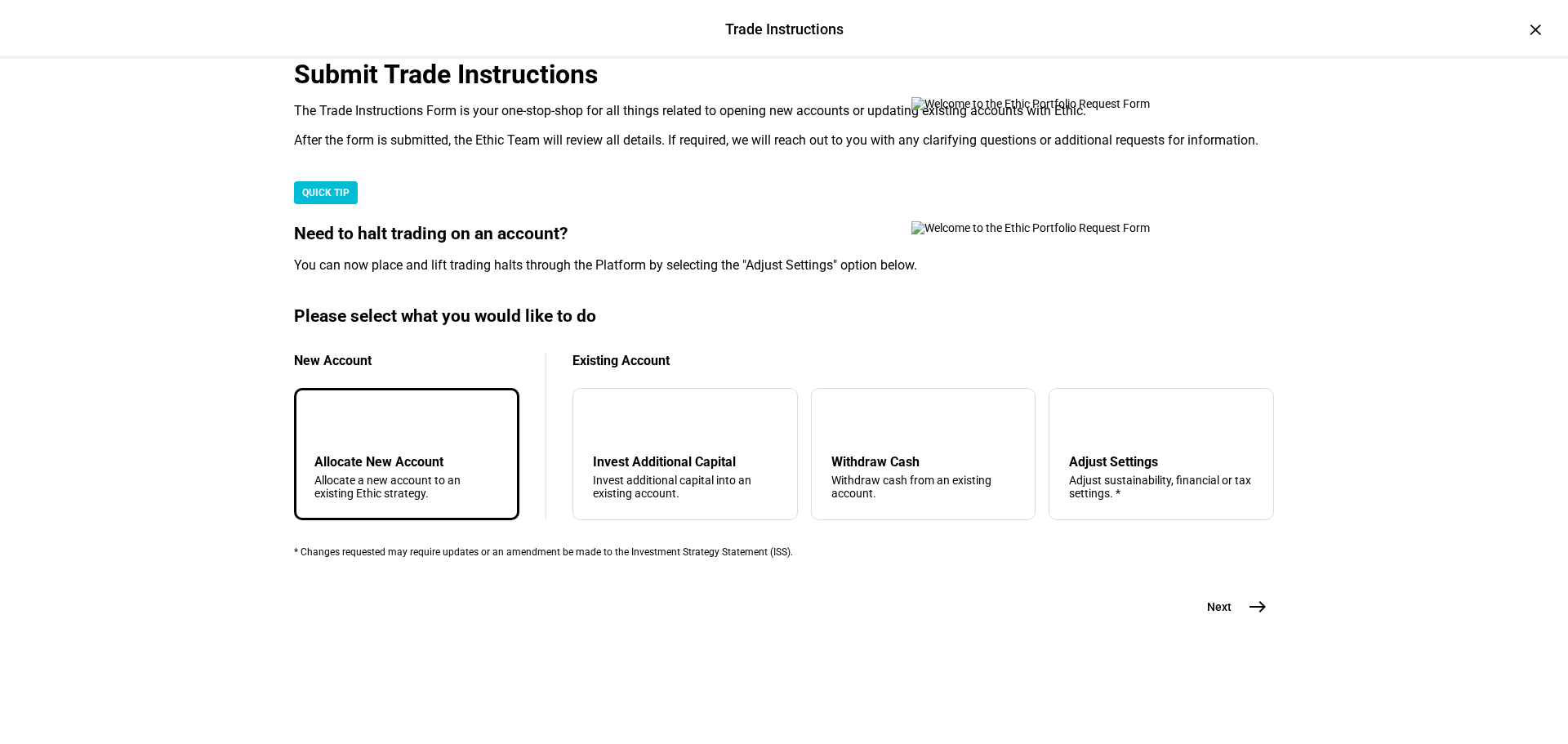
click at [337, 431] on mat-icon "add" at bounding box center [327, 421] width 19 height 19
click at [1248, 617] on mat-icon "east" at bounding box center [1257, 606] width 19 height 19
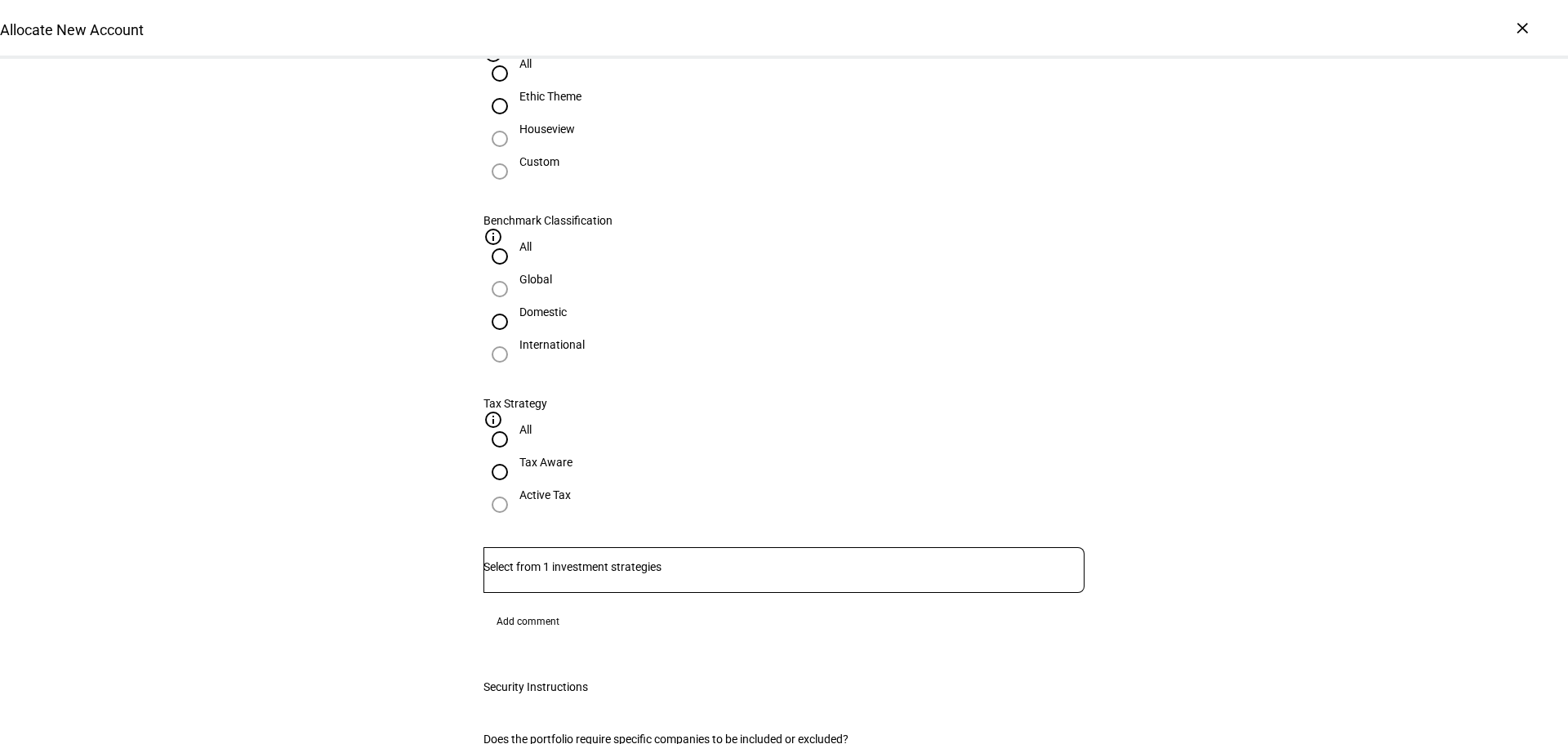
scroll to position [800, 0]
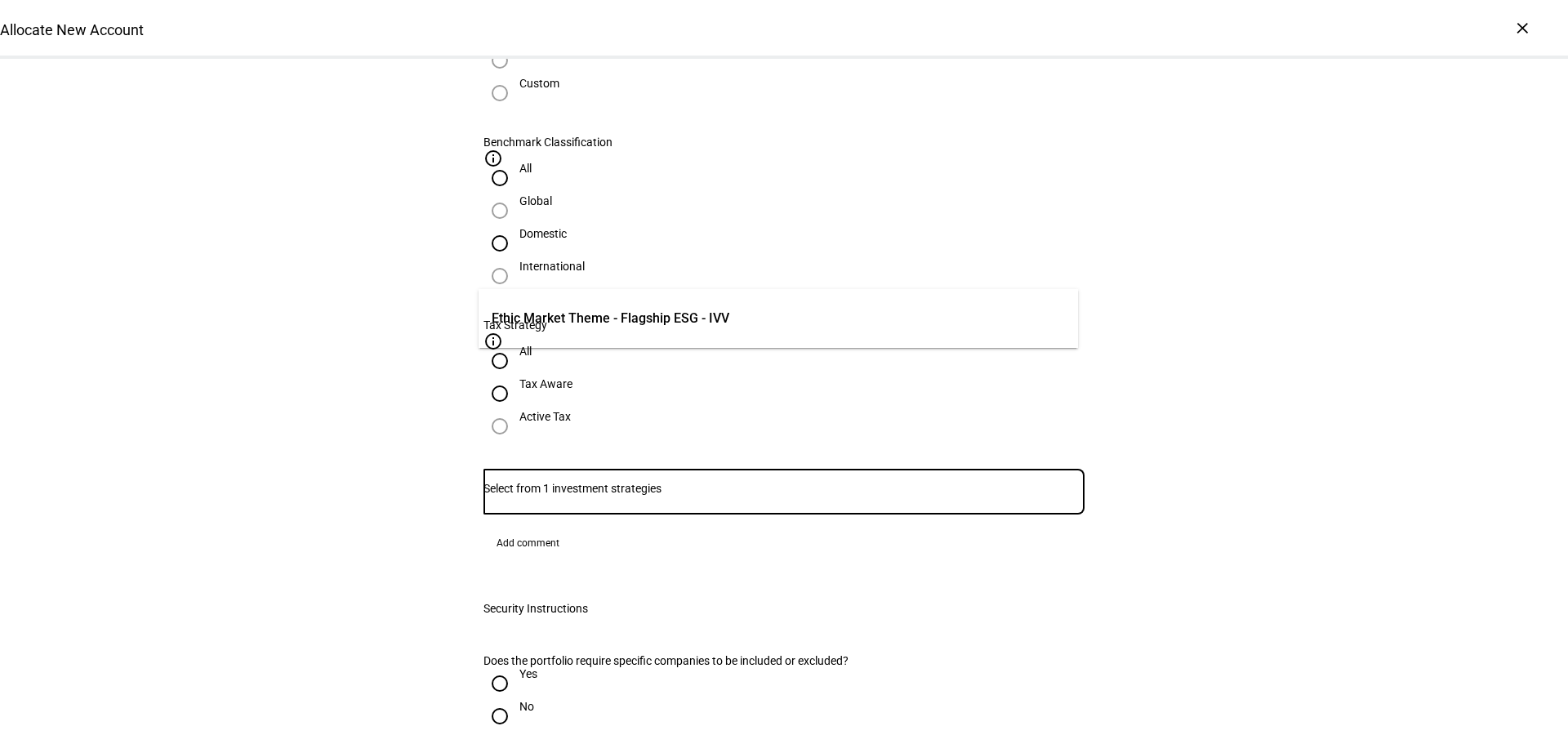
click at [626, 482] on input "Number" at bounding box center [784, 488] width 601 height 13
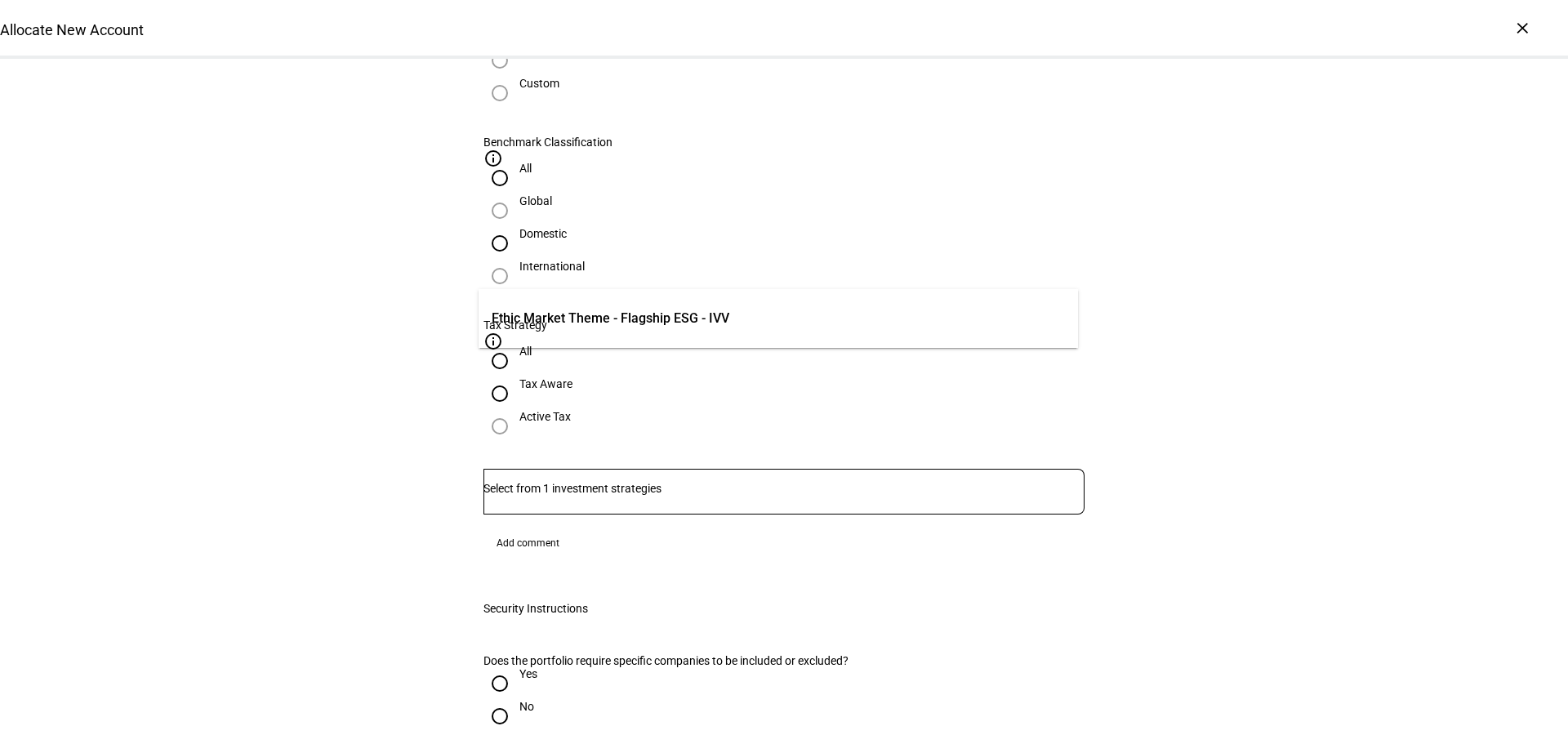
click at [1292, 261] on div "Allocate New Account Complete and submit this form to allocate a new account to…" at bounding box center [784, 385] width 1568 height 2252
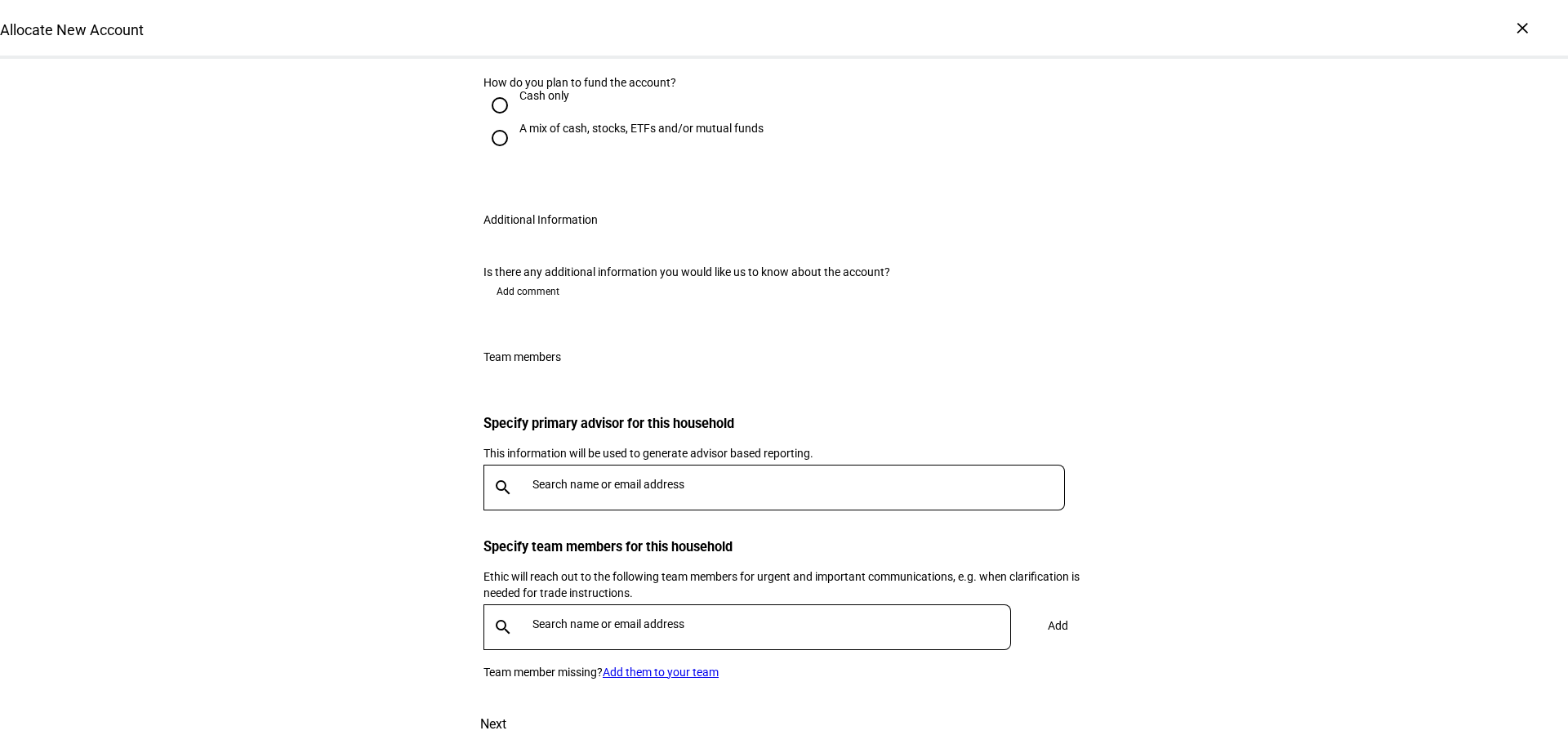
scroll to position [1603, 0]
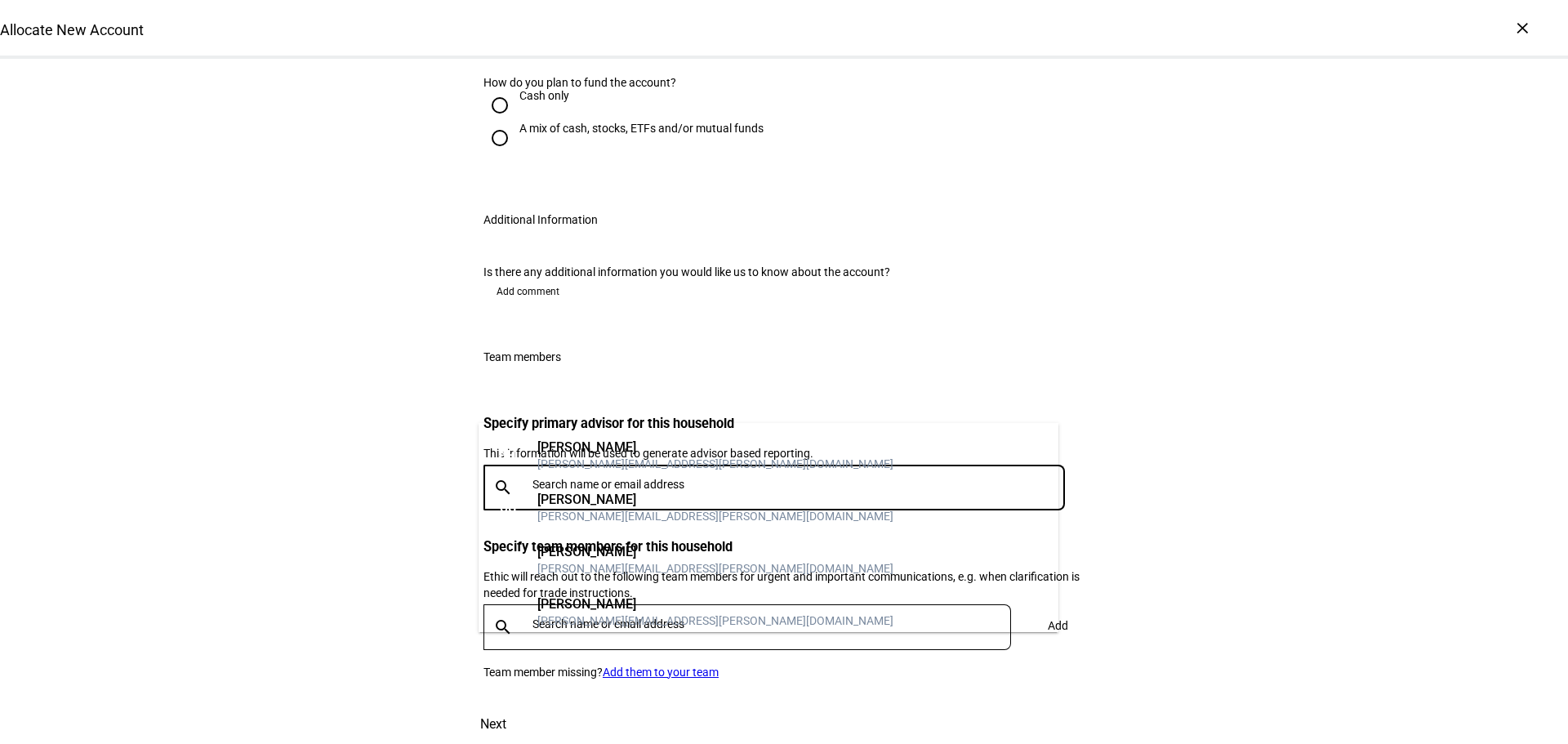
click at [751, 477] on input "text" at bounding box center [802, 484] width 539 height 13
click at [1023, 330] on div "Team members" at bounding box center [783, 356] width 653 height 53
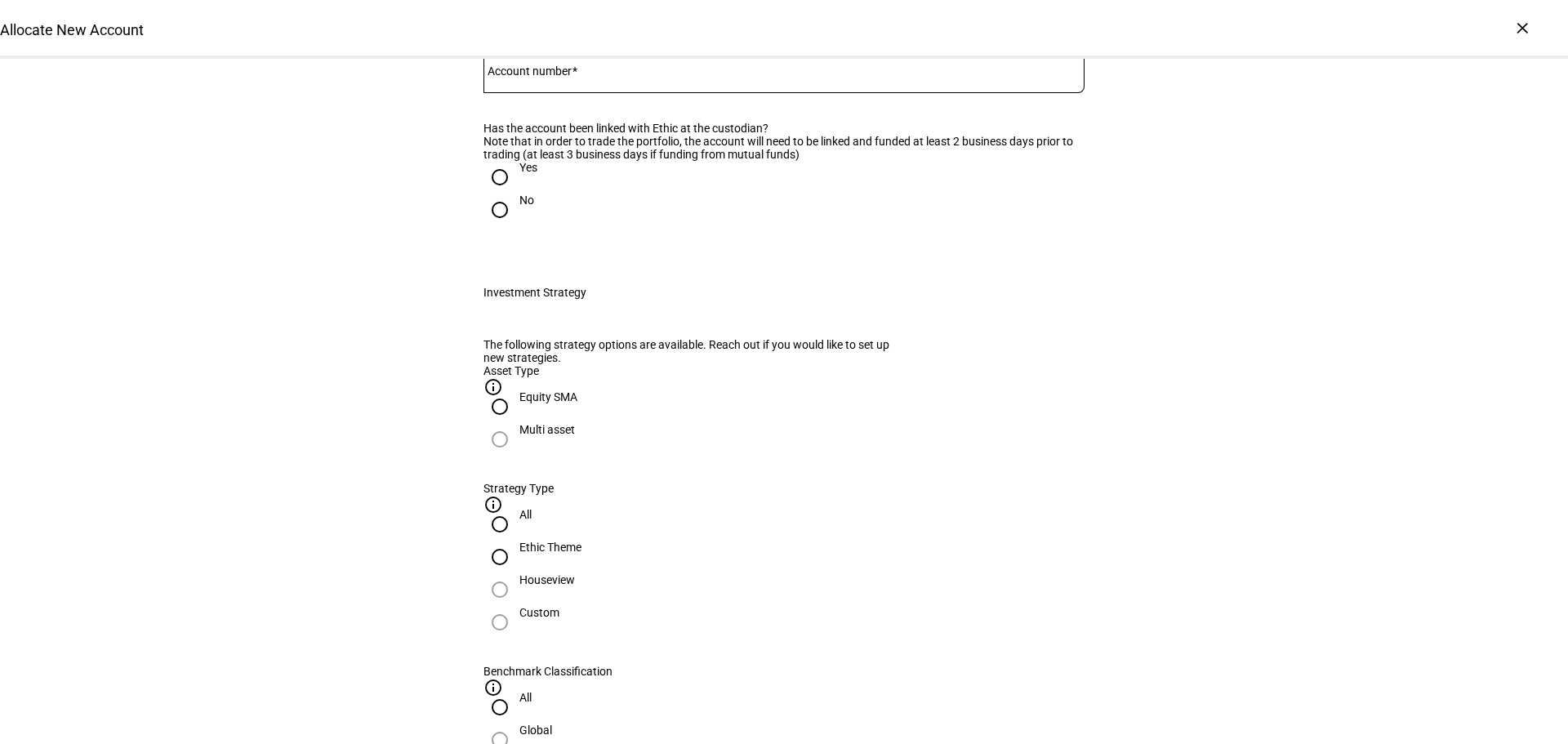
scroll to position [0, 0]
